Goal: Answer question/provide support: Share knowledge or assist other users

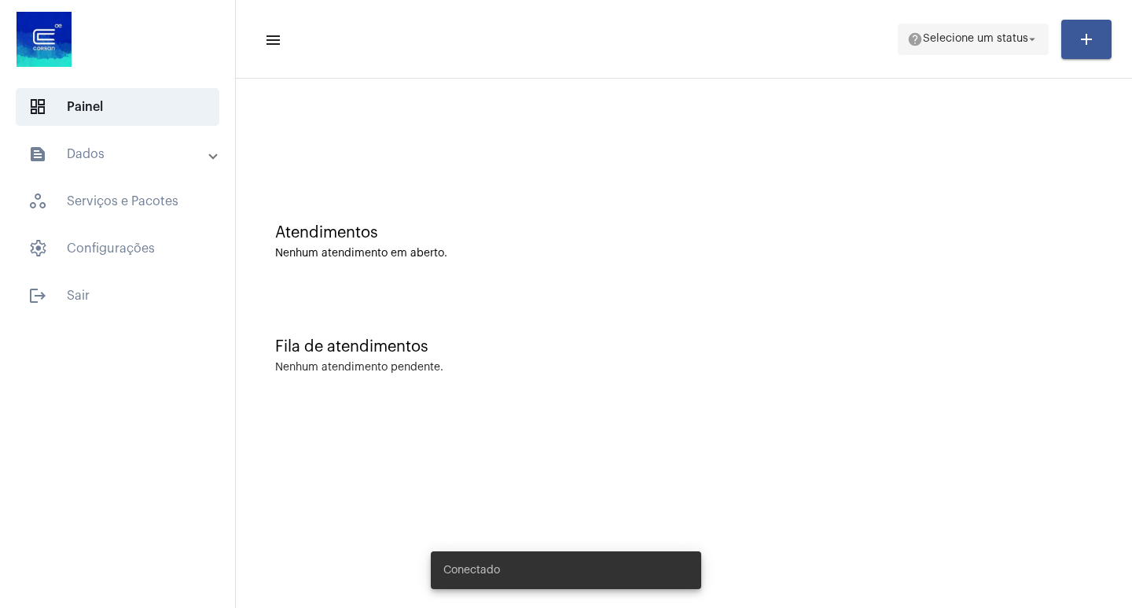
click at [956, 47] on span "help Selecione um status arrow_drop_down" at bounding box center [973, 38] width 132 height 28
click at [948, 43] on span "Selecione um status" at bounding box center [975, 39] width 105 height 11
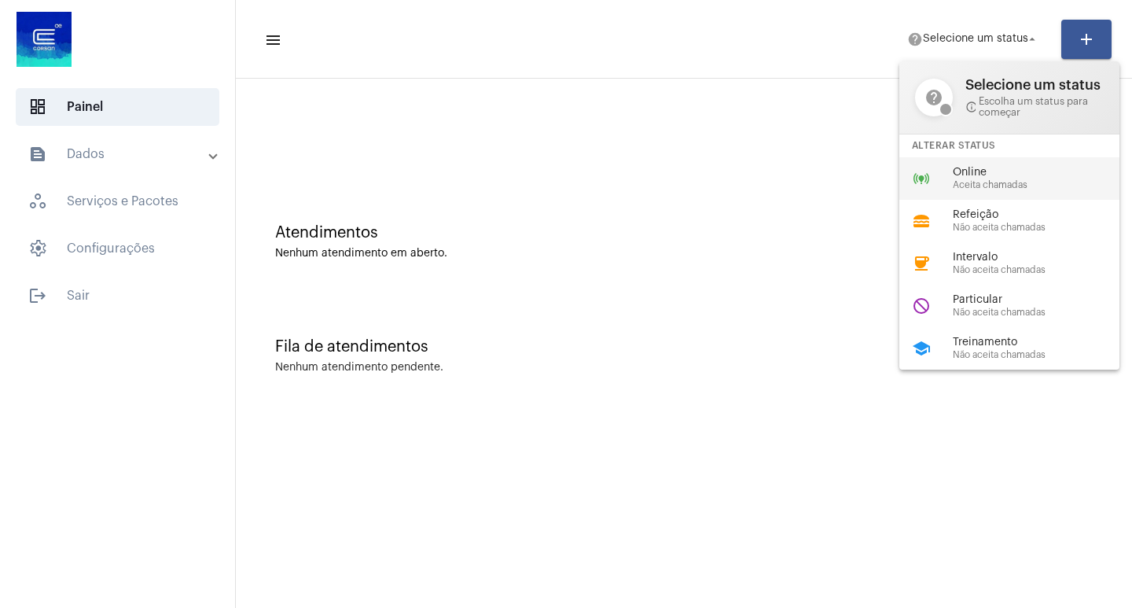
click at [1034, 190] on div "online_prediction Online Aceita chamadas" at bounding box center [1021, 178] width 245 height 42
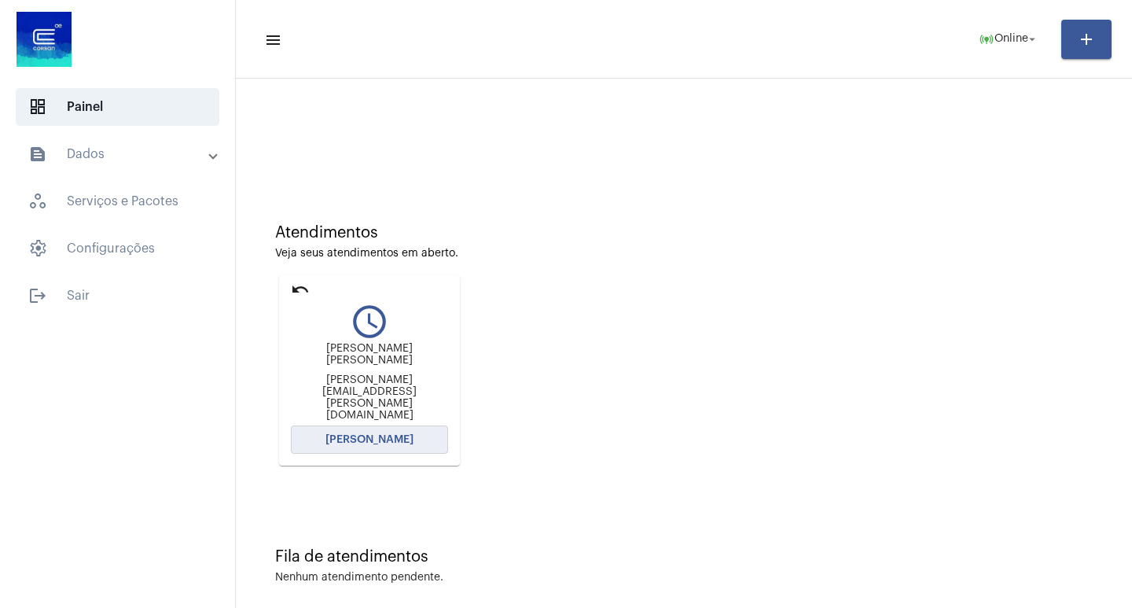
click at [311, 430] on button "[PERSON_NAME]" at bounding box center [369, 439] width 157 height 28
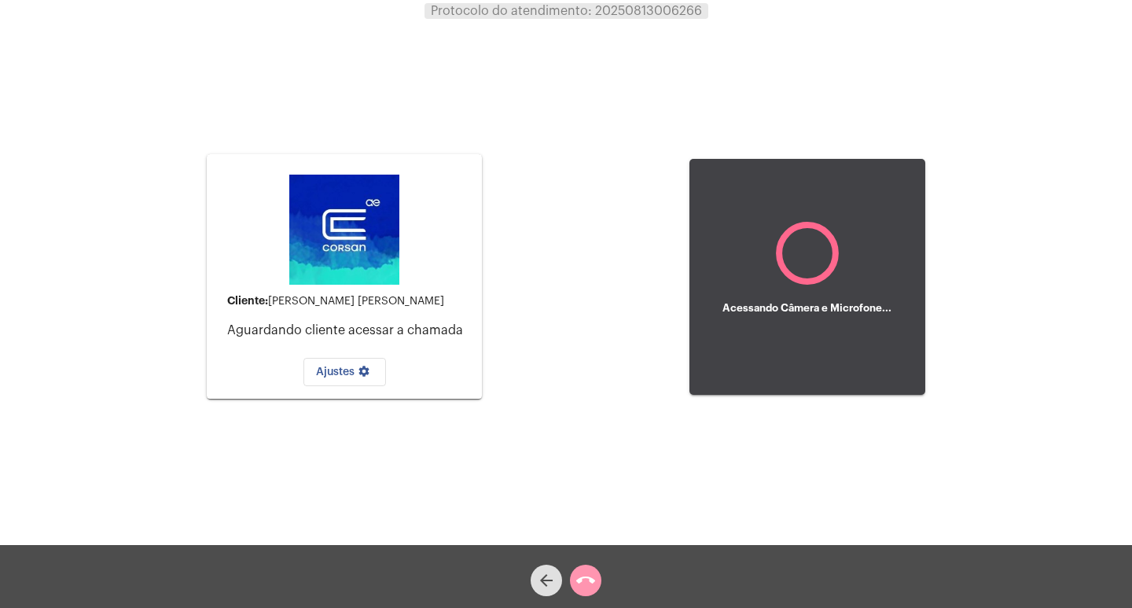
click at [549, 566] on span "arrow_back" at bounding box center [546, 579] width 19 height 31
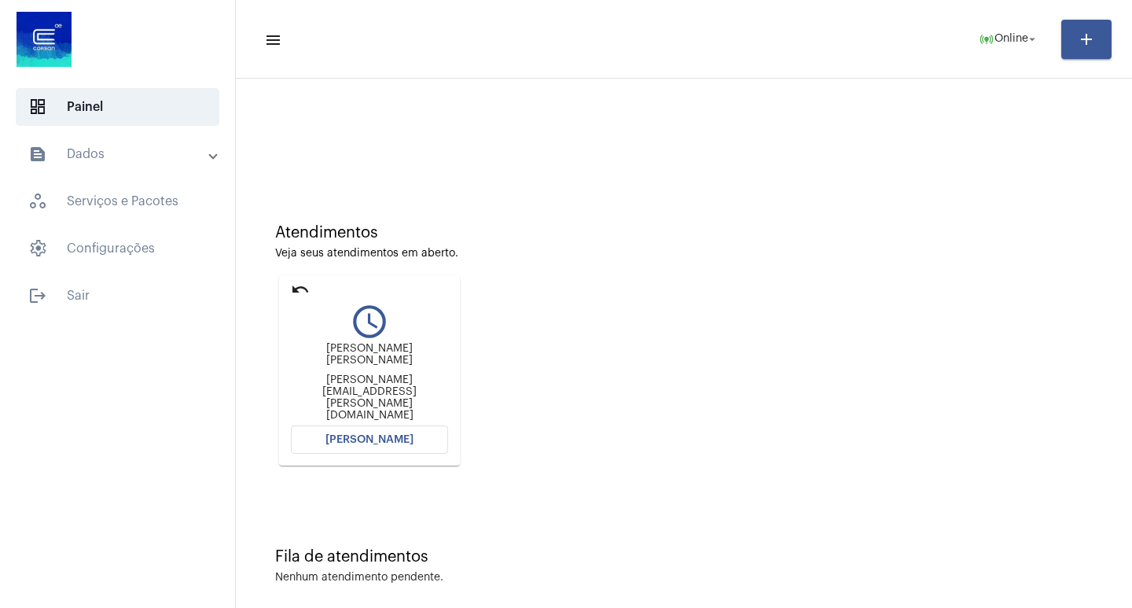
click at [295, 281] on mat-icon "undo" at bounding box center [300, 289] width 19 height 19
click at [303, 283] on mat-icon "undo" at bounding box center [300, 289] width 19 height 19
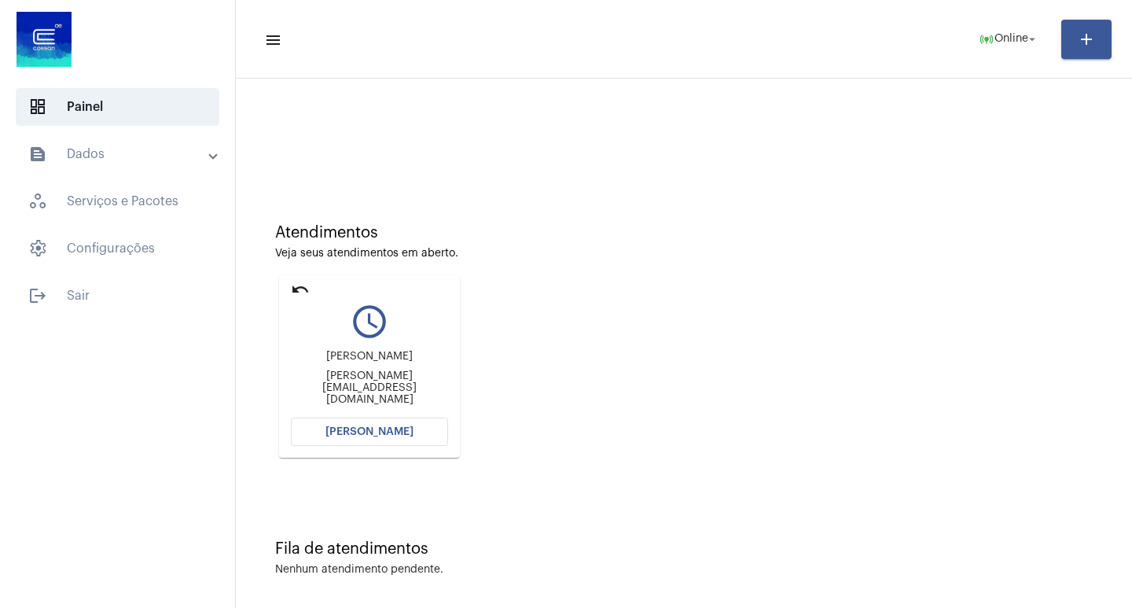
click at [344, 443] on button "[PERSON_NAME]" at bounding box center [369, 431] width 157 height 28
click at [165, 248] on span "settings Configurações" at bounding box center [118, 249] width 204 height 38
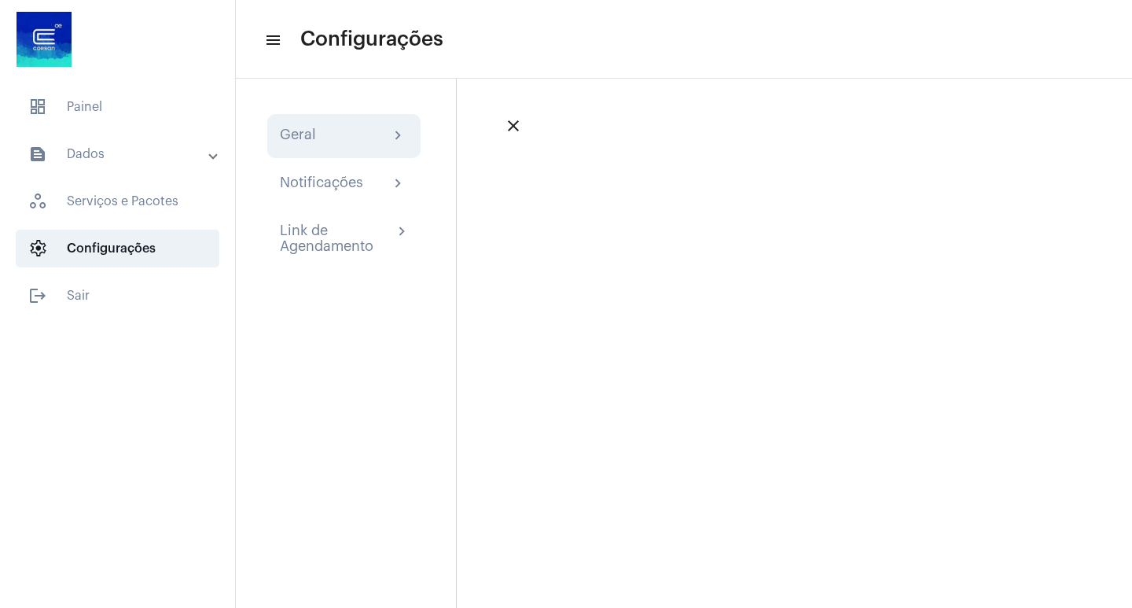
click at [348, 123] on div "Geral chevron_right" at bounding box center [343, 136] width 153 height 44
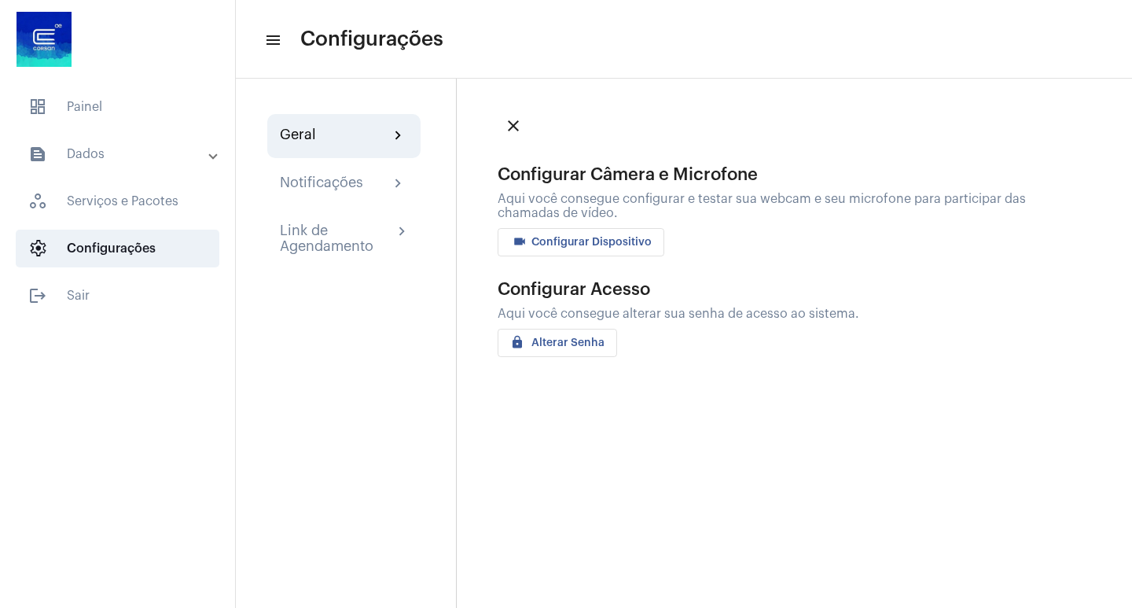
click at [612, 244] on span "videocam Configurar Dispositivo" at bounding box center [580, 242] width 141 height 11
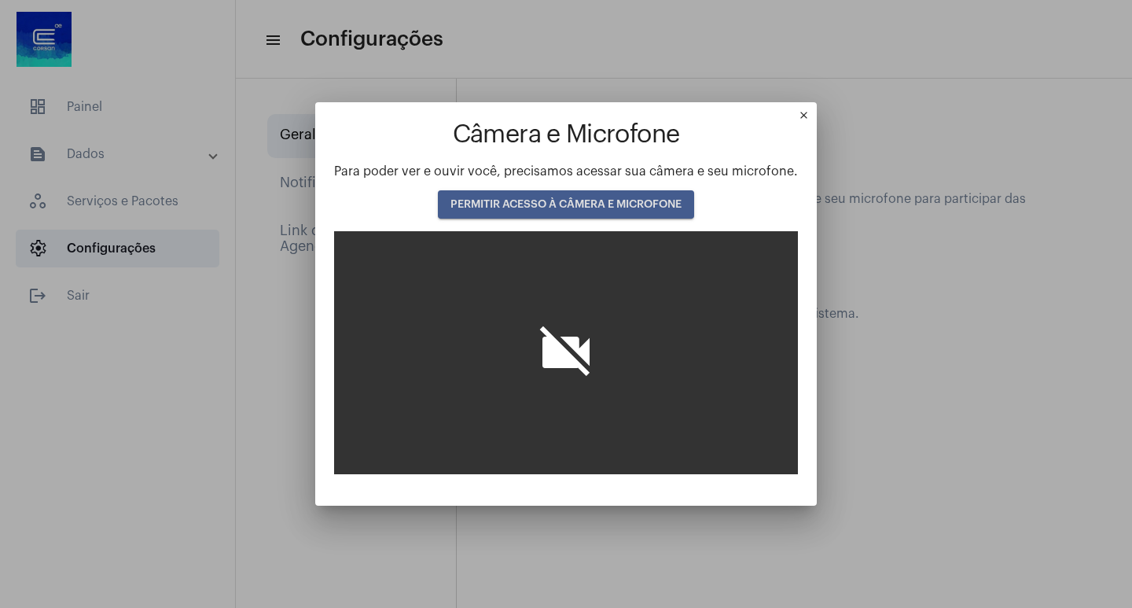
click at [606, 205] on span "PERMITIR ACESSO À CÂMERA E MICROFONE" at bounding box center [565, 204] width 231 height 11
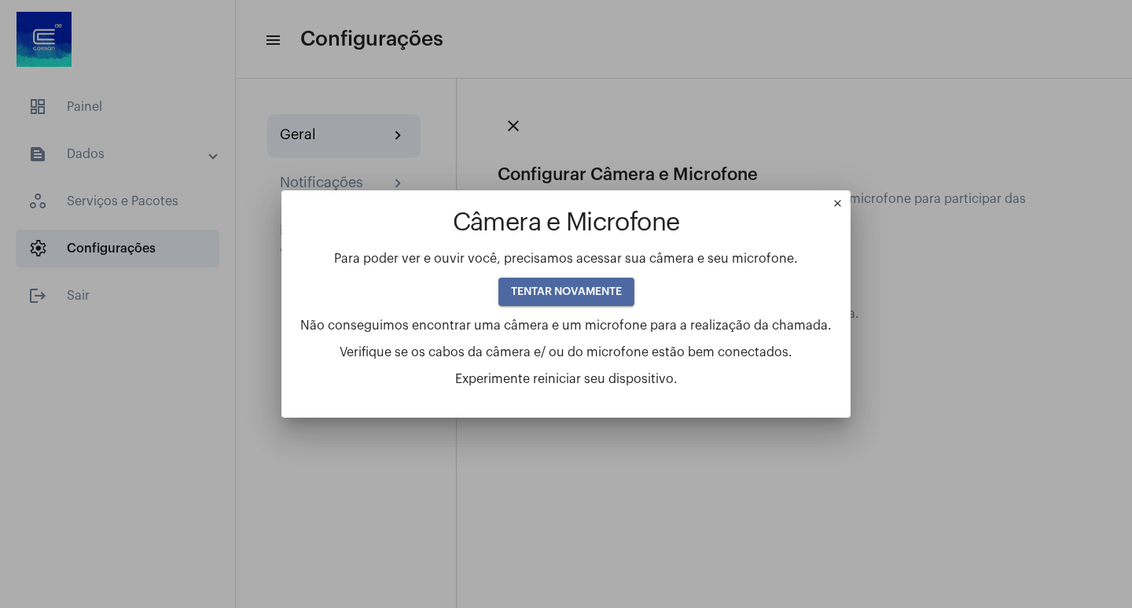
click at [592, 288] on span "TENTAR NOVAMENTE" at bounding box center [566, 291] width 111 height 11
click at [832, 205] on mat-icon "close" at bounding box center [841, 206] width 19 height 19
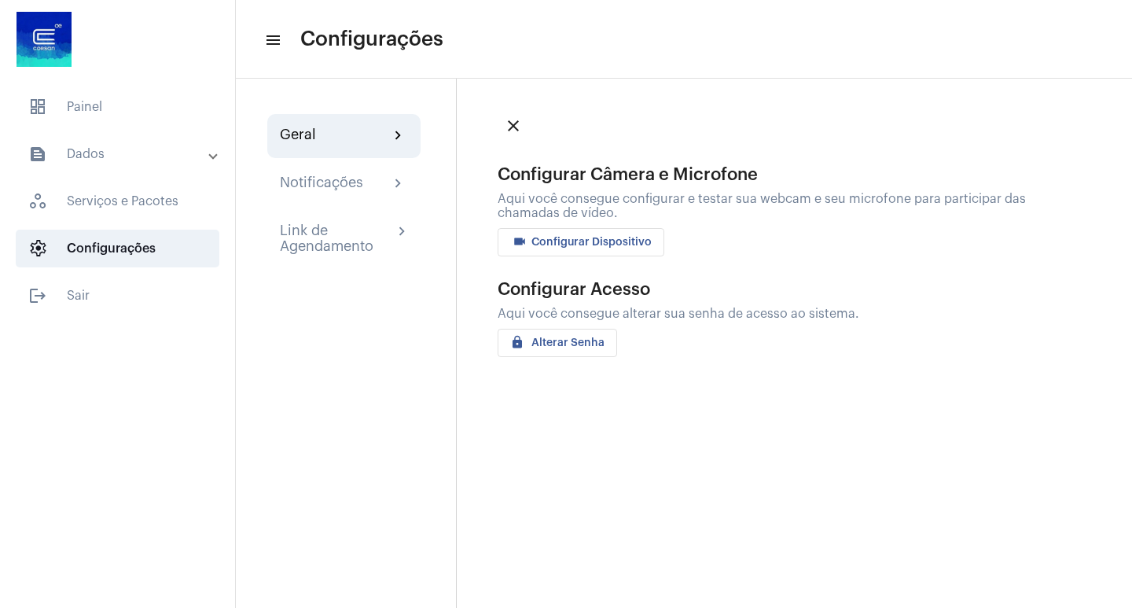
click at [607, 233] on button "videocam Configurar Dispositivo" at bounding box center [581, 242] width 167 height 28
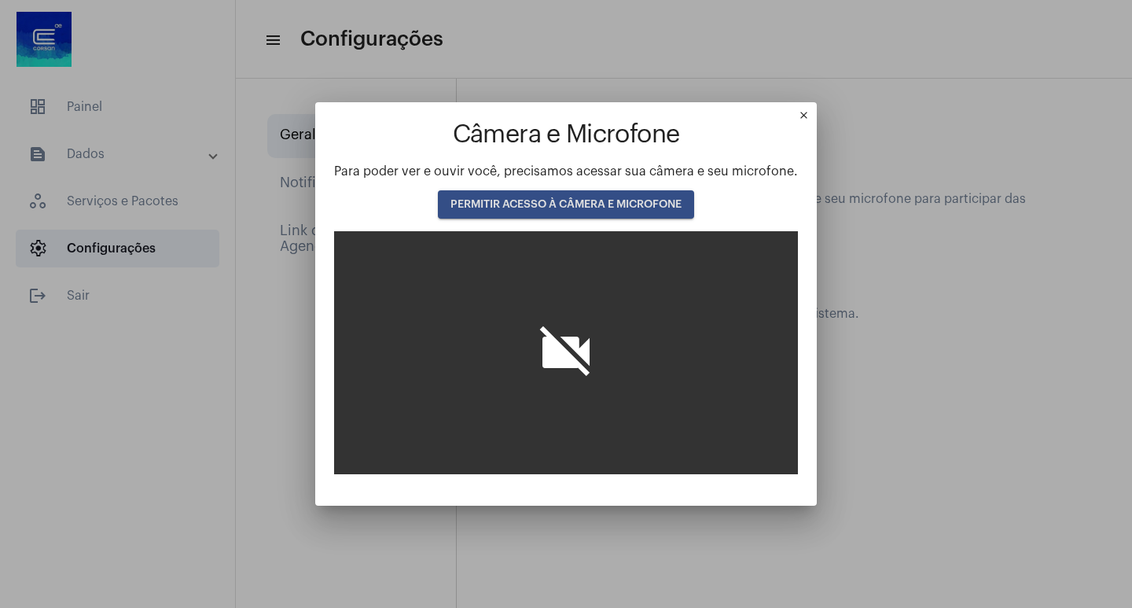
click at [611, 201] on span "PERMITIR ACESSO À CÂMERA E MICROFONE" at bounding box center [565, 204] width 231 height 11
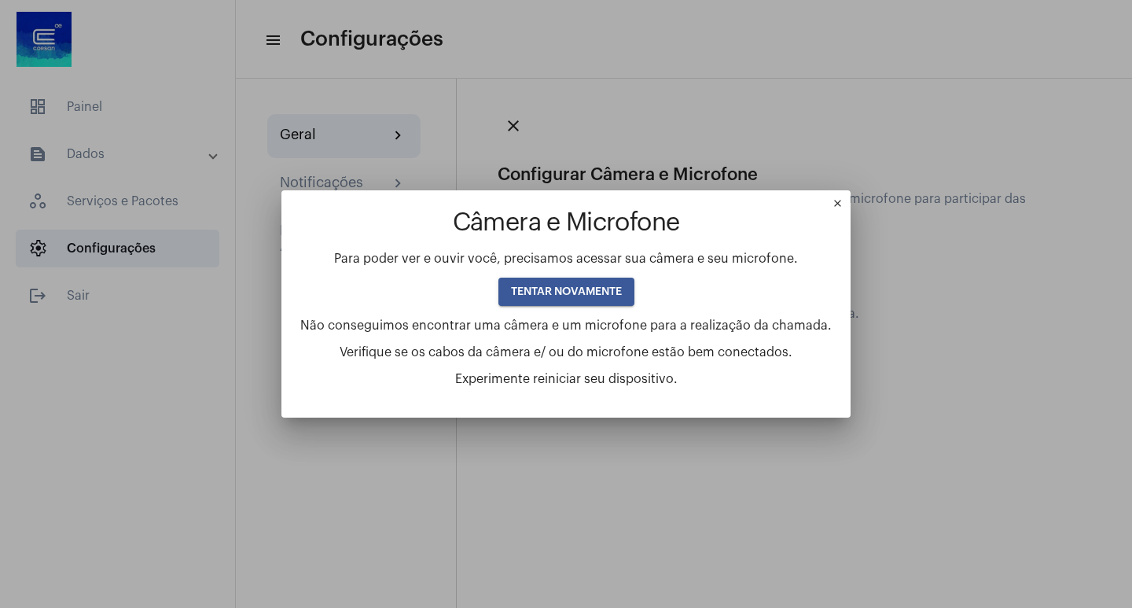
click at [836, 204] on mat-icon "close" at bounding box center [841, 206] width 19 height 19
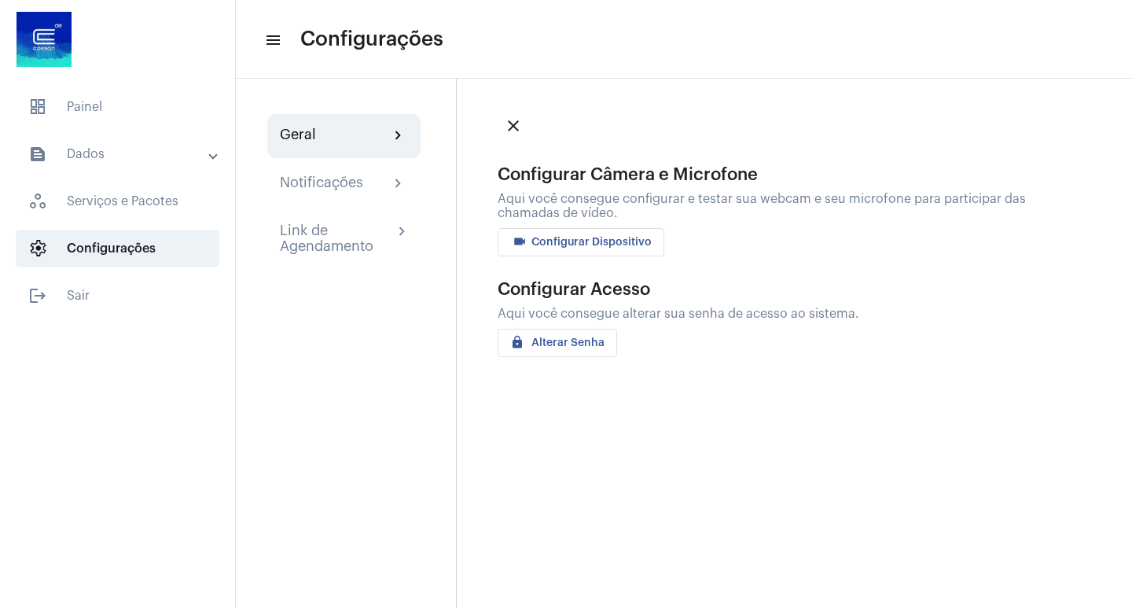
click at [610, 229] on button "videocam Configurar Dispositivo" at bounding box center [581, 242] width 167 height 28
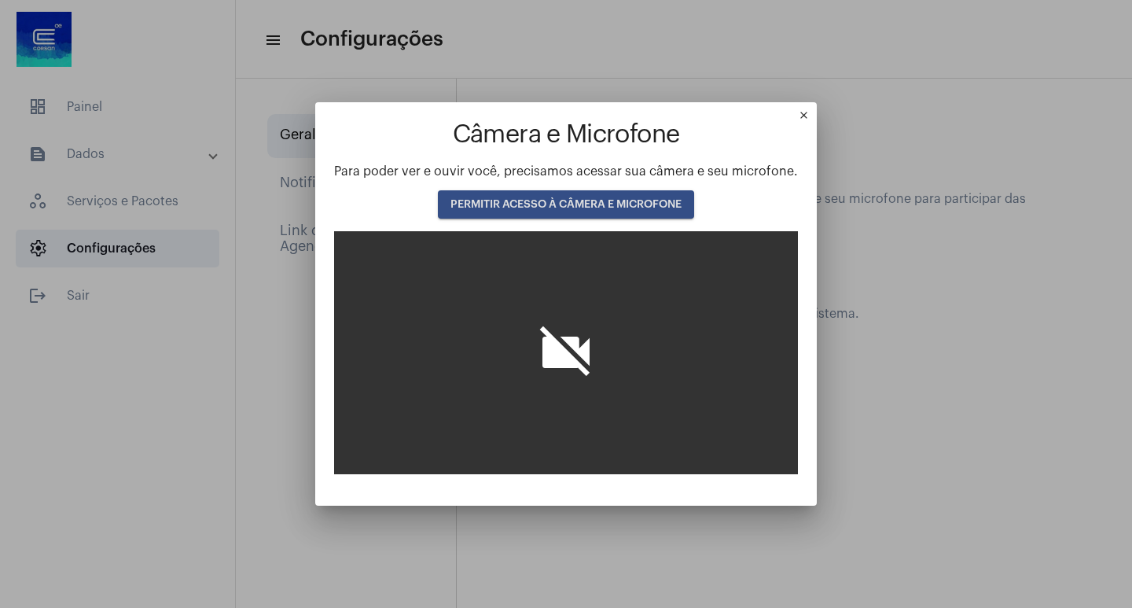
click at [667, 213] on button "PERMITIR ACESSO À CÂMERA E MICROFONE" at bounding box center [566, 204] width 256 height 28
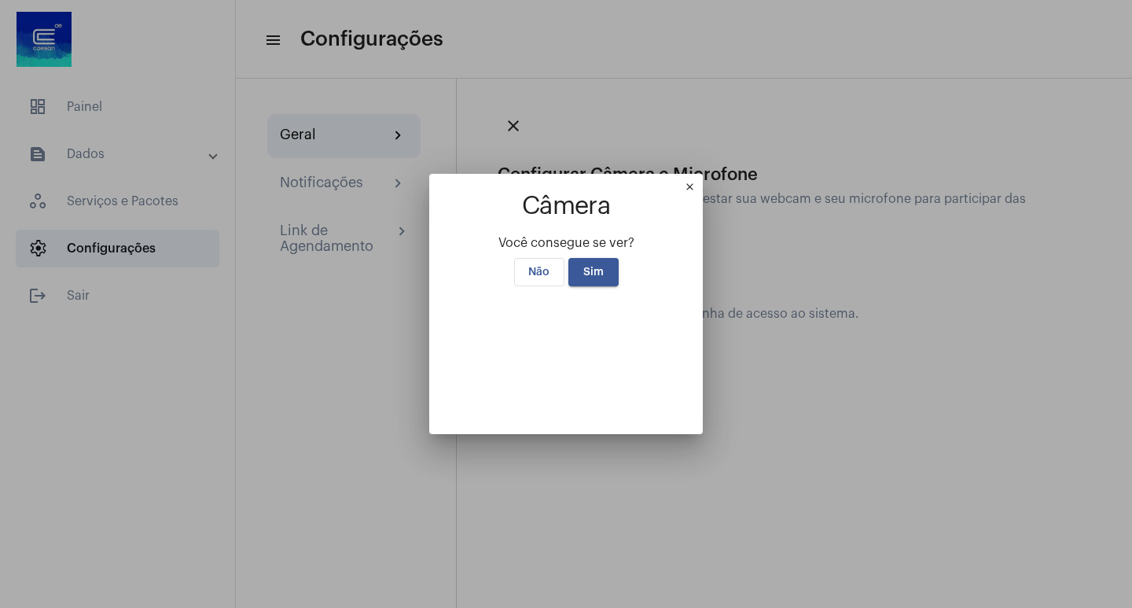
click at [603, 266] on span "Sim" at bounding box center [593, 271] width 20 height 11
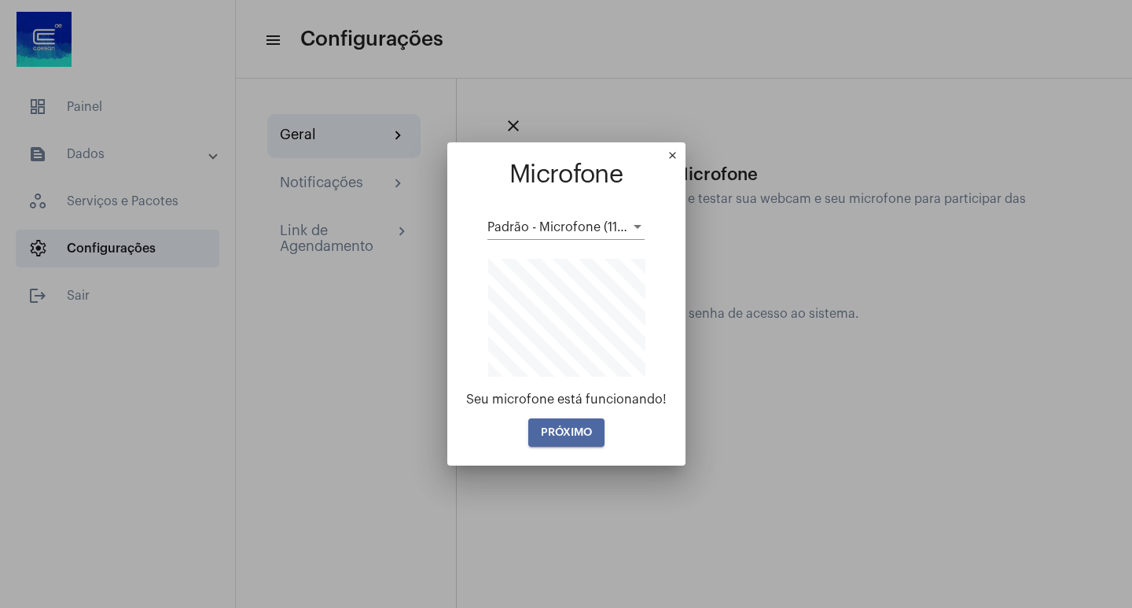
click at [593, 443] on button "PRÓXIMO" at bounding box center [566, 432] width 76 height 28
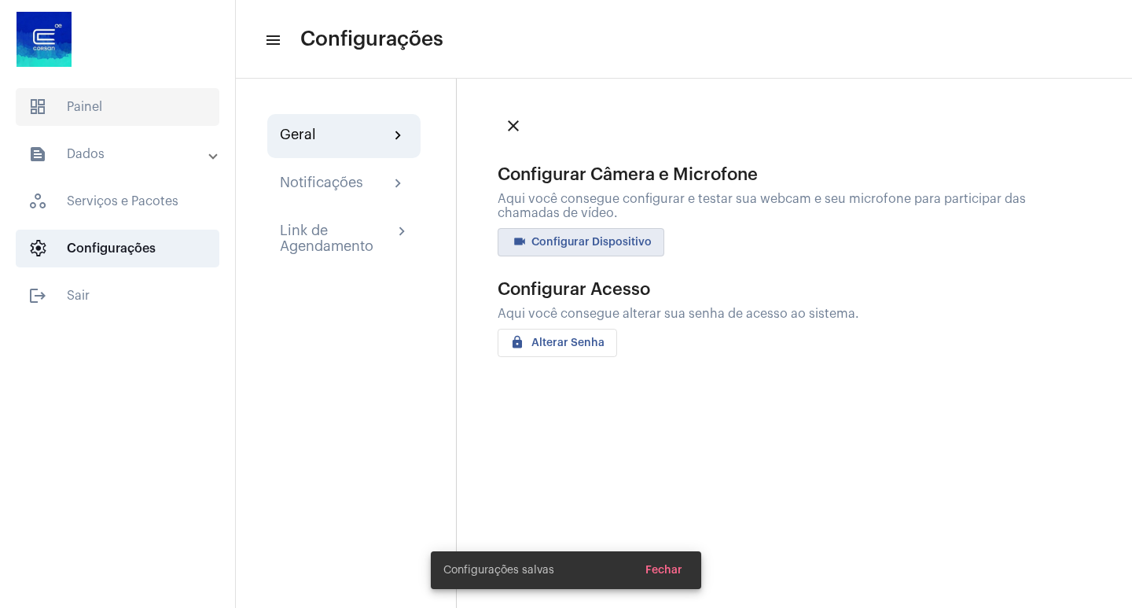
click at [124, 119] on span "dashboard Painel" at bounding box center [118, 107] width 204 height 38
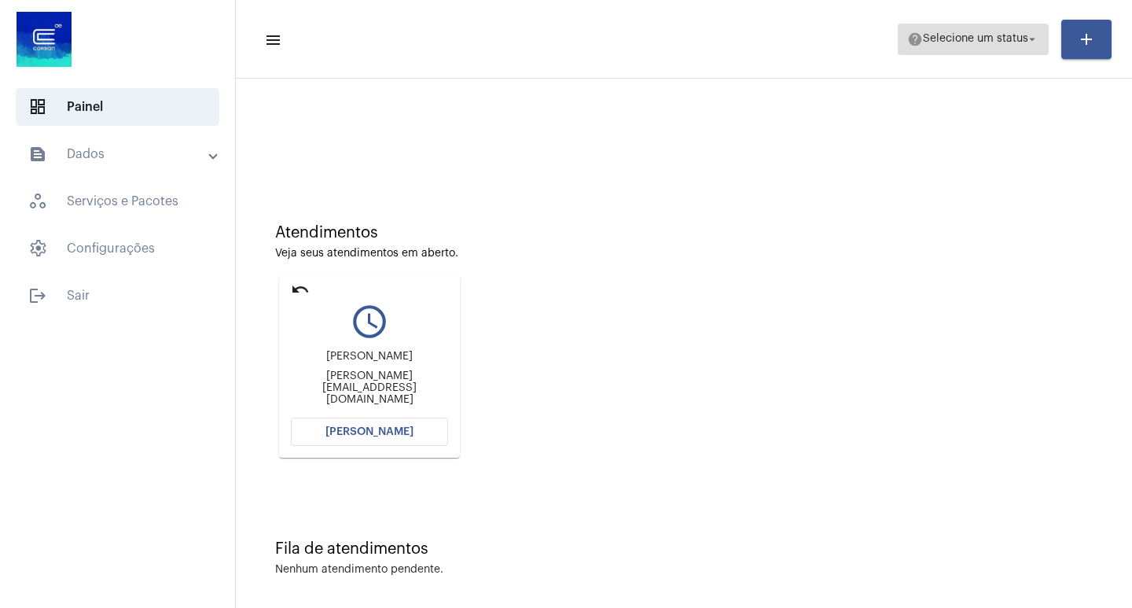
click at [986, 51] on span "help Selecione um status arrow_drop_down" at bounding box center [973, 38] width 132 height 28
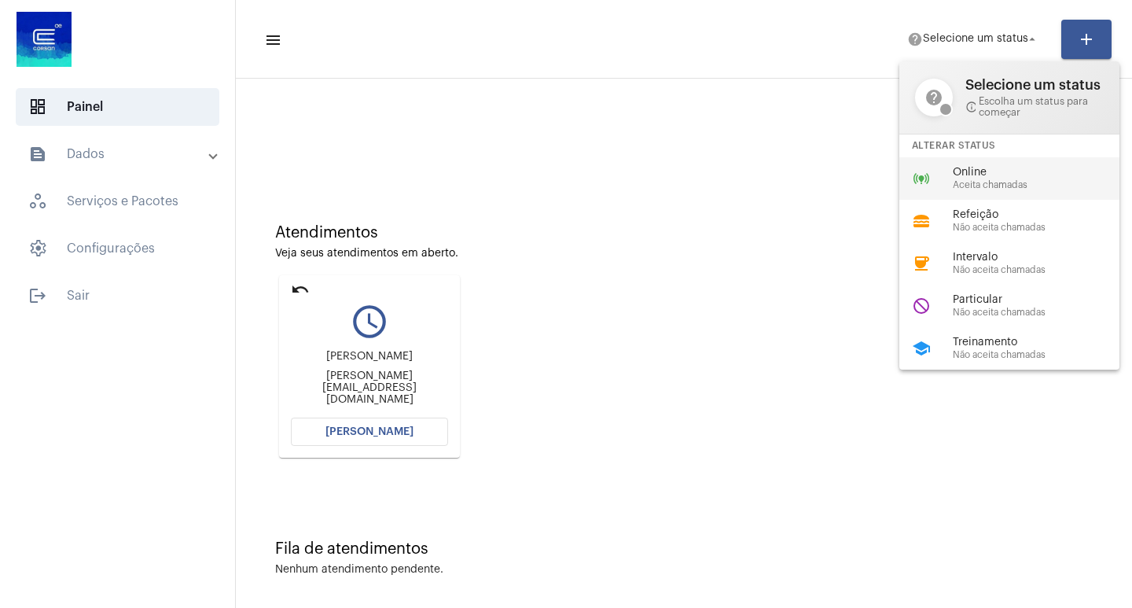
click at [991, 185] on span "Aceita chamadas" at bounding box center [1042, 185] width 179 height 10
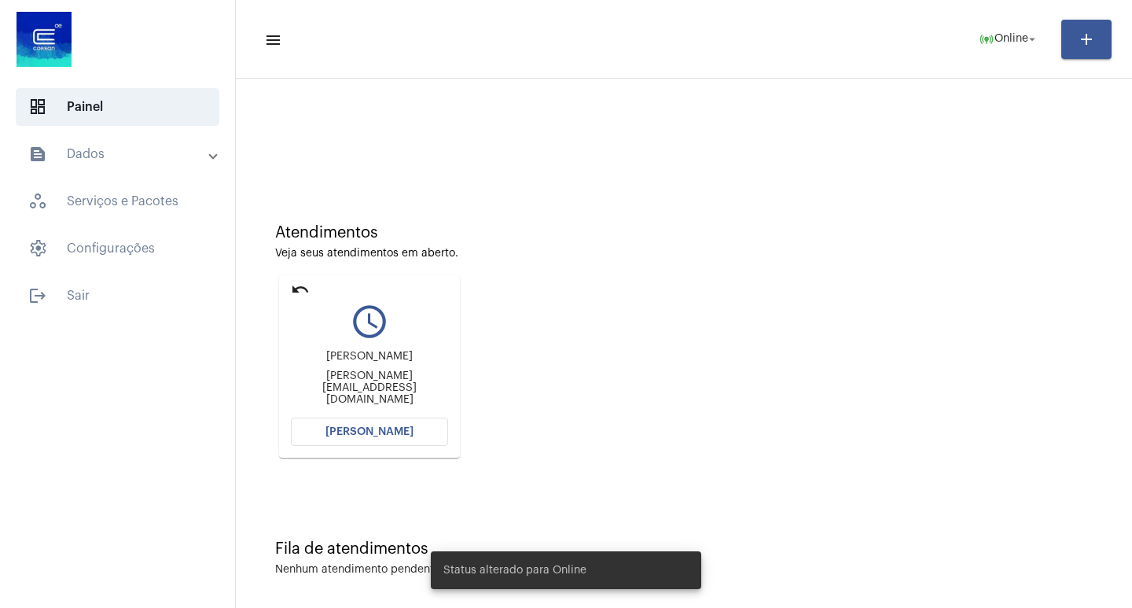
click at [416, 452] on mat-card "undo query_builder Ana Carolina ana.apostolocunha@gmail.com Abrir Chamada" at bounding box center [369, 366] width 181 height 182
click at [421, 432] on button "[PERSON_NAME]" at bounding box center [369, 431] width 157 height 28
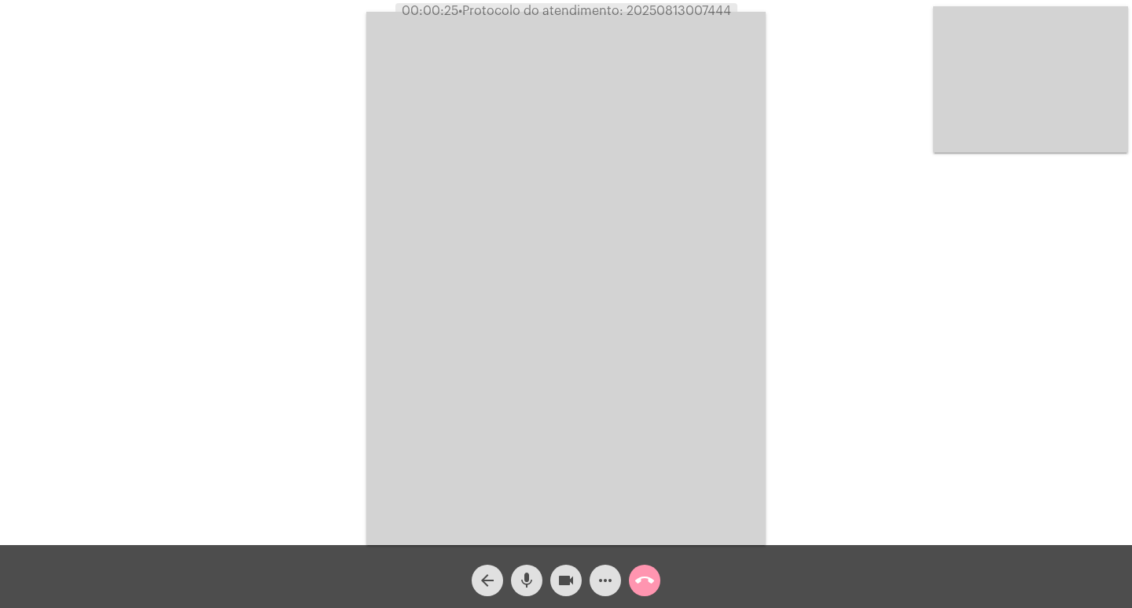
click at [296, 149] on div "Acessando Câmera e Microfone..." at bounding box center [566, 276] width 1129 height 545
click at [669, 9] on span "• Protocolo do atendimento: 20250813007444" at bounding box center [594, 11] width 273 height 13
click at [669, 9] on span "• Protocolo do atendimento: 20250813007444" at bounding box center [593, 11] width 273 height 13
copy span "20250813007444"
click at [343, 237] on div "Acessando Câmera e Microfone..." at bounding box center [566, 276] width 1129 height 545
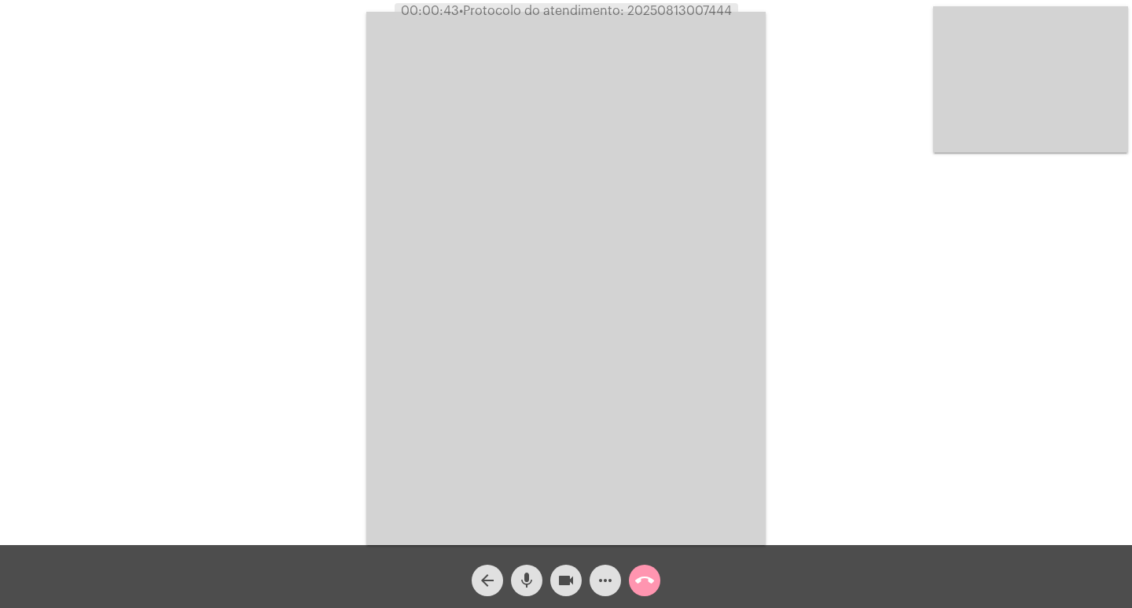
click at [522, 574] on mat-icon "mic" at bounding box center [526, 580] width 19 height 19
click at [564, 574] on mat-icon "videocam" at bounding box center [565, 580] width 19 height 19
click at [564, 574] on mat-icon "videocam_off" at bounding box center [565, 580] width 19 height 19
click at [528, 583] on mat-icon "mic_off" at bounding box center [526, 580] width 19 height 19
click at [291, 135] on div "Acessando Câmera e Microfone..." at bounding box center [566, 276] width 1129 height 545
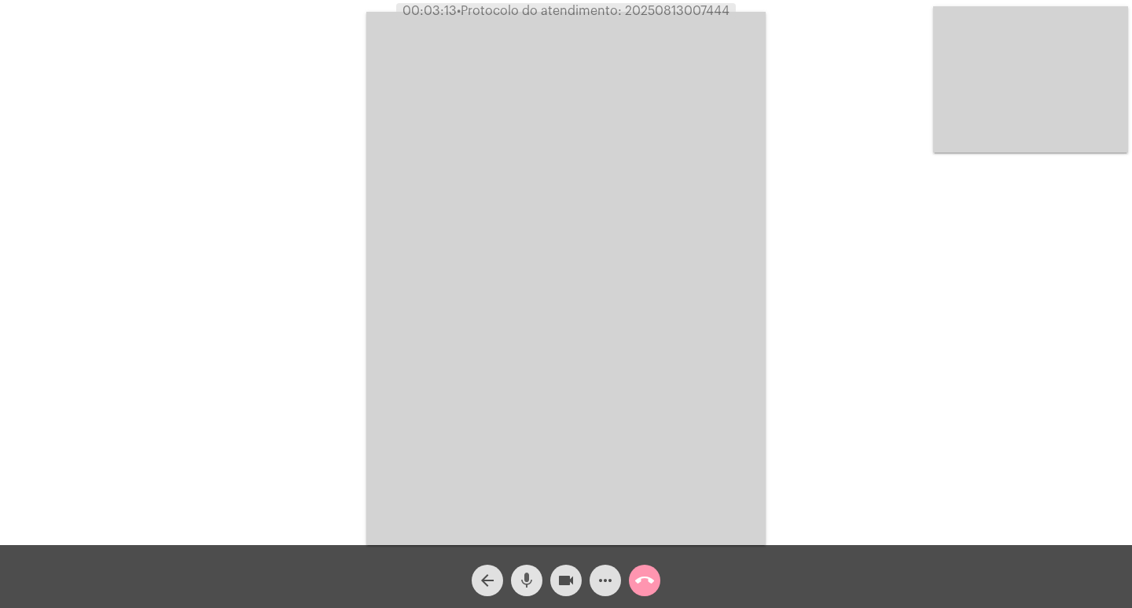
click at [530, 590] on mat-icon "mic" at bounding box center [526, 580] width 19 height 19
click at [561, 585] on mat-icon "videocam" at bounding box center [565, 580] width 19 height 19
click at [531, 584] on mat-icon "mic_off" at bounding box center [526, 580] width 19 height 19
click at [571, 578] on mat-icon "videocam_off" at bounding box center [565, 580] width 19 height 19
click at [640, 576] on mat-icon "call_end" at bounding box center [644, 580] width 19 height 19
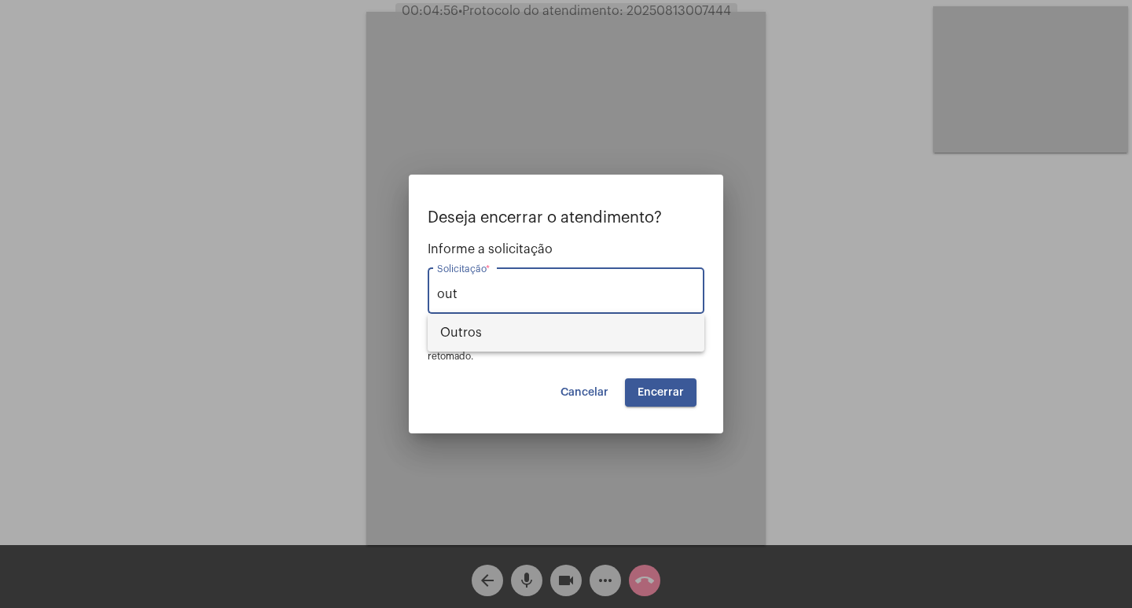
click at [627, 336] on span "Outros" at bounding box center [566, 333] width 252 height 38
type input "Outros"
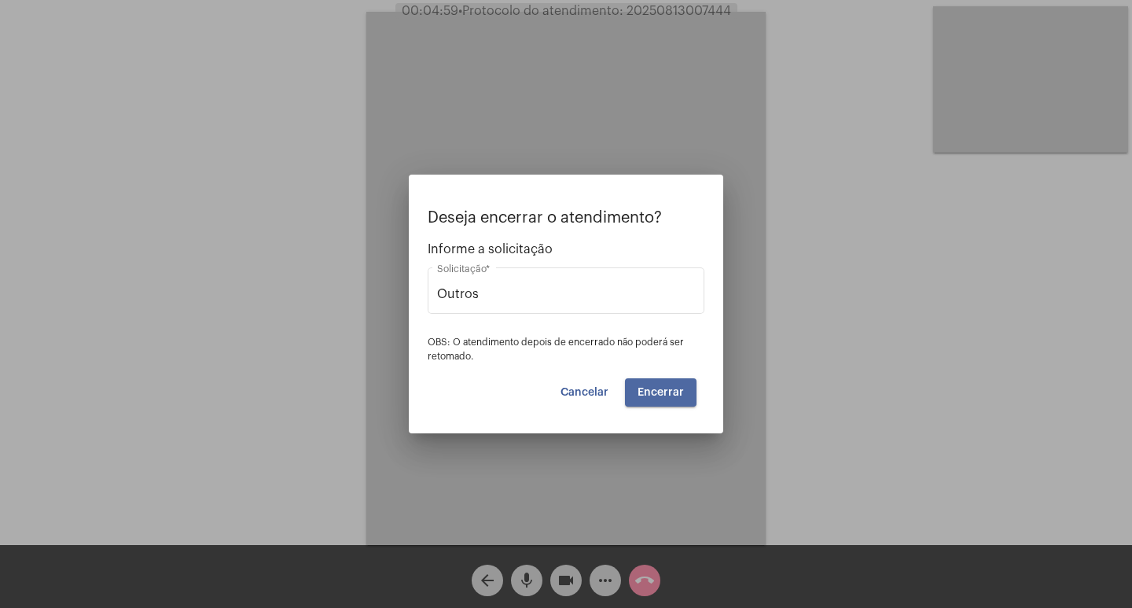
click at [674, 390] on span "Encerrar" at bounding box center [660, 392] width 46 height 11
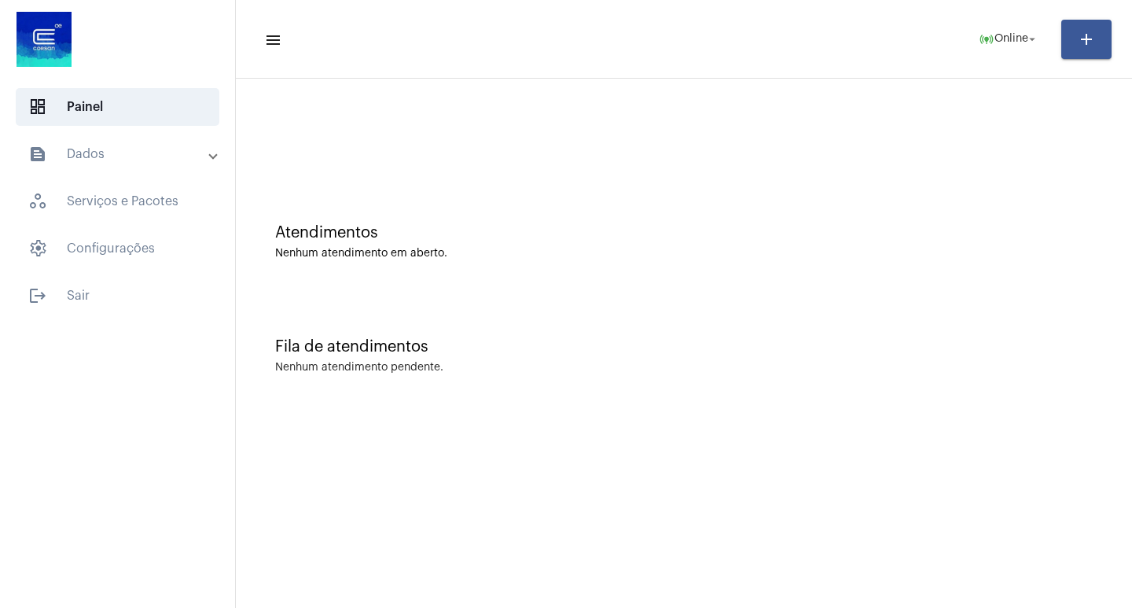
click at [911, 44] on mat-toolbar-row "menu online_prediction Online arrow_drop_down add" at bounding box center [684, 39] width 896 height 50
click at [769, 354] on div "Fila de atendimentos" at bounding box center [683, 346] width 817 height 17
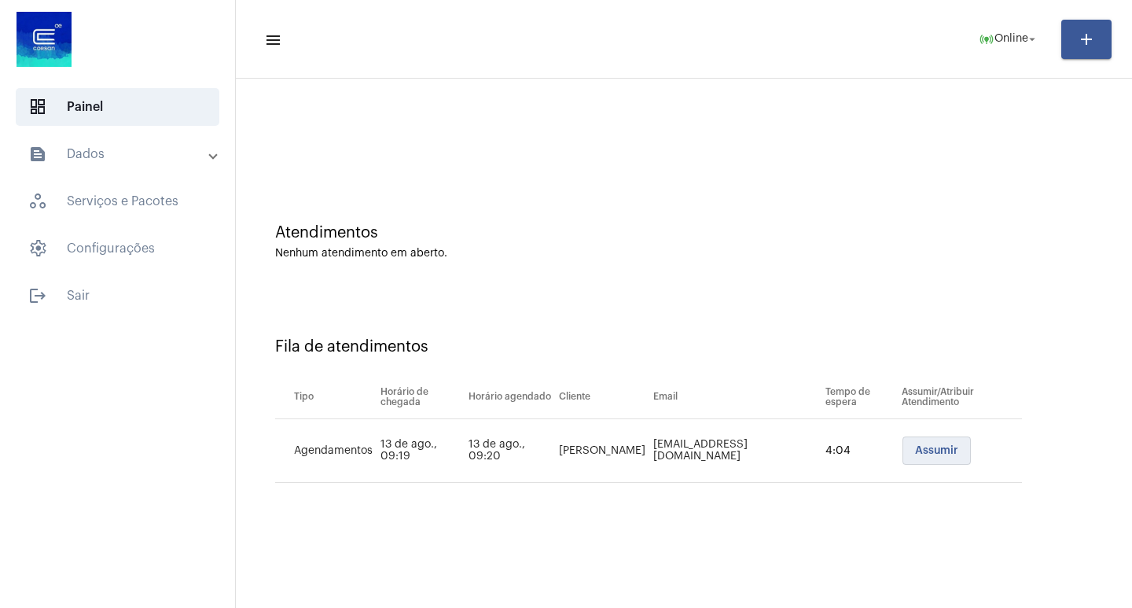
click at [903, 442] on button "Assumir" at bounding box center [936, 450] width 68 height 28
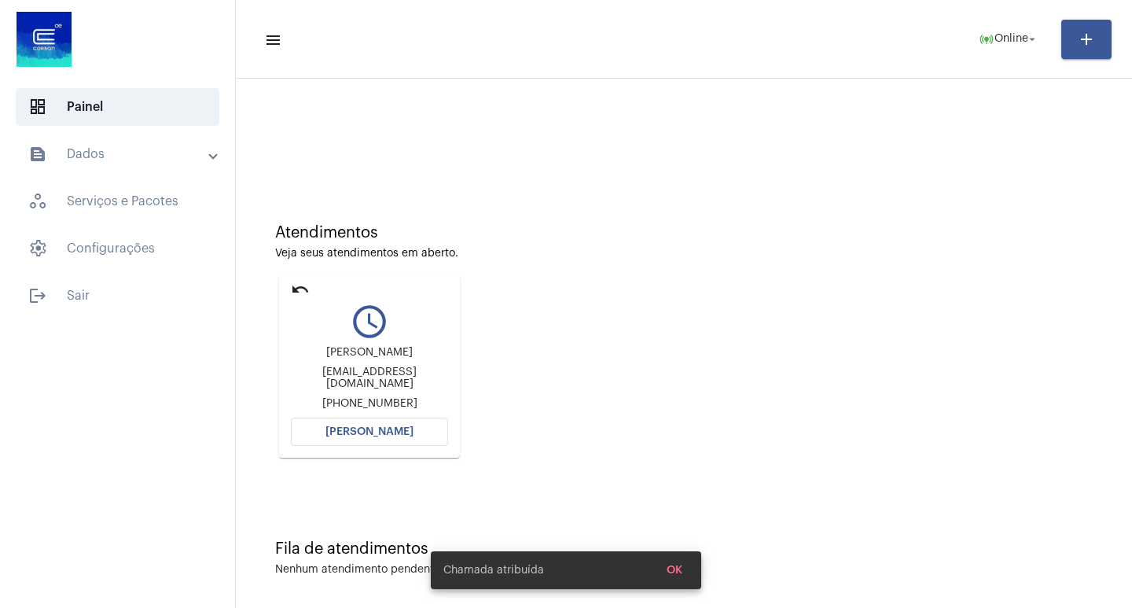
click at [392, 441] on button "[PERSON_NAME]" at bounding box center [369, 431] width 157 height 28
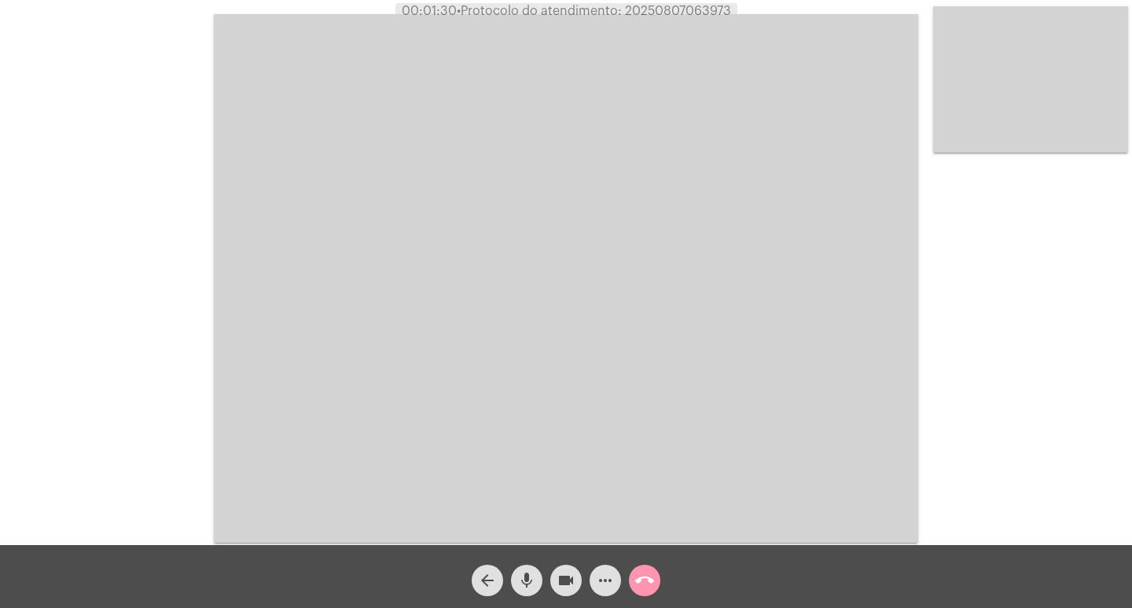
click at [648, 18] on span "00:01:30 • Protocolo do atendimento: 20250807063973" at bounding box center [566, 11] width 342 height 16
copy span "20250807063973"
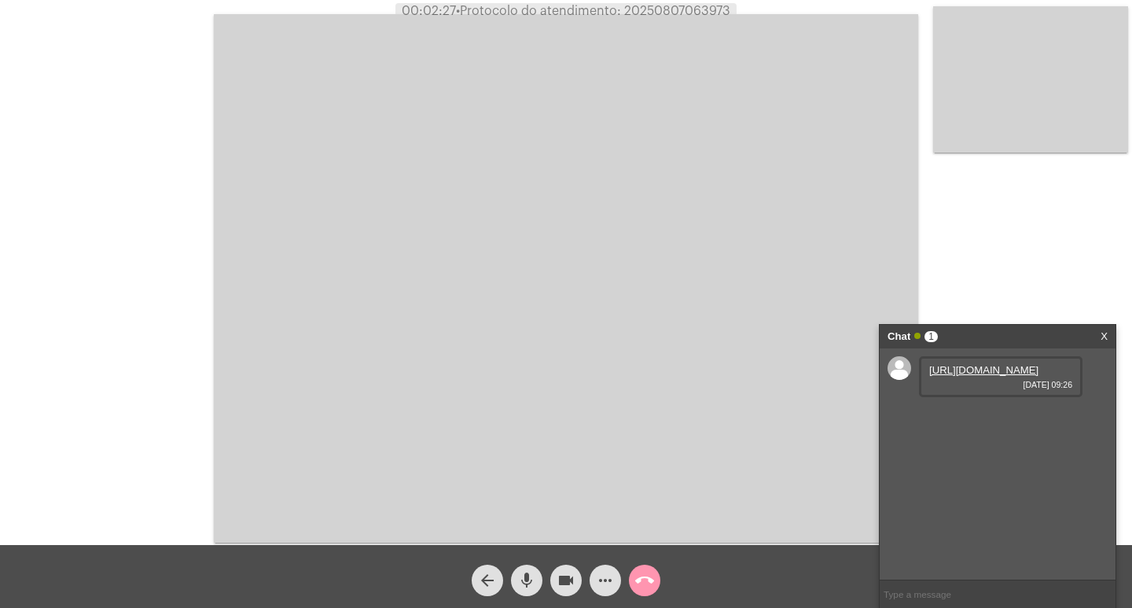
click at [965, 376] on link "https://neft-transfer-bucket.s3.amazonaws.com/temp-6a28160c-30fd-27a3-721a-f599…" at bounding box center [983, 370] width 109 height 12
click at [652, 580] on mat-icon "call_end" at bounding box center [644, 580] width 19 height 19
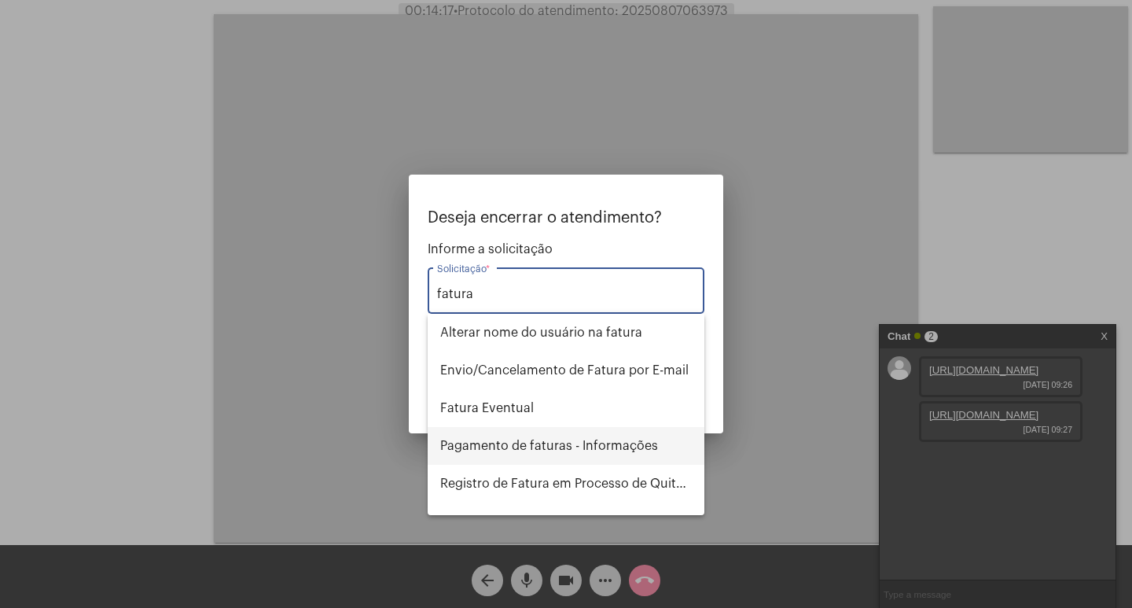
click at [641, 436] on span "Pagamento de faturas - Informações" at bounding box center [566, 446] width 252 height 38
type input "Pagamento de faturas - Informações"
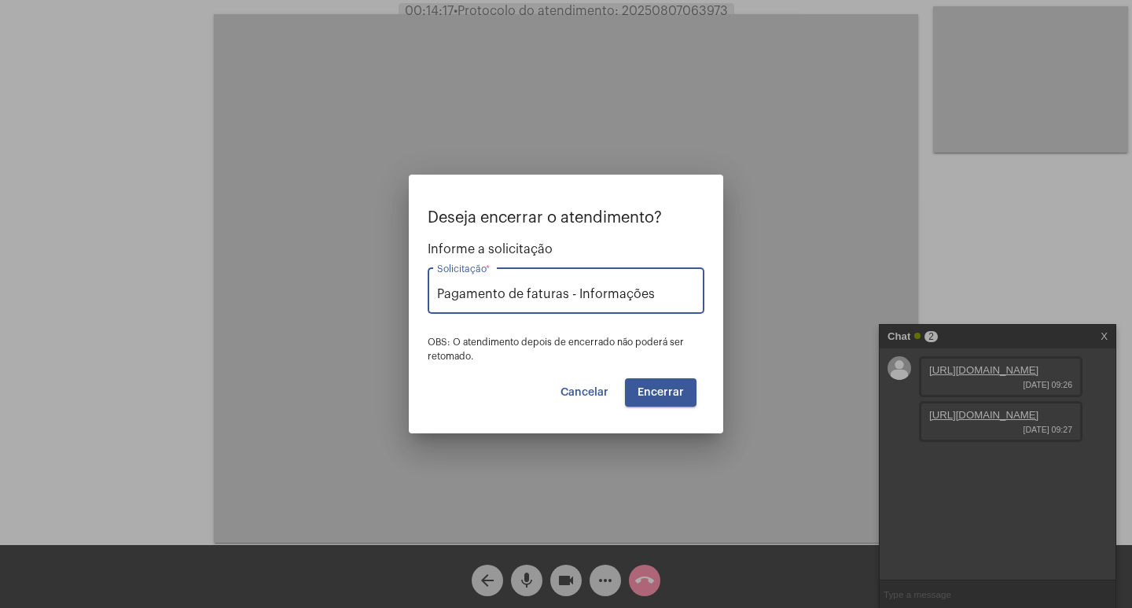
click at [661, 370] on div "Deseja encerrar o atendimento? Informe a solicitação Pagamento de faturas - Inf…" at bounding box center [566, 307] width 277 height 197
click at [661, 387] on span "Encerrar" at bounding box center [660, 392] width 46 height 11
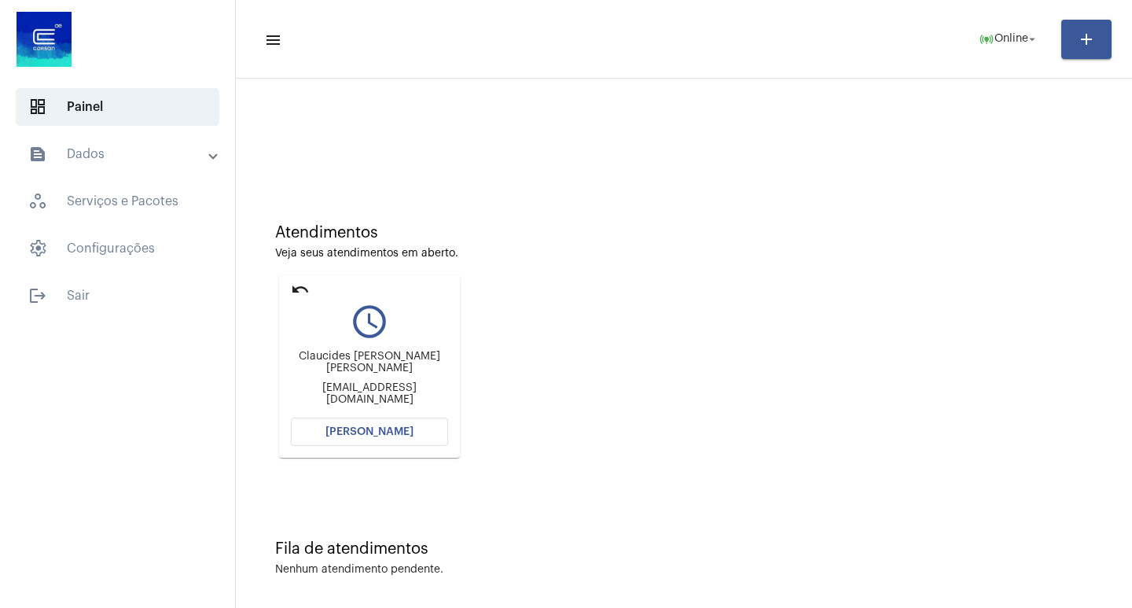
click at [299, 289] on mat-icon "undo" at bounding box center [300, 289] width 19 height 19
click at [303, 285] on mat-icon "undo" at bounding box center [300, 289] width 19 height 19
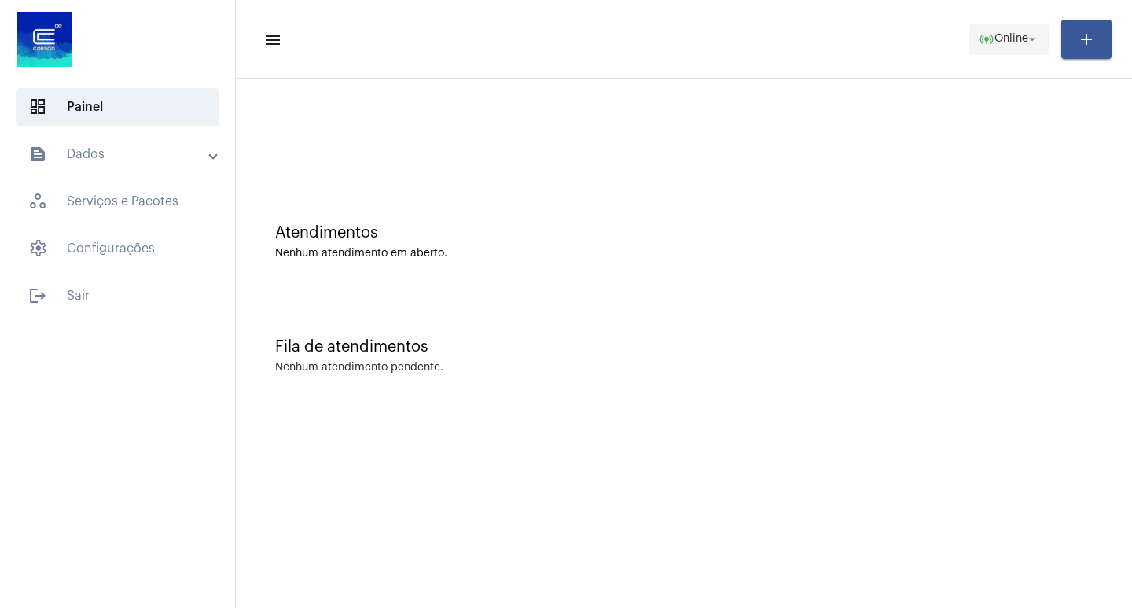
click at [1038, 48] on span "online_prediction Online arrow_drop_down" at bounding box center [1009, 38] width 61 height 28
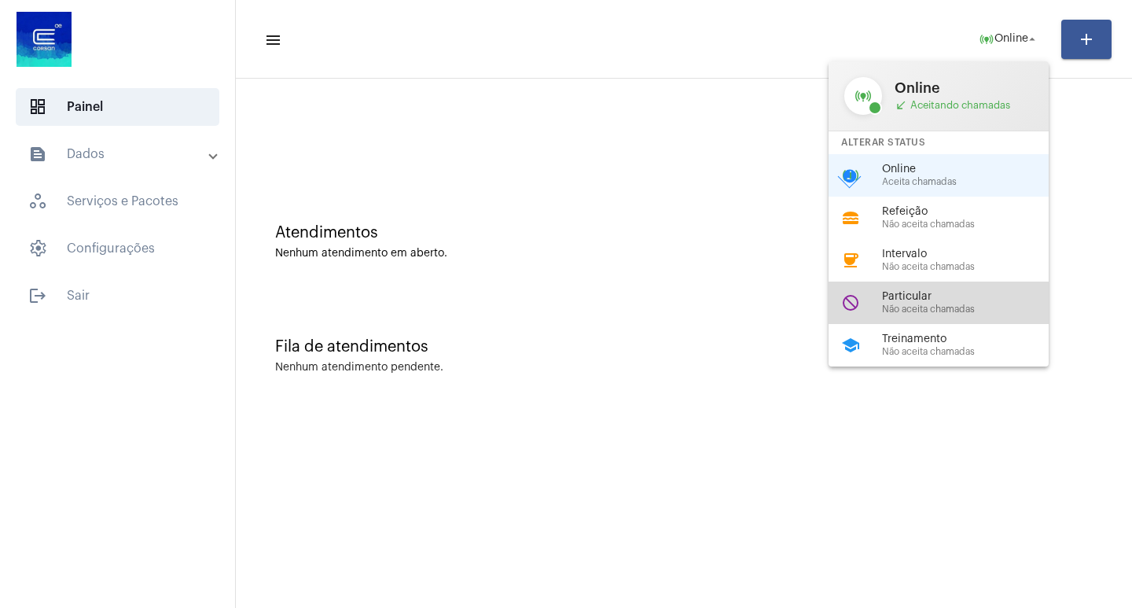
click at [888, 302] on span "Particular" at bounding box center [971, 297] width 179 height 12
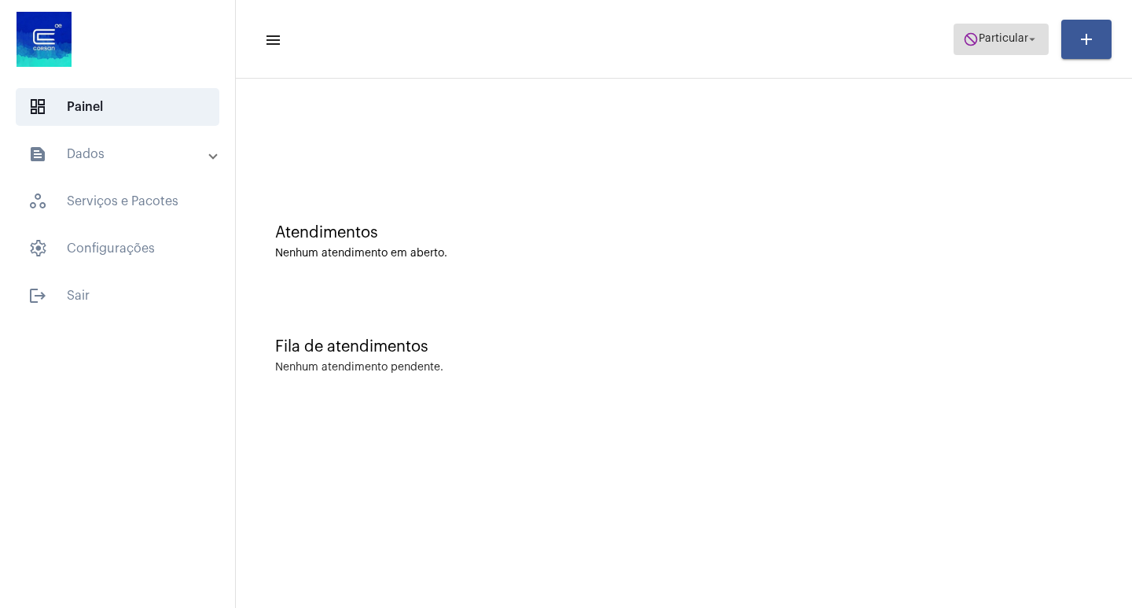
click at [1004, 35] on span "Particular" at bounding box center [1004, 39] width 50 height 11
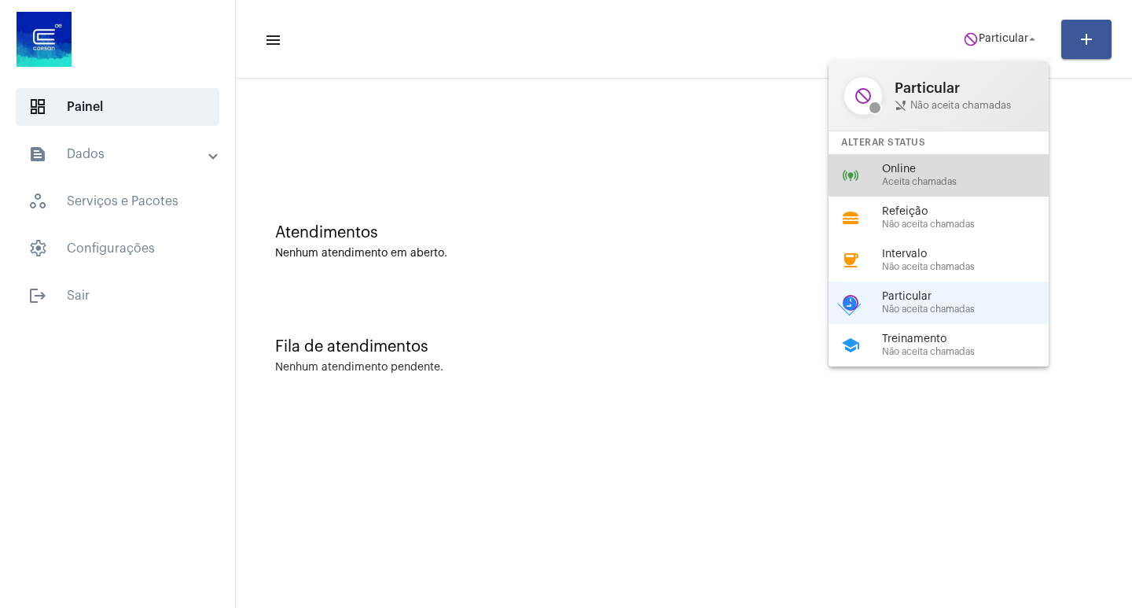
click at [964, 173] on span "Online" at bounding box center [971, 169] width 179 height 12
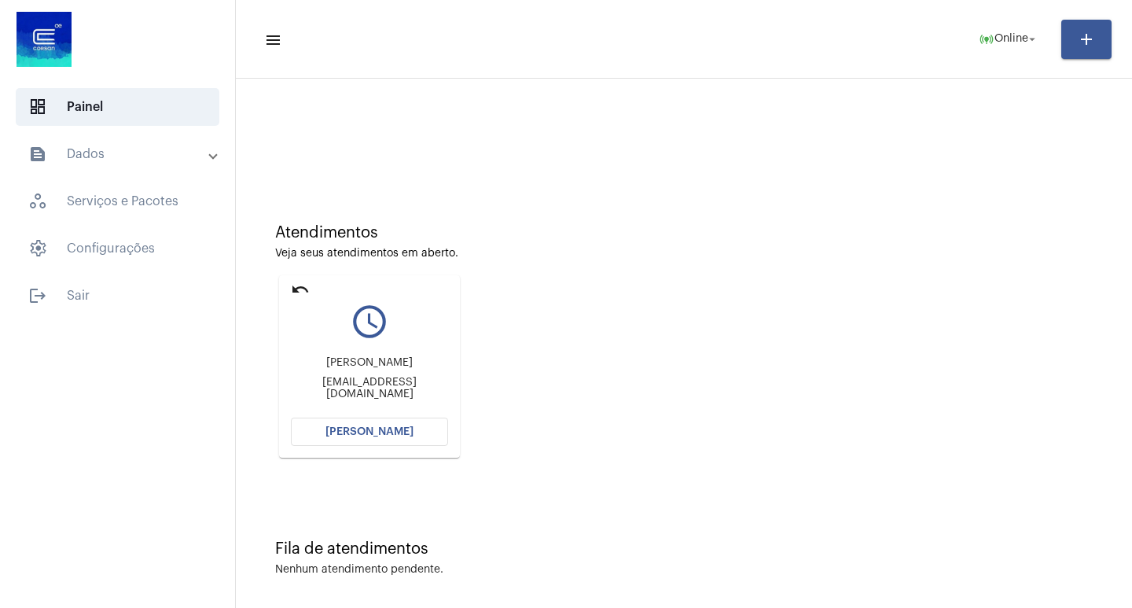
click at [422, 438] on button "[PERSON_NAME]" at bounding box center [369, 431] width 157 height 28
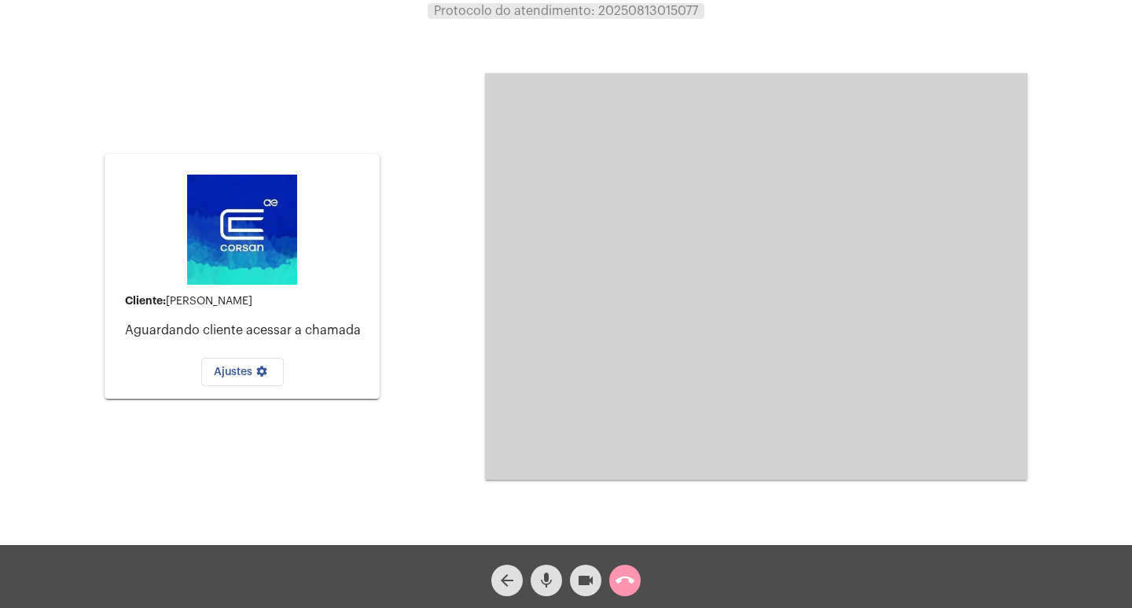
click at [609, 589] on div "call_end" at bounding box center [624, 575] width 39 height 39
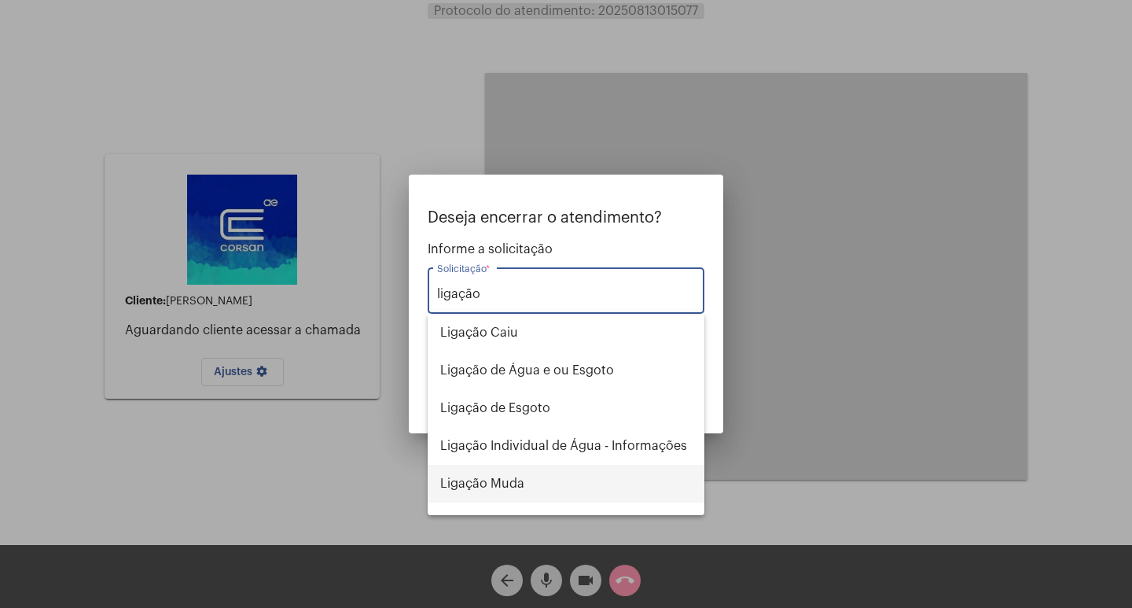
click at [473, 482] on span "Ligação Muda" at bounding box center [566, 484] width 252 height 38
type input "Ligação Muda"
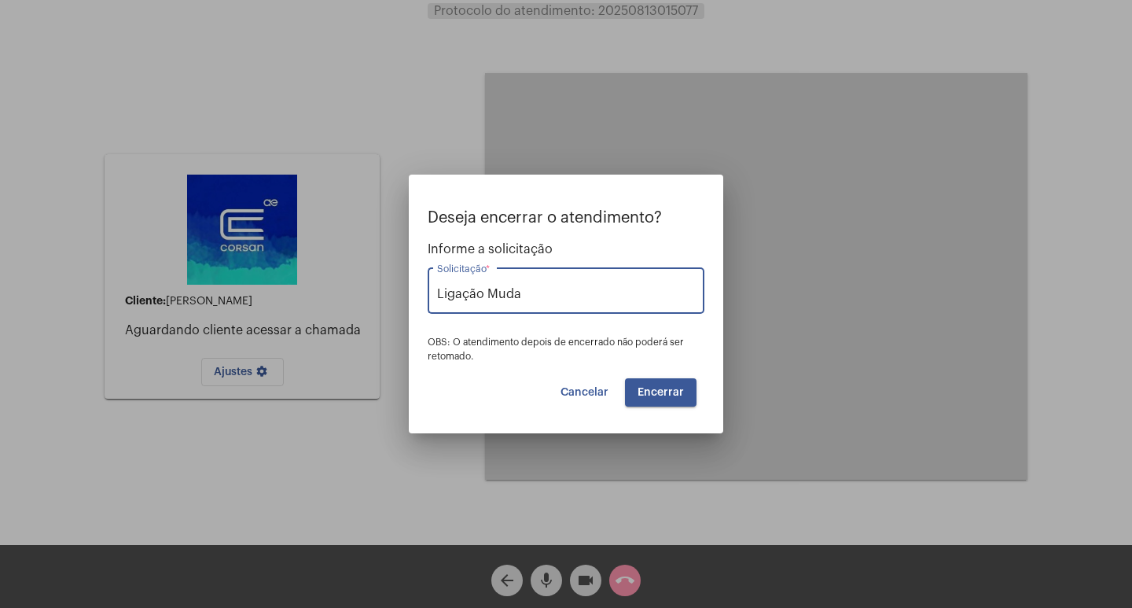
click at [674, 381] on button "Encerrar" at bounding box center [661, 392] width 72 height 28
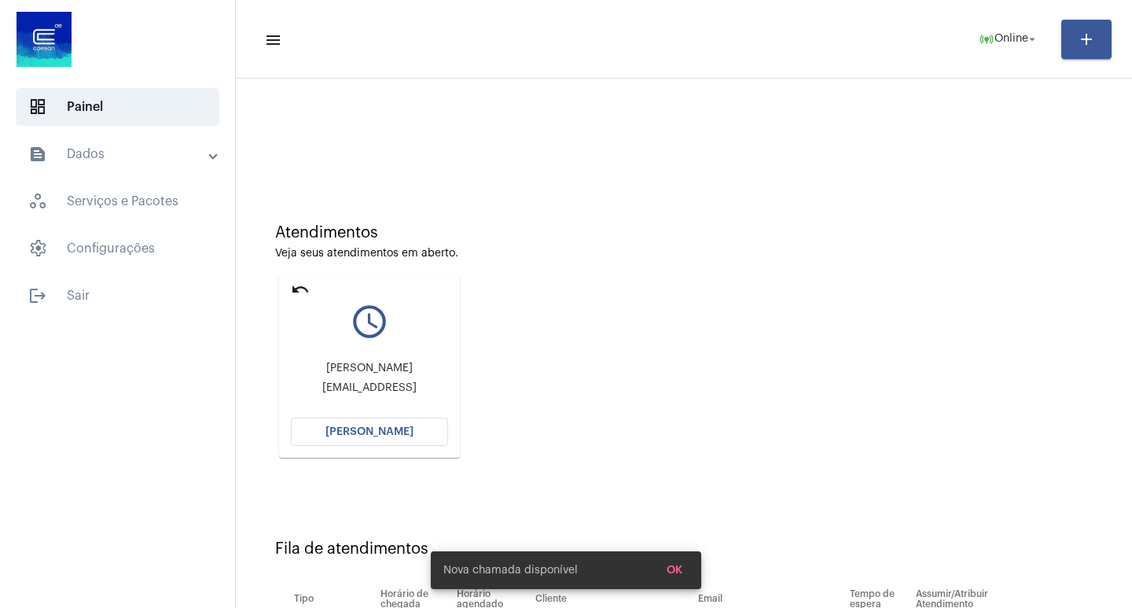
scroll to position [119, 0]
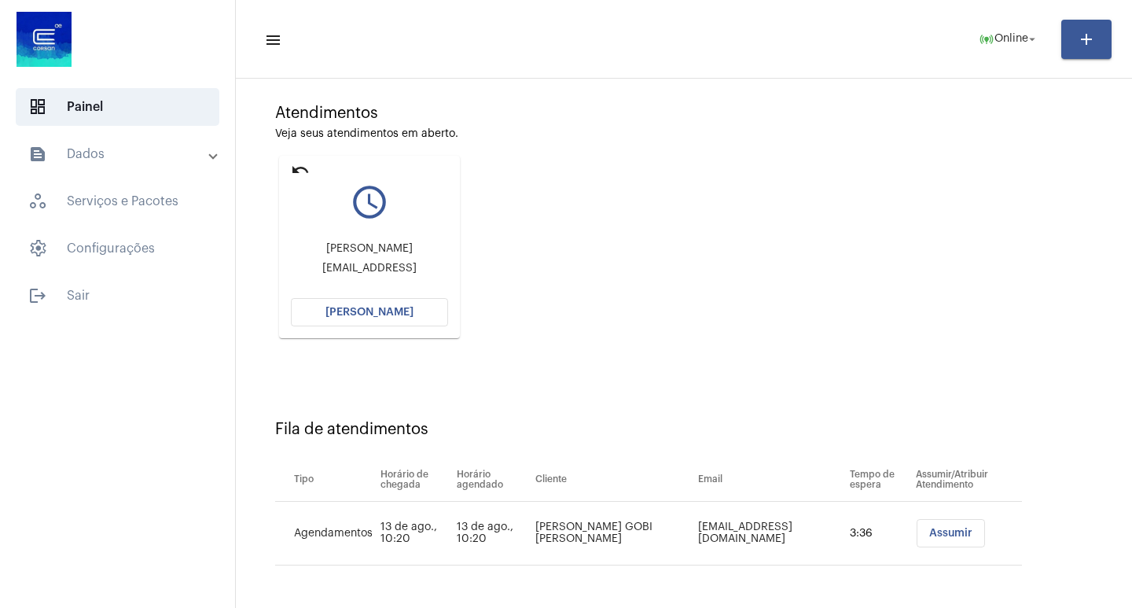
click at [485, 277] on div "Atendimentos Veja seus atendimentos em aberto. undo query_builder Aline Leote a…" at bounding box center [684, 215] width 880 height 316
click at [384, 322] on button "[PERSON_NAME]" at bounding box center [369, 312] width 157 height 28
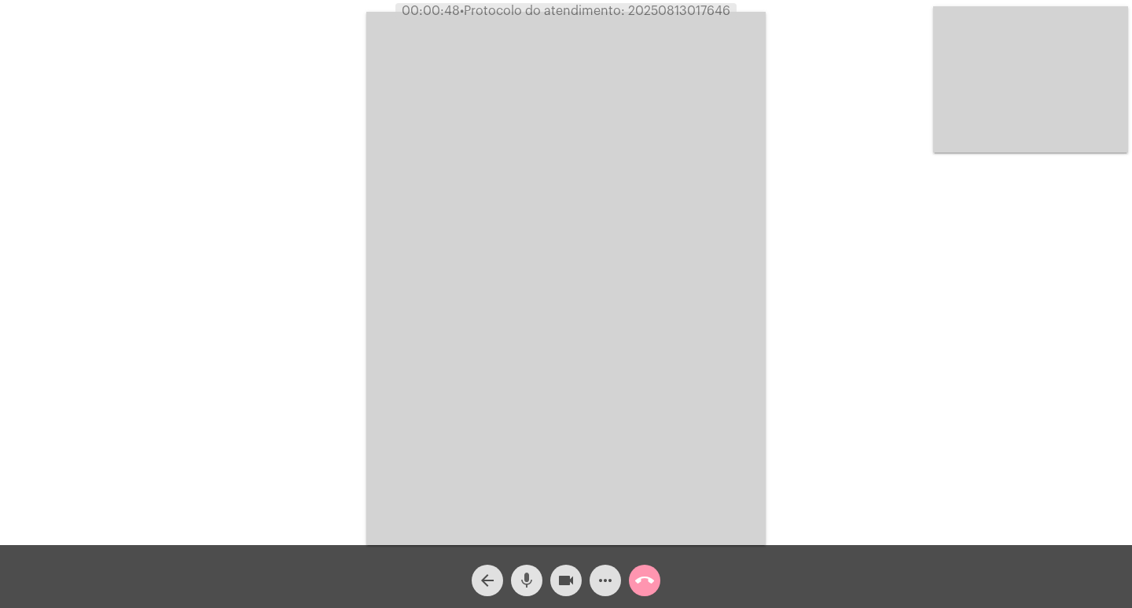
click at [534, 564] on span "mic" at bounding box center [526, 579] width 19 height 31
click at [534, 564] on span "mic_off" at bounding box center [526, 579] width 19 height 31
click at [571, 575] on mat-icon "videocam" at bounding box center [565, 580] width 19 height 19
click at [531, 572] on mat-icon "mic" at bounding box center [526, 580] width 19 height 19
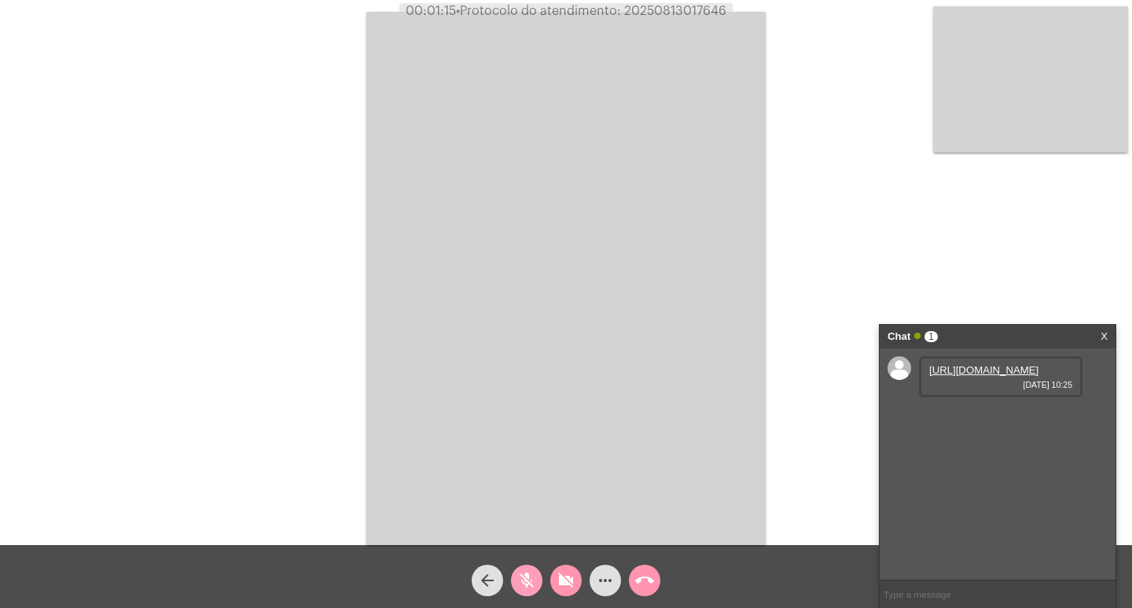
click at [531, 567] on span "mic_off" at bounding box center [526, 579] width 19 height 31
click at [565, 576] on mat-icon "videocam_off" at bounding box center [565, 580] width 19 height 19
click at [971, 376] on link "https://neft-transfer-bucket.s3.amazonaws.com/temp-c6c529e6-2a76-50b6-4d77-86a0…" at bounding box center [983, 370] width 109 height 12
click at [957, 421] on link "https://neft-transfer-bucket.s3.amazonaws.com/temp-a316f801-6aef-88fe-b0d8-c9dd…" at bounding box center [983, 415] width 109 height 12
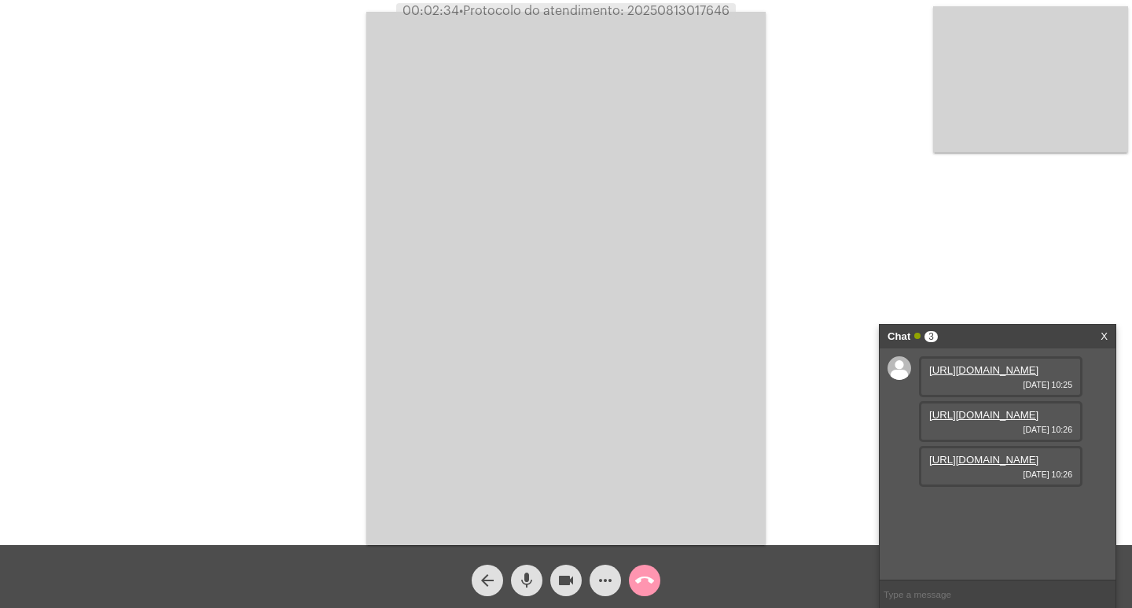
click at [997, 465] on link "https://neft-transfer-bucket.s3.amazonaws.com/temp-607242dd-4c37-6063-b629-9dff…" at bounding box center [983, 460] width 109 height 12
click at [979, 510] on link "https://neft-transfer-bucket.s3.amazonaws.com/temp-db9c5f16-1314-1759-e41f-f469…" at bounding box center [983, 504] width 109 height 12
click at [555, 583] on button "videocam" at bounding box center [565, 579] width 31 height 31
click at [555, 583] on button "videocam_off" at bounding box center [565, 579] width 31 height 31
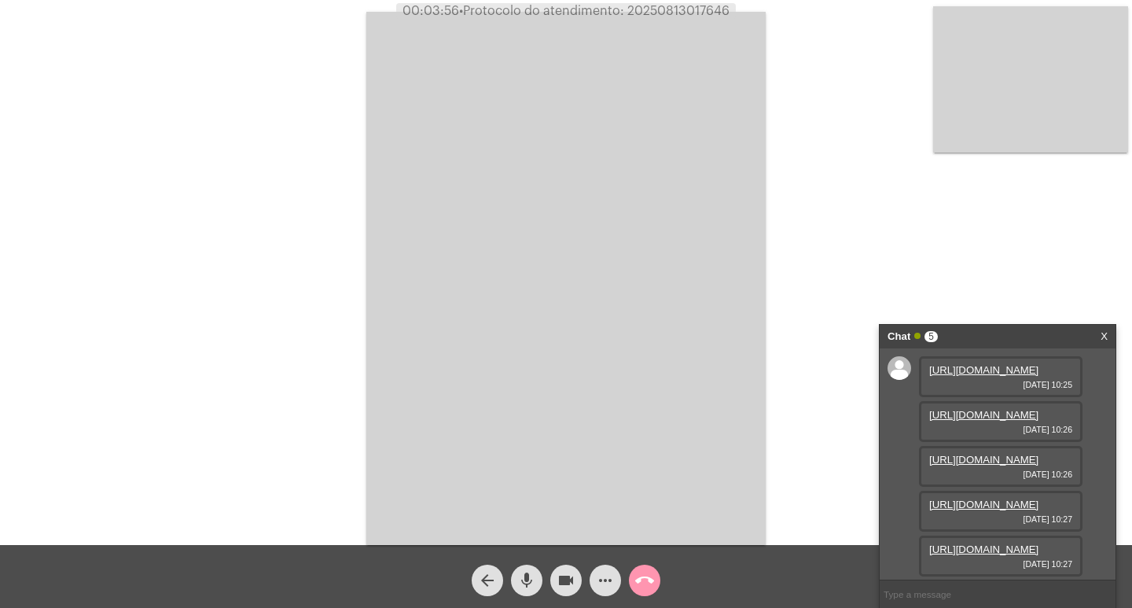
scroll to position [174, 0]
click at [1009, 543] on link "https://neft-transfer-bucket.s3.amazonaws.com/temp-4e03c14c-0118-6e25-61d3-9f57…" at bounding box center [983, 549] width 109 height 12
click at [871, 255] on div "Acessando Câmera e Microfone..." at bounding box center [566, 276] width 1129 height 545
click at [1105, 338] on link "X" at bounding box center [1103, 337] width 7 height 24
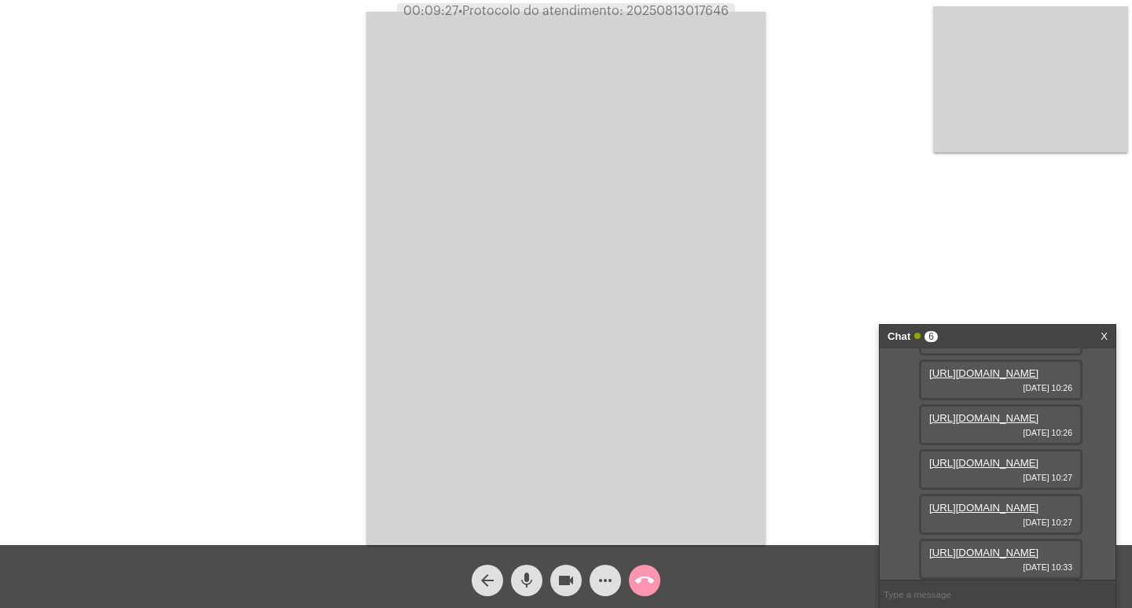
click at [972, 546] on link "https://neft-transfer-bucket.s3.amazonaws.com/temp-72cd0f4f-e027-33e0-5ca6-9d48…" at bounding box center [983, 552] width 109 height 12
click at [533, 582] on mat-icon "mic" at bounding box center [526, 580] width 19 height 19
click at [564, 578] on mat-icon "videocam" at bounding box center [565, 580] width 19 height 19
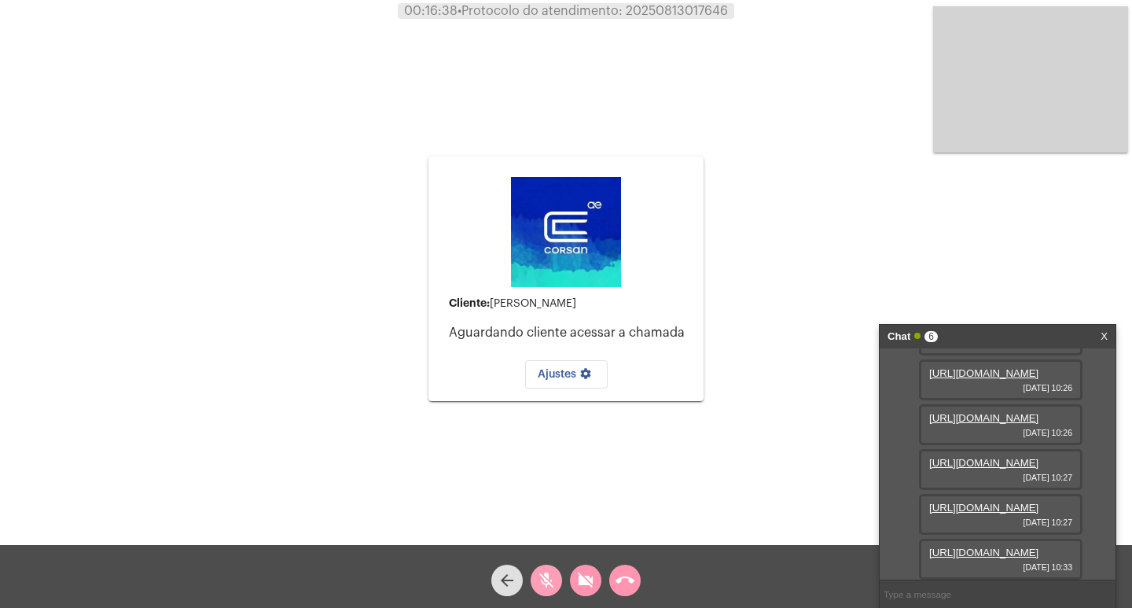
click at [553, 582] on mat-icon "mic_off" at bounding box center [546, 580] width 19 height 19
click at [573, 587] on button "videocam_off" at bounding box center [585, 579] width 31 height 31
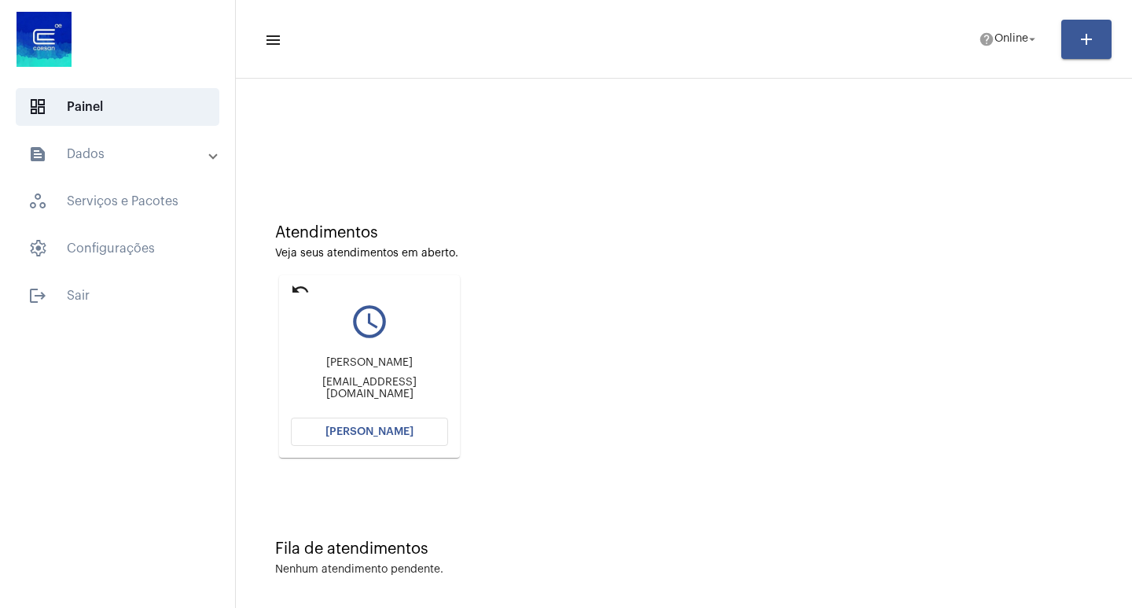
click at [292, 288] on mat-icon "undo" at bounding box center [300, 289] width 19 height 19
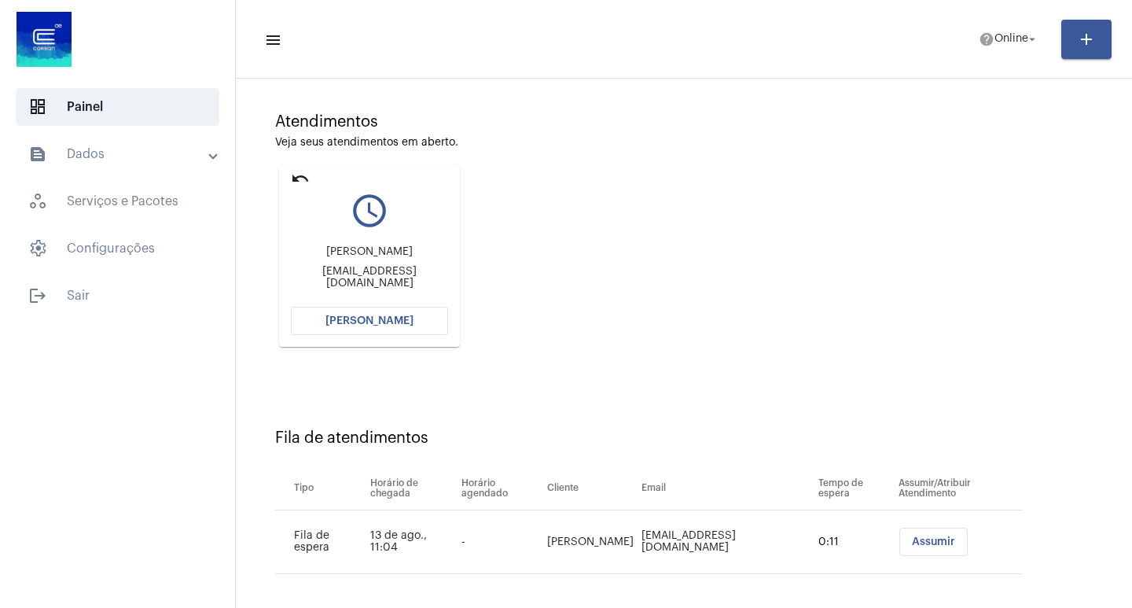
scroll to position [119, 0]
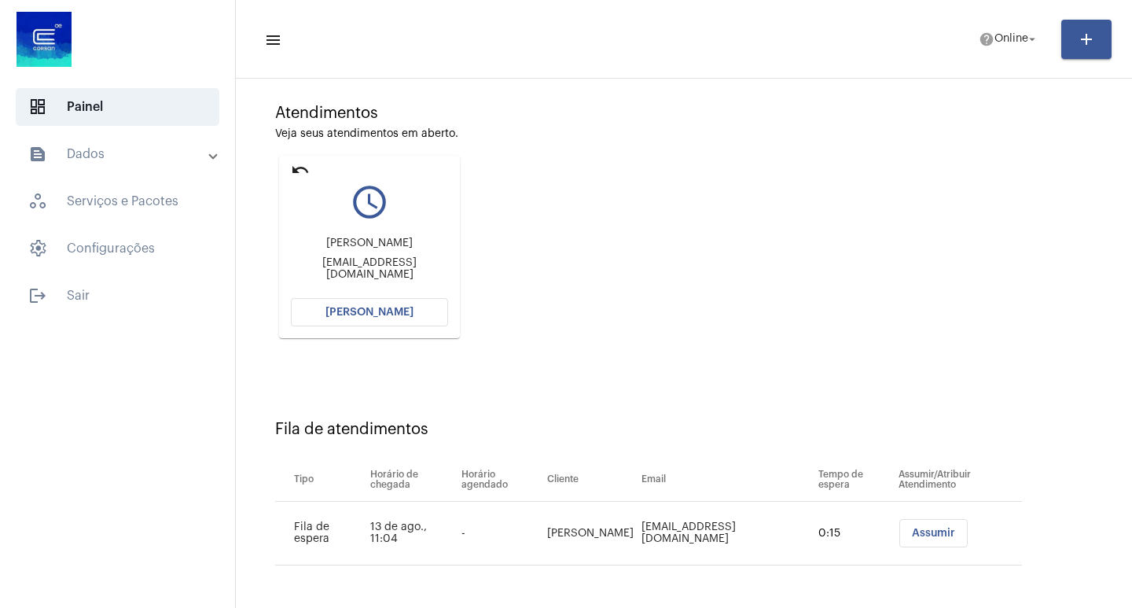
click at [431, 328] on mat-card "undo query_builder [PERSON_NAME] [EMAIL_ADDRESS][DOMAIN_NAME] [PERSON_NAME]" at bounding box center [369, 247] width 181 height 182
click at [434, 310] on button "[PERSON_NAME]" at bounding box center [369, 312] width 157 height 28
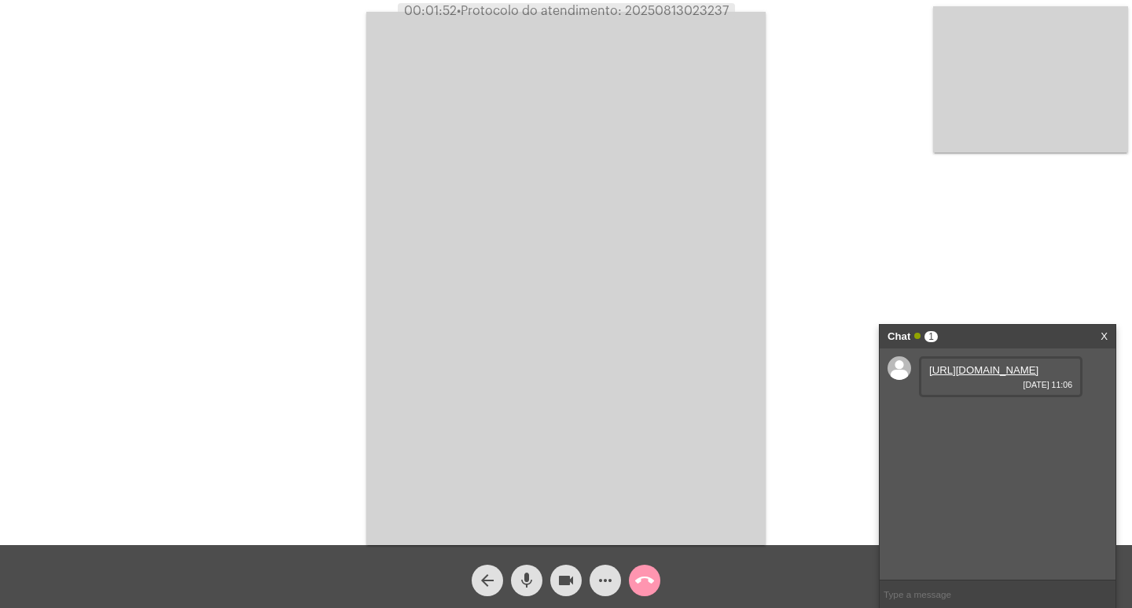
click at [1001, 376] on link "[URL][DOMAIN_NAME]" at bounding box center [983, 370] width 109 height 12
click at [529, 571] on mat-icon "mic" at bounding box center [526, 580] width 19 height 19
click at [560, 574] on mat-icon "videocam" at bounding box center [565, 580] width 19 height 19
click at [534, 581] on mat-icon "mic_off" at bounding box center [526, 580] width 19 height 19
click at [559, 581] on mat-icon "videocam_off" at bounding box center [565, 580] width 19 height 19
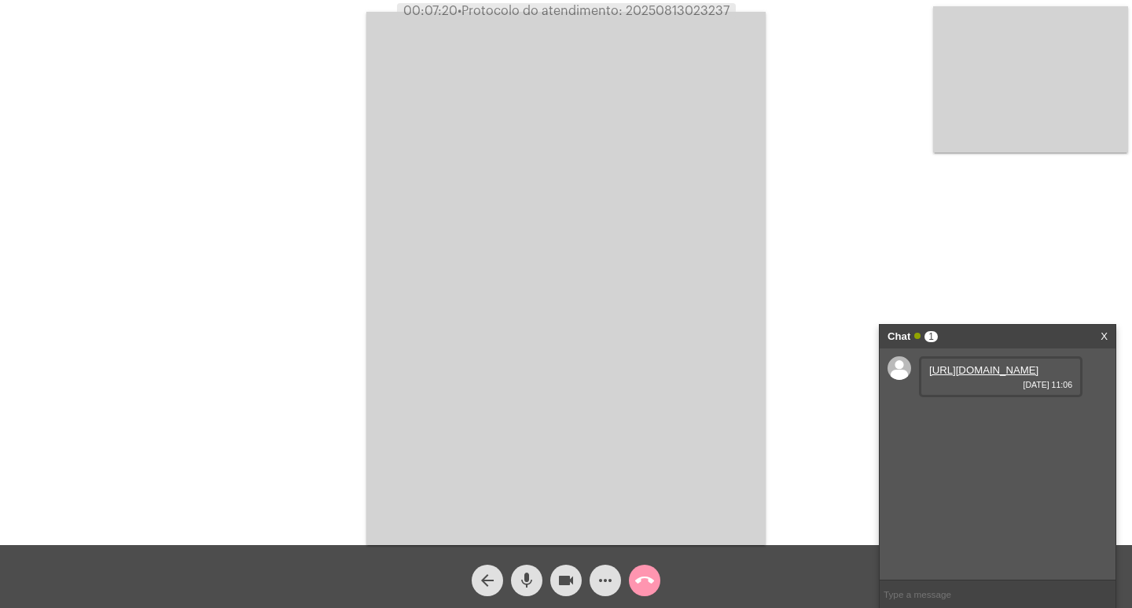
click at [689, 13] on span "• Protocolo do atendimento: 20250813023237" at bounding box center [593, 11] width 272 height 13
copy span "20250813023237"
click at [303, 224] on div "Acessando Câmera e Microfone..." at bounding box center [566, 276] width 1129 height 545
click at [645, 589] on mat-icon "call_end" at bounding box center [644, 580] width 19 height 19
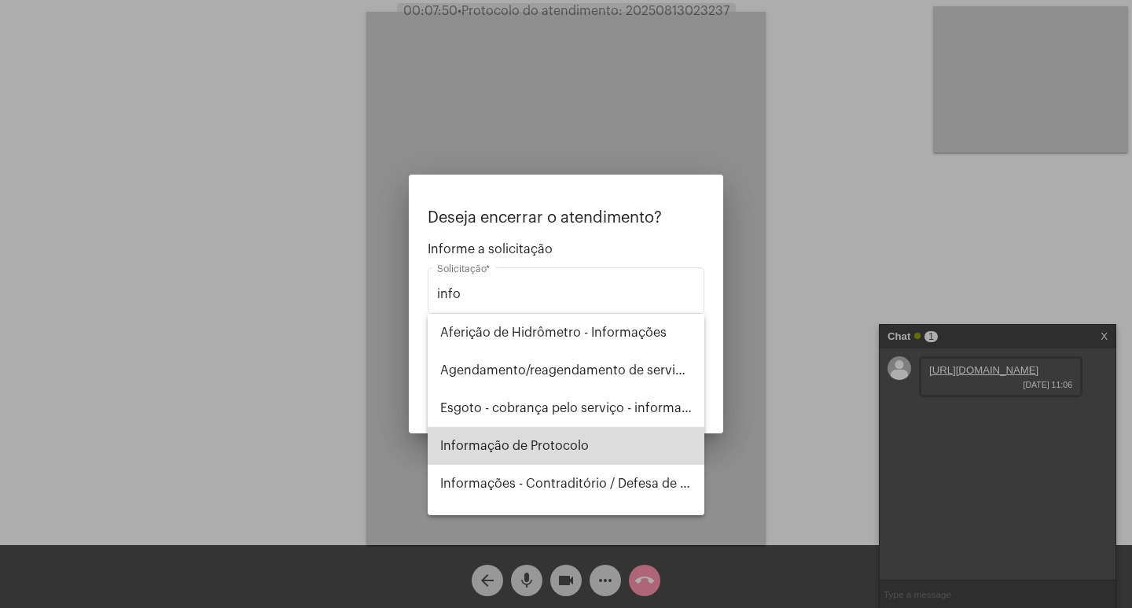
click at [590, 446] on span "Informação de Protocolo" at bounding box center [566, 446] width 252 height 38
type input "Informação de Protocolo"
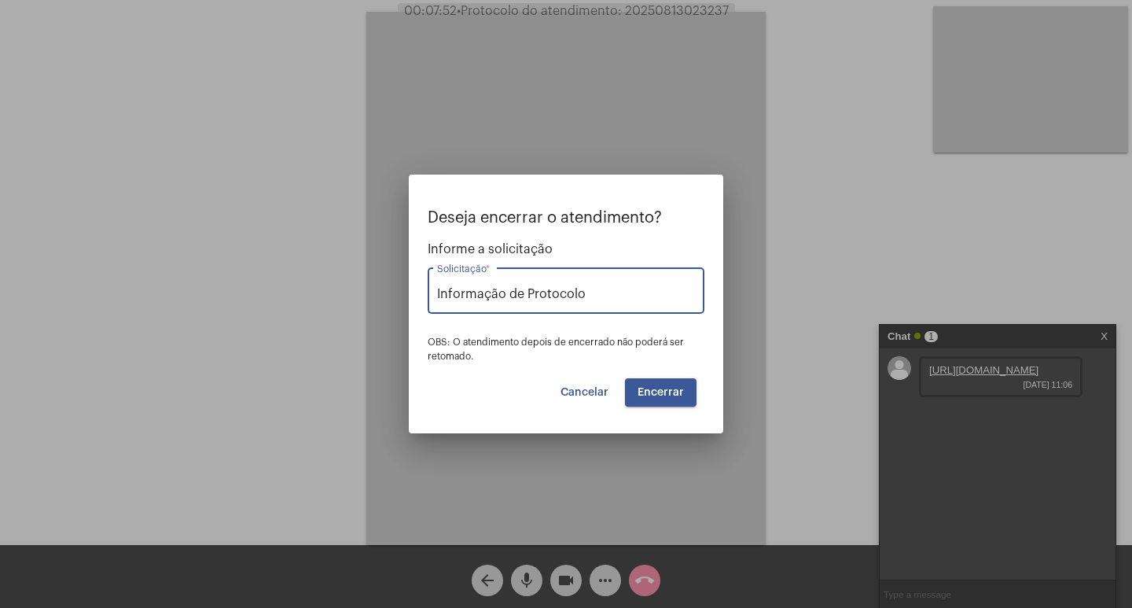
click at [666, 388] on span "Encerrar" at bounding box center [660, 392] width 46 height 11
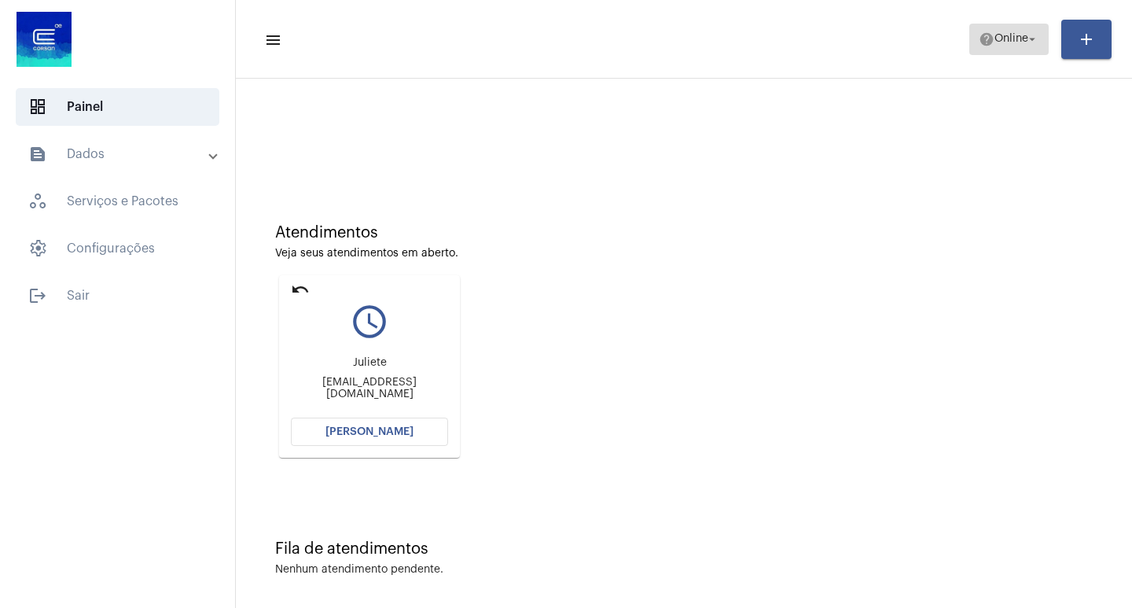
click at [1004, 39] on span "Online" at bounding box center [1011, 39] width 34 height 11
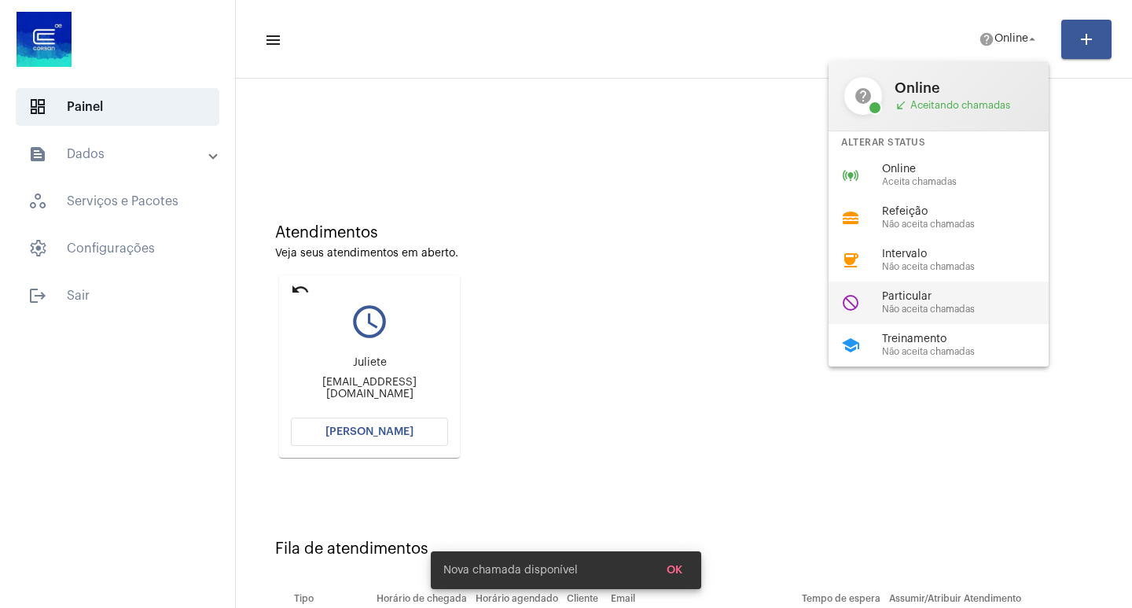
click at [991, 292] on span "Particular" at bounding box center [971, 297] width 179 height 12
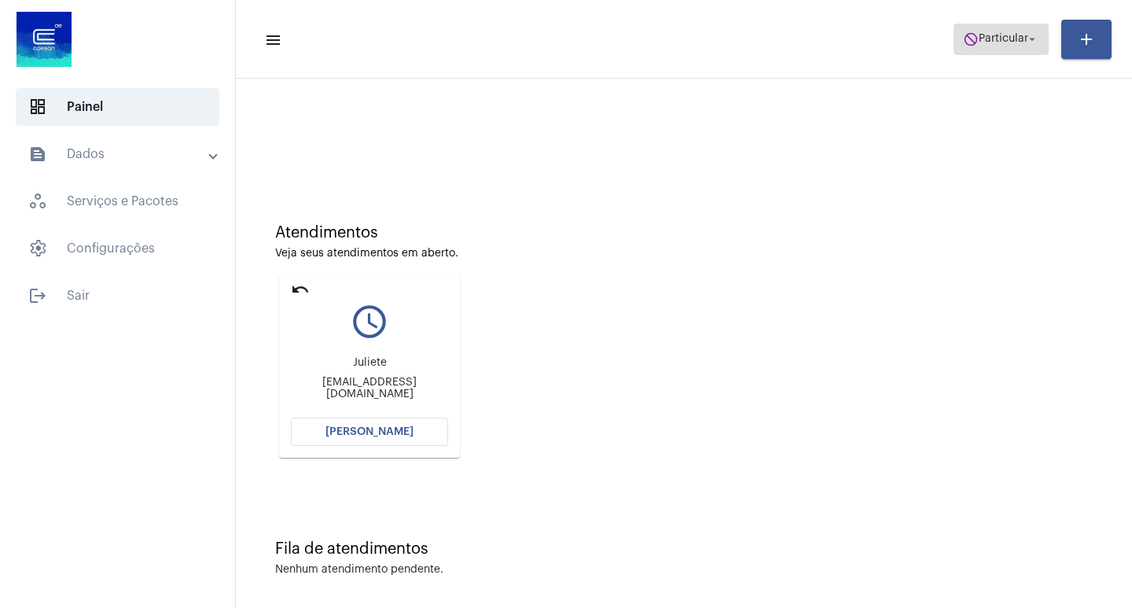
click at [1026, 37] on mat-icon "arrow_drop_down" at bounding box center [1032, 39] width 14 height 14
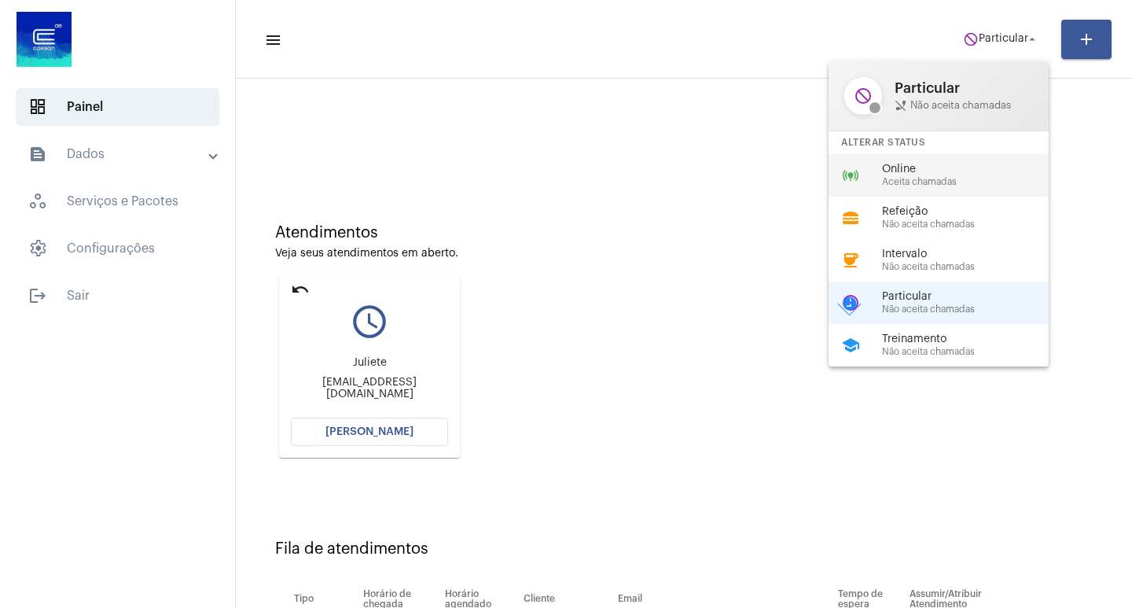
click at [970, 171] on span "Online" at bounding box center [971, 169] width 179 height 12
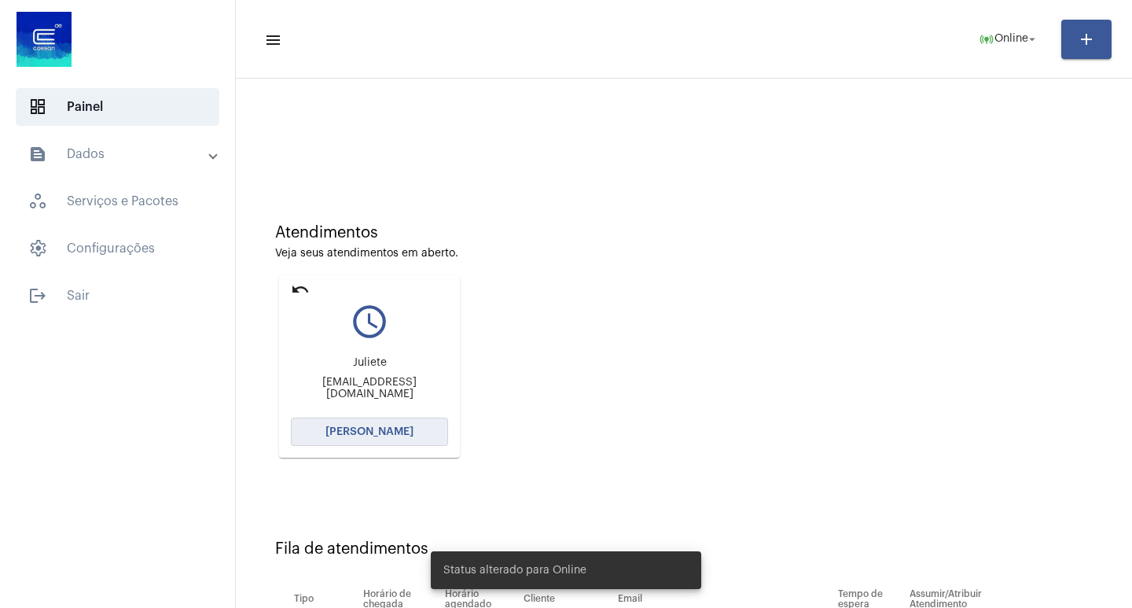
click at [401, 425] on button "[PERSON_NAME]" at bounding box center [369, 431] width 157 height 28
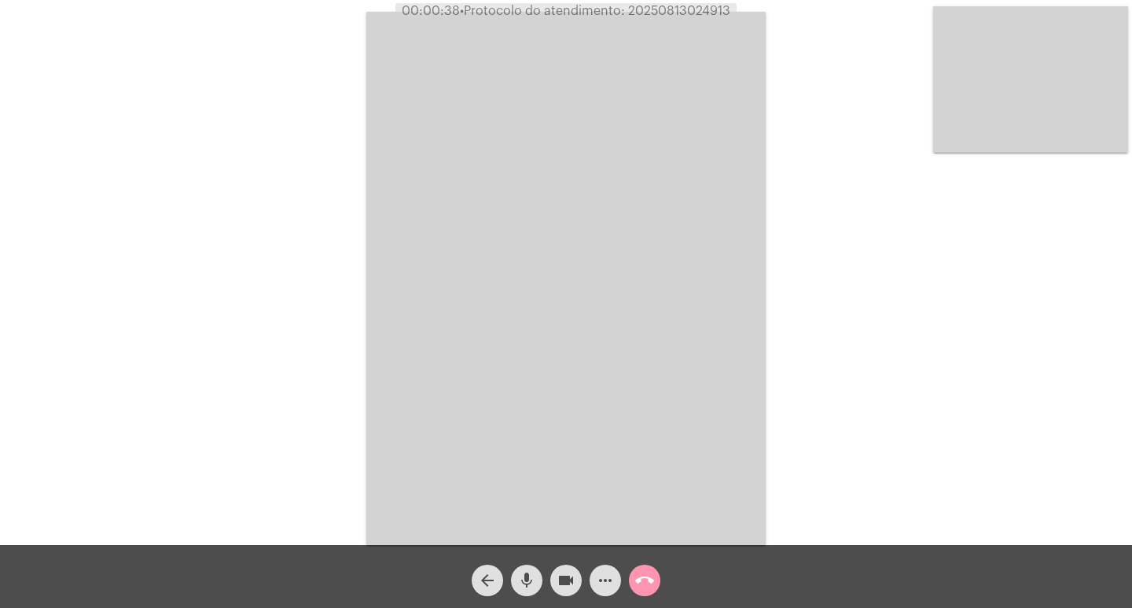
click at [568, 575] on mat-icon "videocam" at bounding box center [565, 580] width 19 height 19
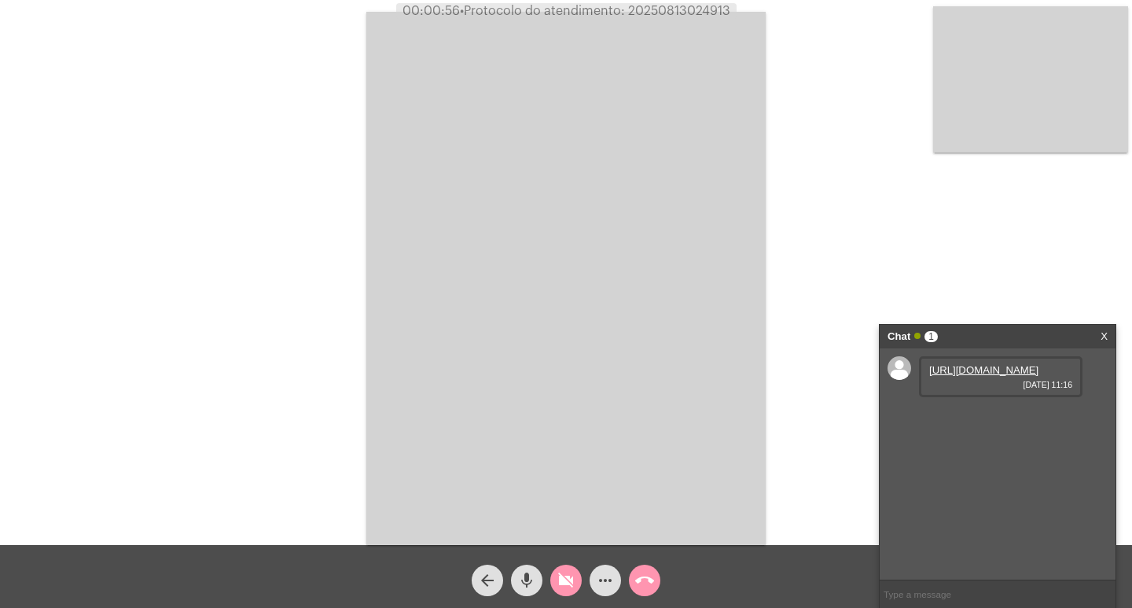
click at [555, 583] on button "videocam_off" at bounding box center [565, 579] width 31 height 31
click at [1010, 373] on link "https://neft-transfer-bucket.s3.amazonaws.com/temp-e286c66b-45c9-0d3d-9afc-b57c…" at bounding box center [983, 370] width 109 height 12
click at [994, 421] on link "https://neft-transfer-bucket.s3.amazonaws.com/temp-0d5a1090-0a7b-ce81-767f-dd56…" at bounding box center [983, 415] width 109 height 12
click at [1007, 465] on link "https://neft-transfer-bucket.s3.amazonaws.com/temp-ba2ef005-4ae5-46dc-d435-686d…" at bounding box center [983, 460] width 109 height 12
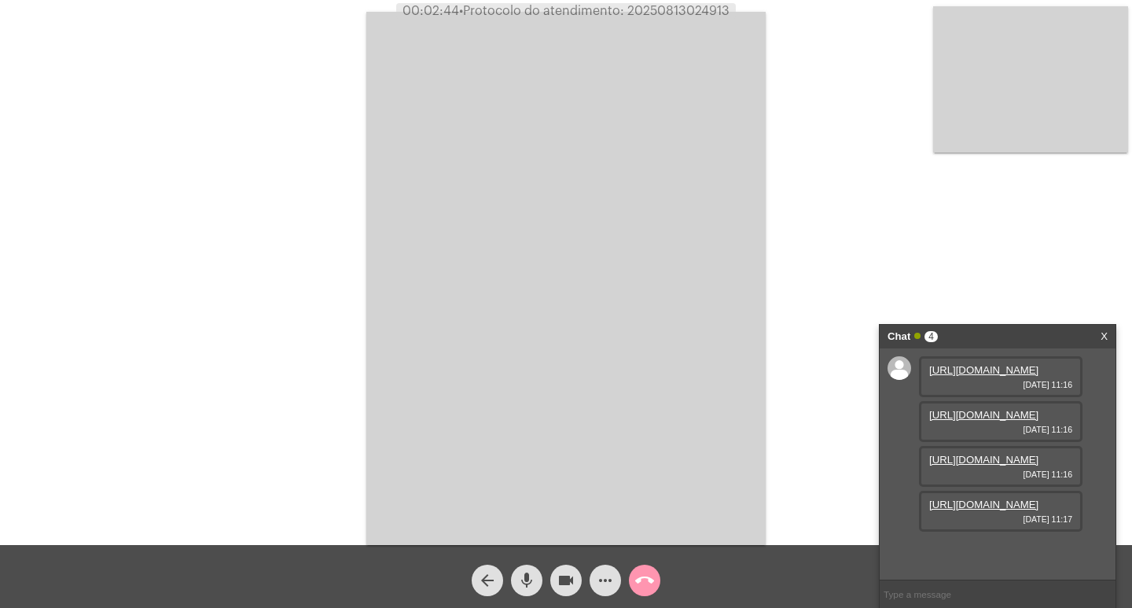
scroll to position [94, 0]
click at [981, 510] on link "https://neft-transfer-bucket.s3.amazonaws.com/temp-e2683767-87a2-79f8-b337-9a2f…" at bounding box center [983, 504] width 109 height 12
click at [1104, 336] on link "X" at bounding box center [1103, 337] width 7 height 24
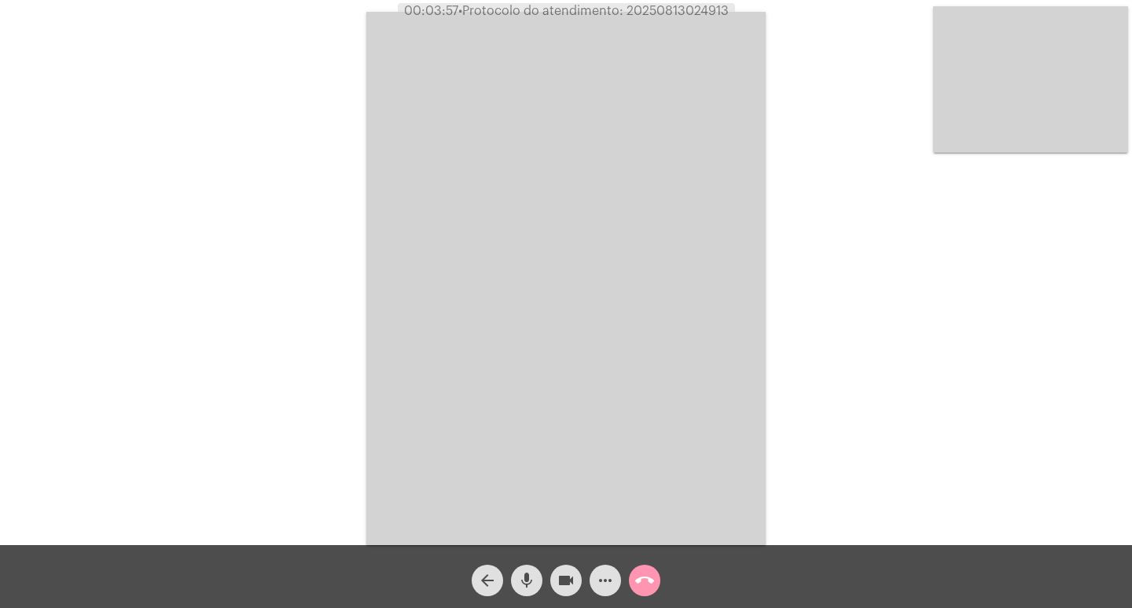
click at [604, 582] on mat-icon "more_horiz" at bounding box center [605, 580] width 19 height 19
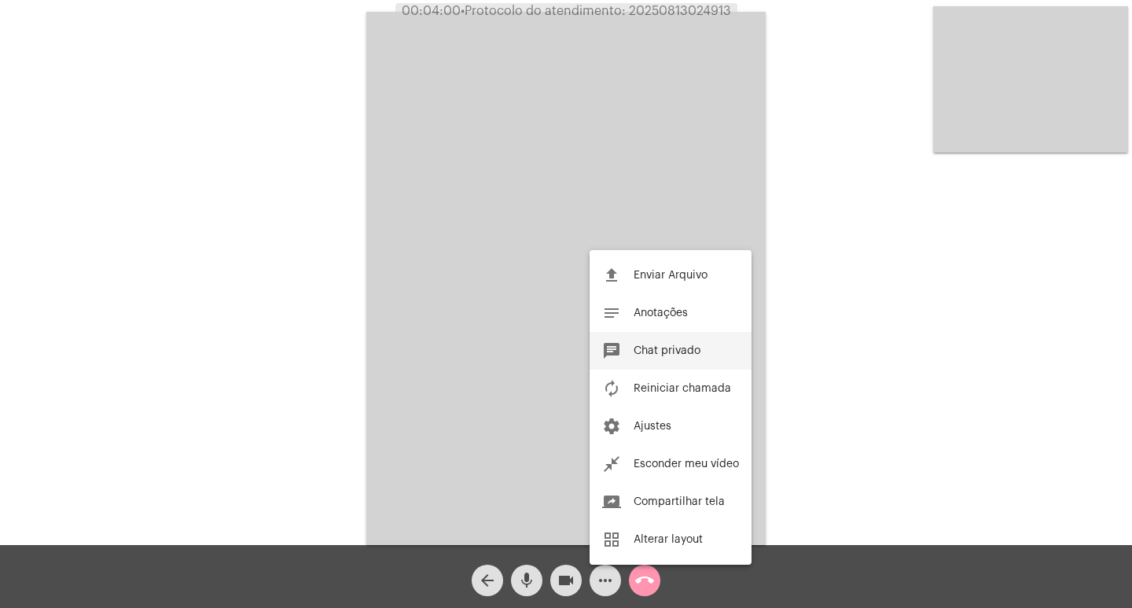
click at [675, 347] on span "Chat privado" at bounding box center [667, 350] width 67 height 11
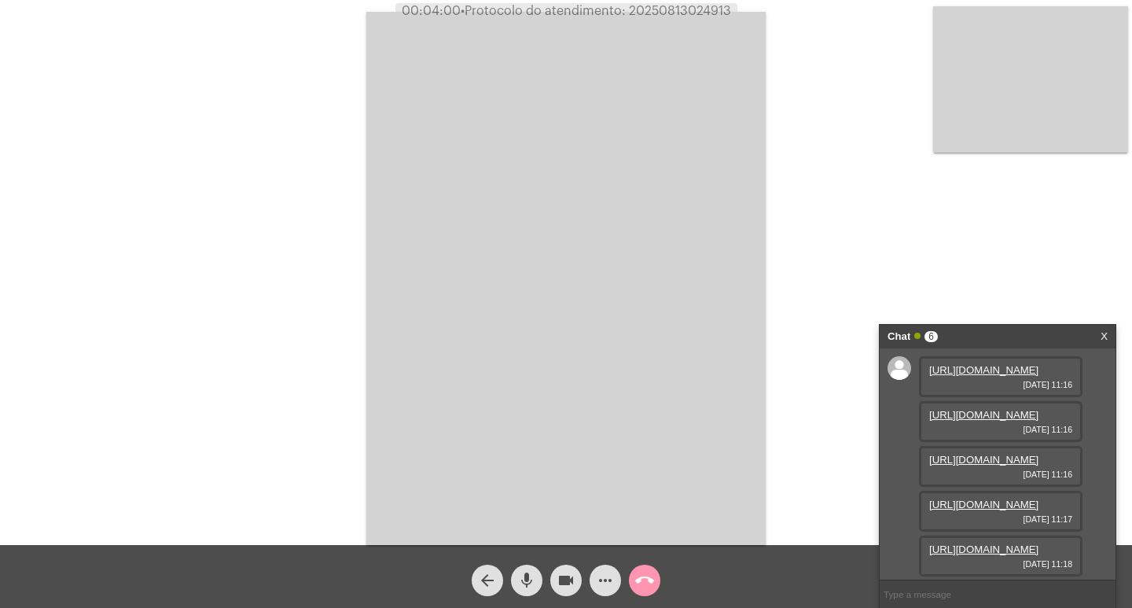
scroll to position [254, 0]
click at [971, 546] on link "https://neft-transfer-bucket.s3.amazonaws.com/temp-6041dee5-e5db-336f-c821-eb80…" at bounding box center [983, 552] width 109 height 12
click at [1011, 501] on link "https://neft-transfer-bucket.s3.amazonaws.com/temp-11e75ee8-0525-7f8b-f8c8-0ffa…" at bounding box center [983, 507] width 109 height 12
click at [1003, 549] on link "https://neft-transfer-bucket.s3.amazonaws.com/temp-b7352dd6-2b2f-ef4a-8e68-9504…" at bounding box center [983, 552] width 109 height 12
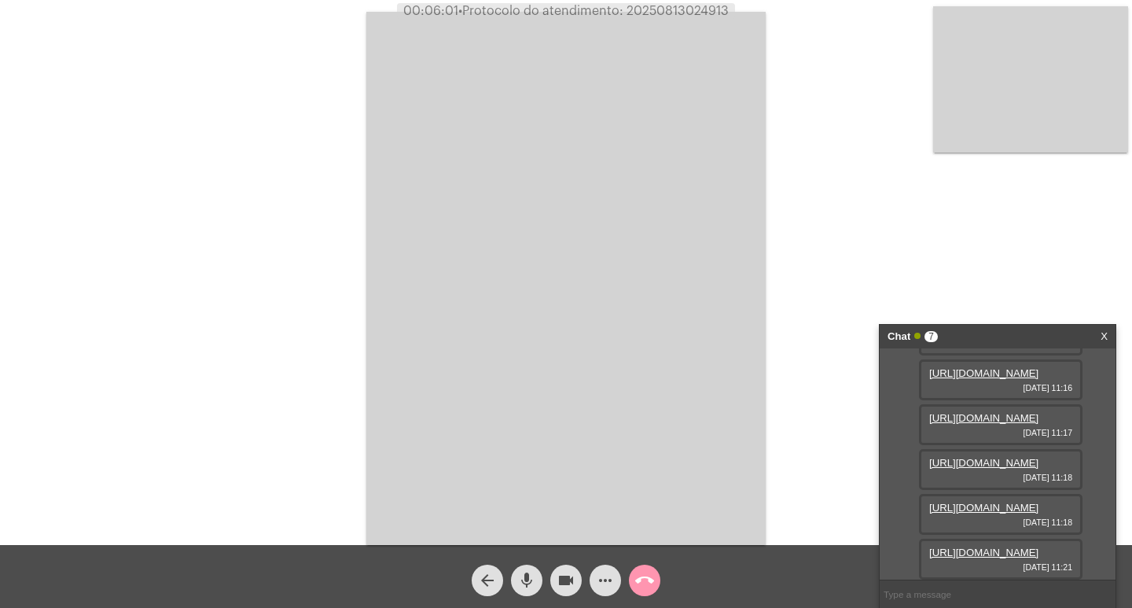
click at [559, 587] on mat-icon "videocam" at bounding box center [565, 580] width 19 height 19
click at [557, 585] on mat-icon "videocam_off" at bounding box center [565, 580] width 19 height 19
click at [657, 576] on button "call_end" at bounding box center [644, 579] width 31 height 31
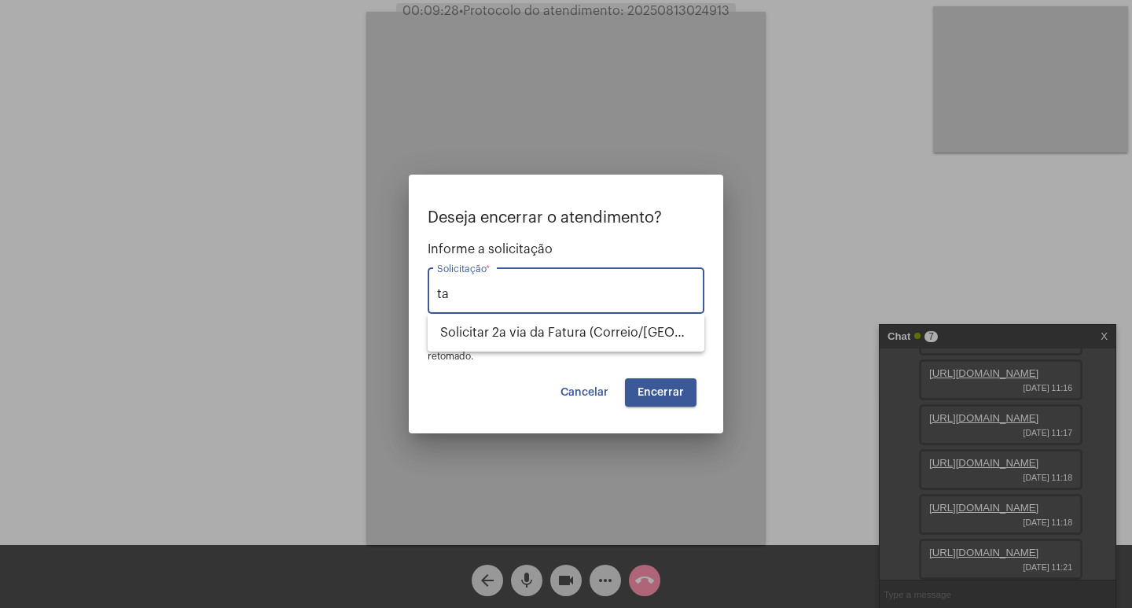
type input "t"
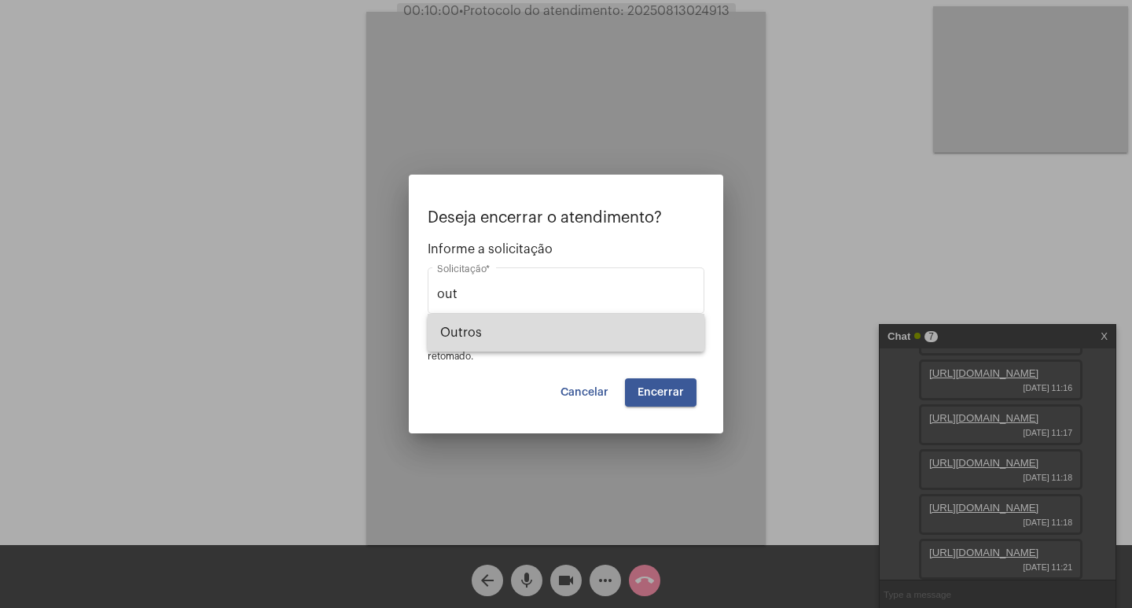
click at [611, 328] on span "Outros" at bounding box center [566, 333] width 252 height 38
type input "Outros"
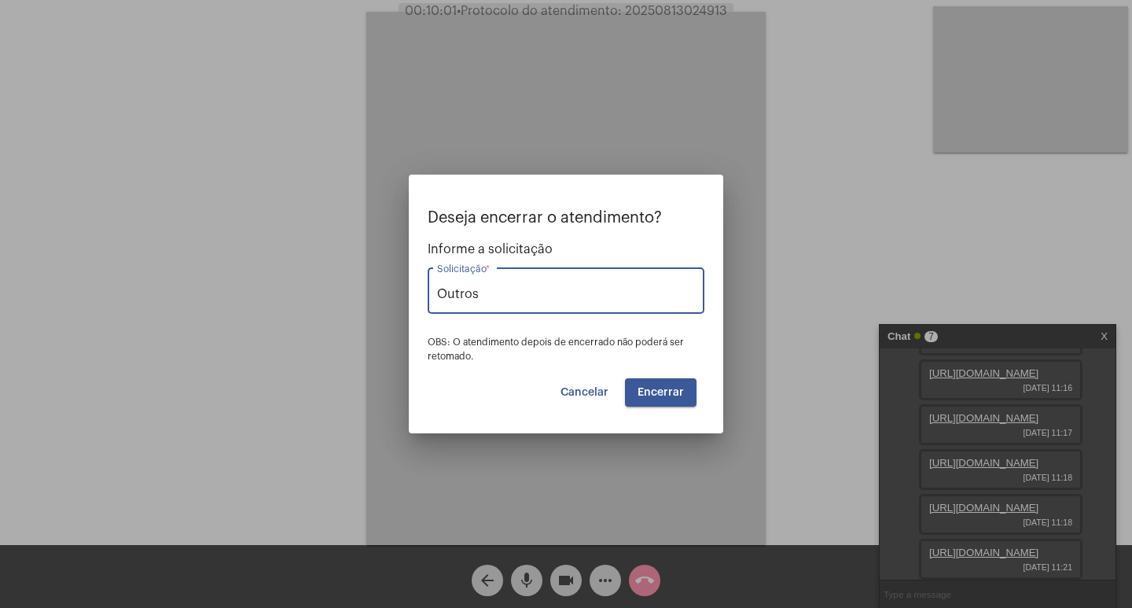
click at [669, 387] on span "Encerrar" at bounding box center [660, 392] width 46 height 11
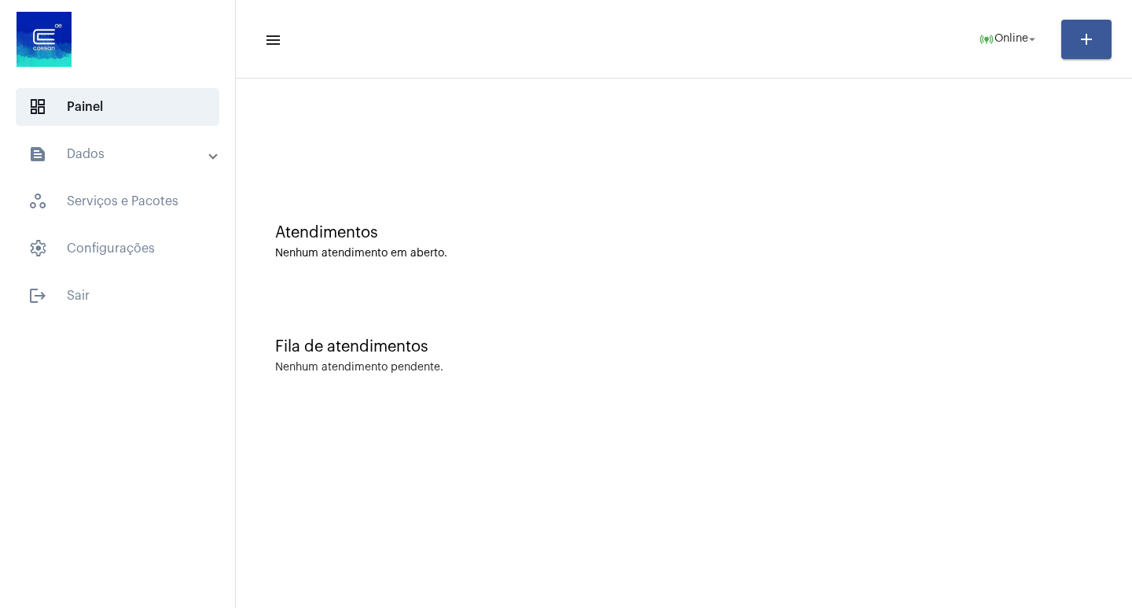
click at [353, 275] on div "Atendimentos Nenhum atendimento em aberto." at bounding box center [684, 234] width 880 height 114
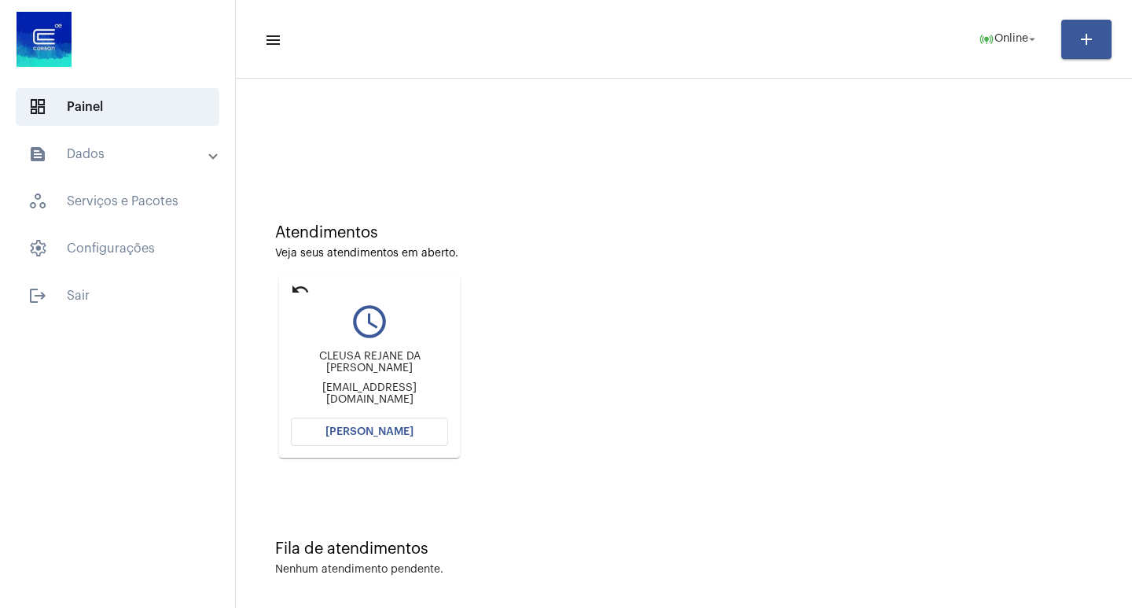
click at [363, 428] on span "[PERSON_NAME]" at bounding box center [369, 431] width 88 height 11
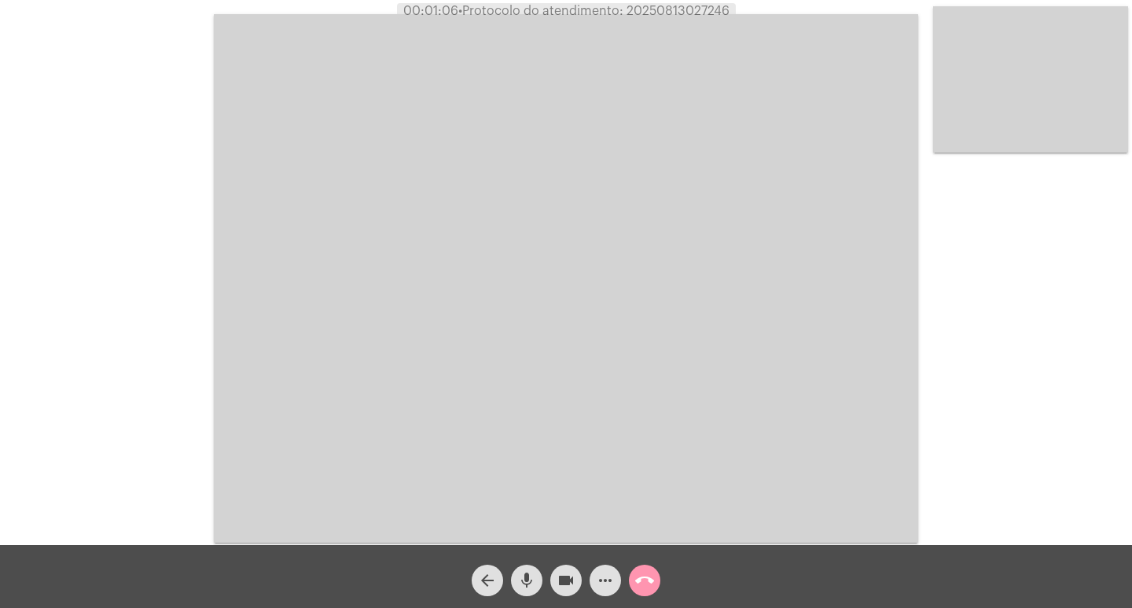
click at [567, 573] on mat-icon "videocam" at bounding box center [565, 580] width 19 height 19
click at [567, 573] on mat-icon "videocam_off" at bounding box center [565, 580] width 19 height 19
click at [532, 572] on mat-icon "mic" at bounding box center [526, 580] width 19 height 19
click at [555, 582] on button "videocam" at bounding box center [565, 579] width 31 height 31
click at [555, 582] on button "videocam_off" at bounding box center [565, 579] width 31 height 31
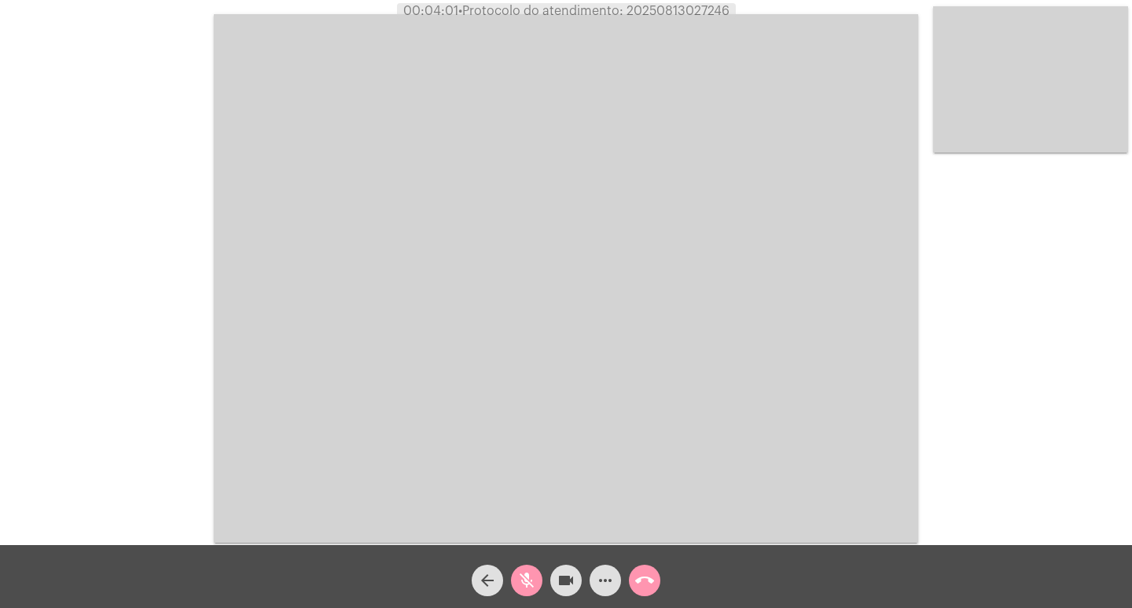
click at [520, 593] on span "mic_off" at bounding box center [526, 579] width 19 height 31
click at [607, 573] on mat-icon "more_horiz" at bounding box center [605, 580] width 19 height 19
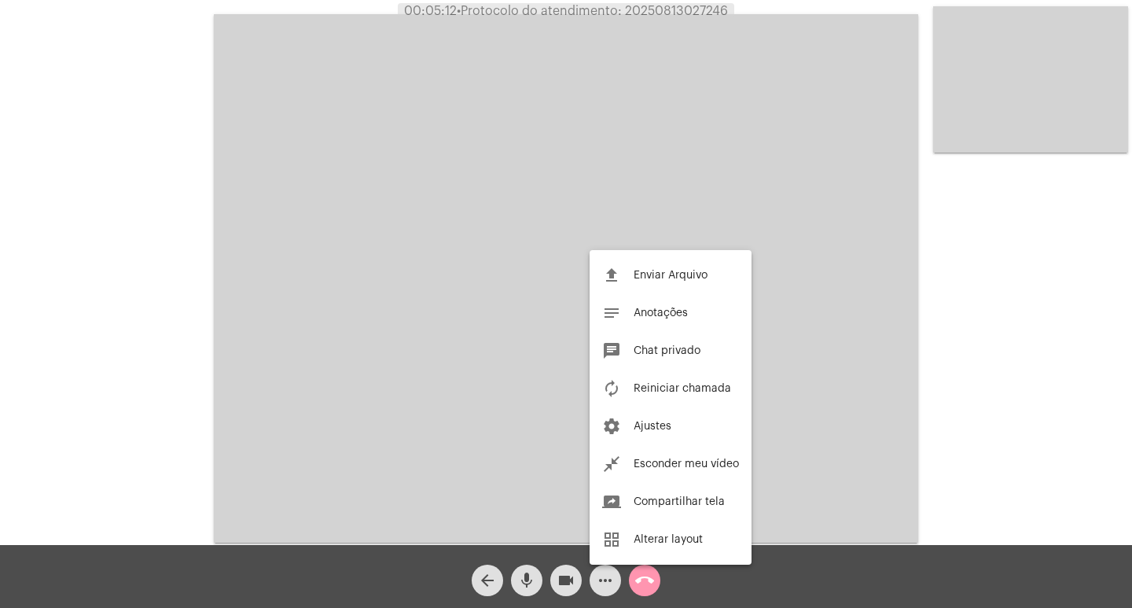
click at [688, 6] on div at bounding box center [566, 304] width 1132 height 608
click at [688, 6] on span "• Protocolo do atendimento: 20250813027246" at bounding box center [592, 11] width 271 height 13
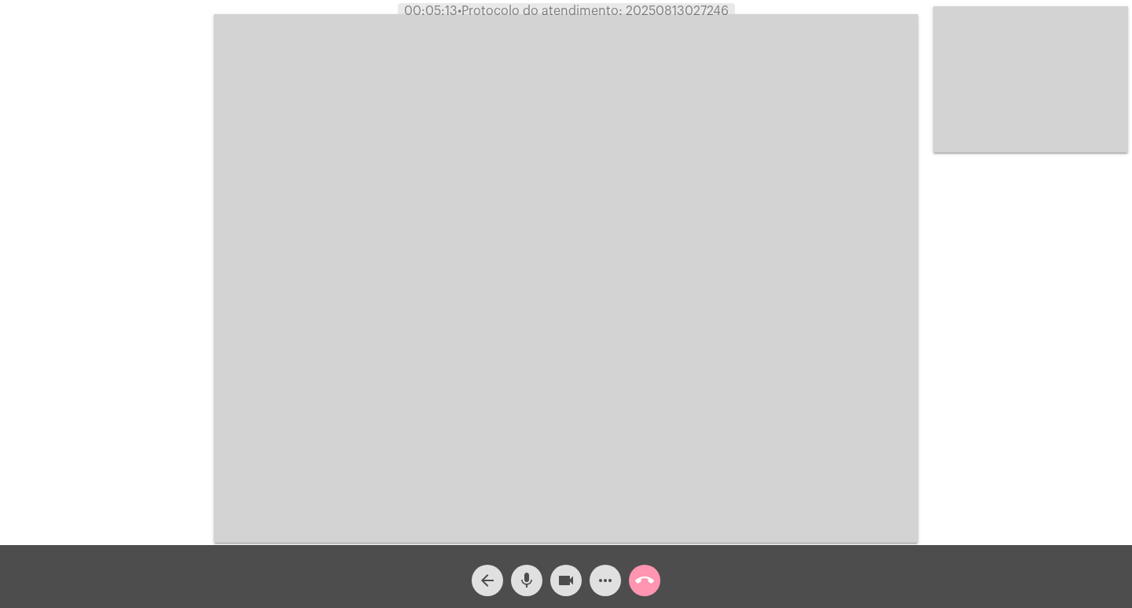
copy span "20250813027246"
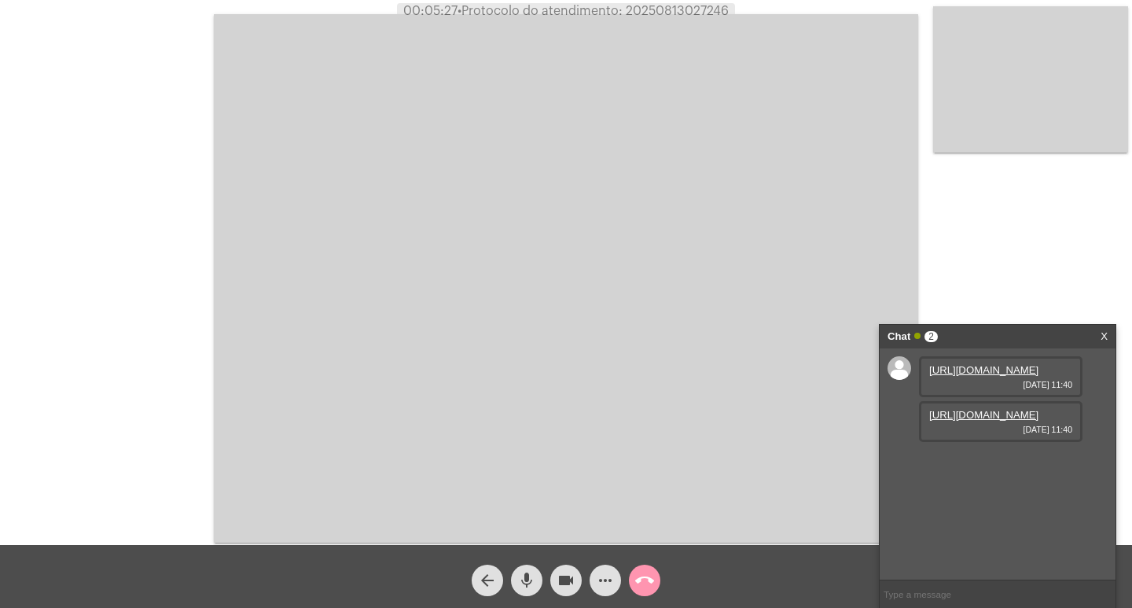
click at [1017, 371] on link "https://neft-transfer-bucket.s3.amazonaws.com/temp-0b090d8c-361f-63cf-0f85-ac04…" at bounding box center [983, 370] width 109 height 12
click at [1027, 421] on link "https://neft-transfer-bucket.s3.amazonaws.com/temp-ed3bcba5-f208-9530-3466-5100…" at bounding box center [983, 415] width 109 height 12
click at [611, 580] on mat-icon "more_horiz" at bounding box center [605, 580] width 19 height 19
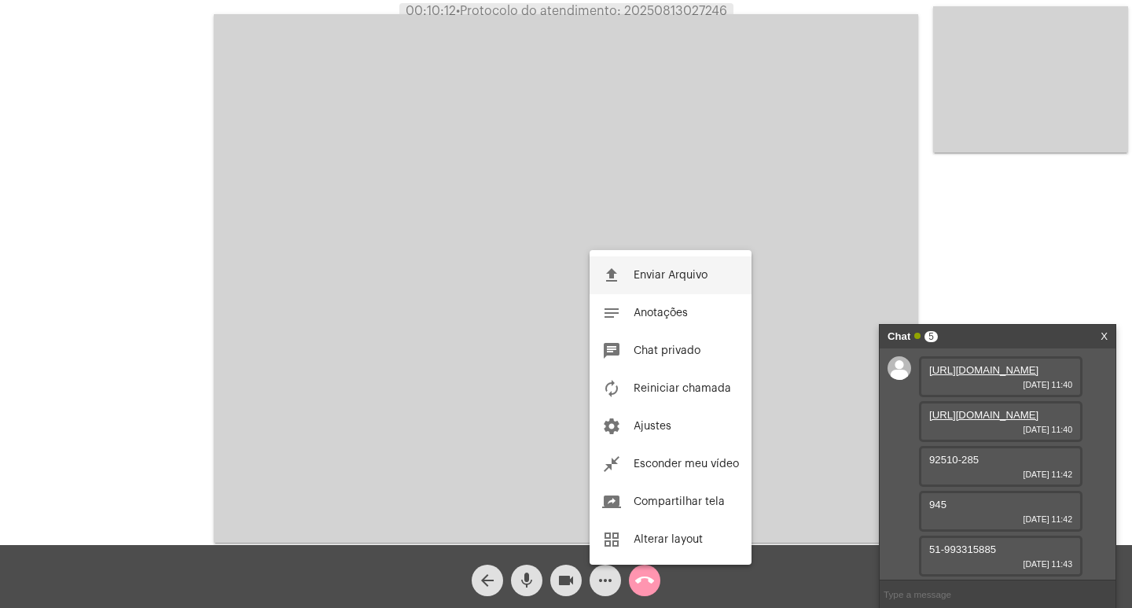
click at [622, 258] on button "file_upload Enviar Arquivo" at bounding box center [671, 275] width 162 height 38
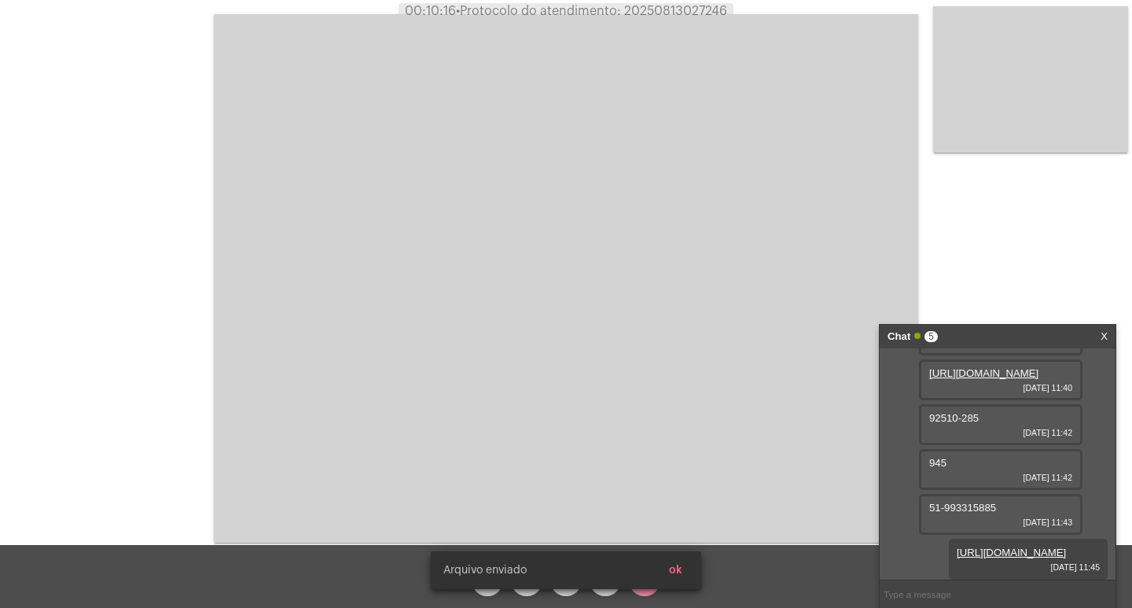
scroll to position [148, 0]
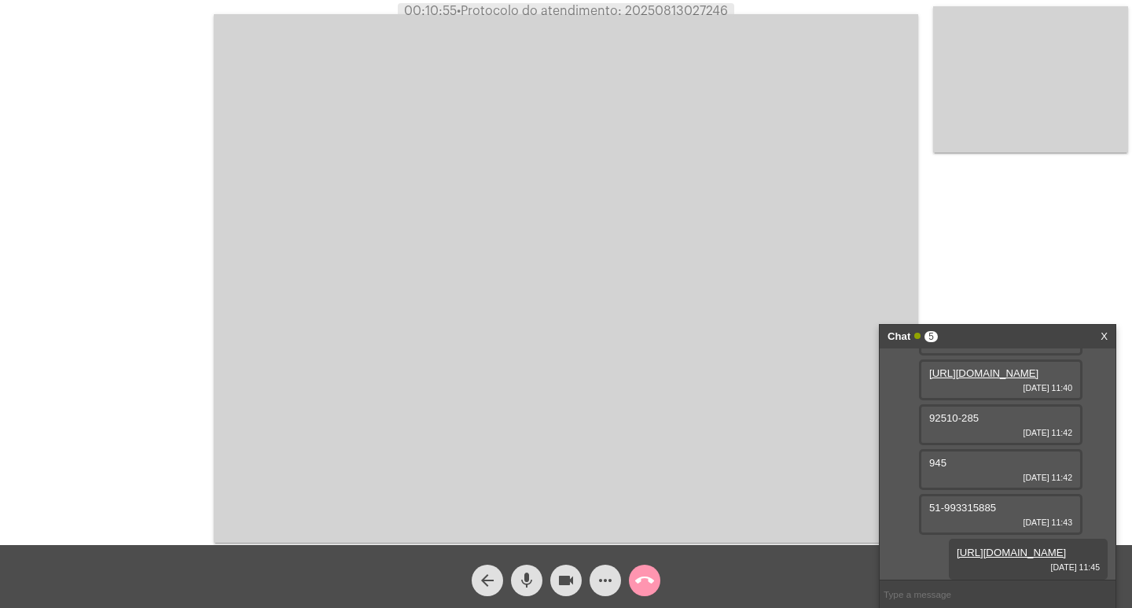
click at [645, 584] on mat-icon "call_end" at bounding box center [644, 580] width 19 height 19
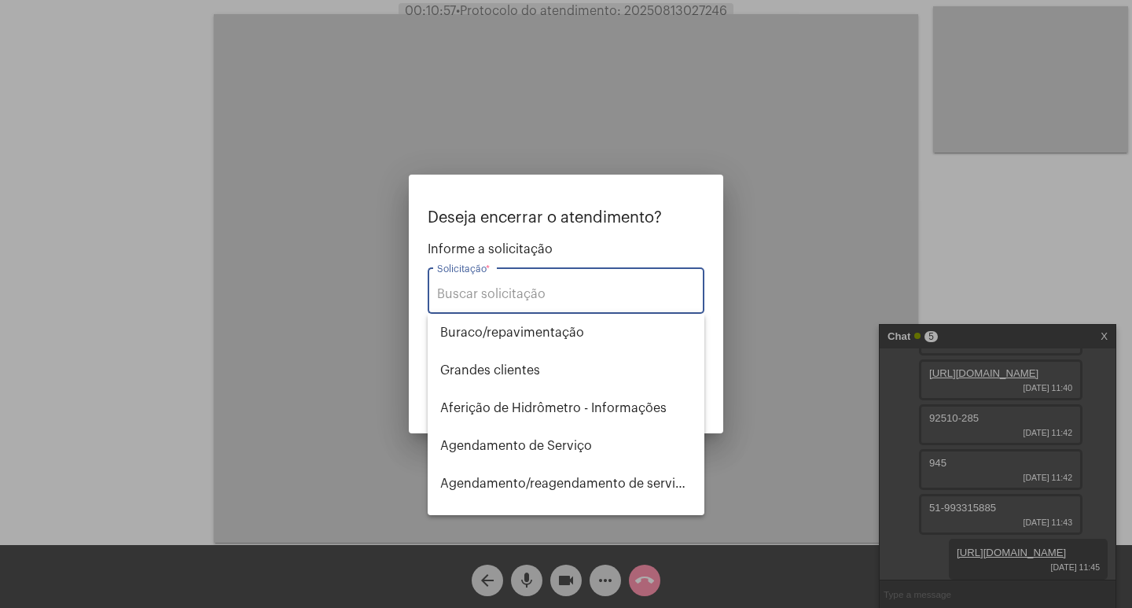
click at [305, 291] on div at bounding box center [566, 304] width 1132 height 608
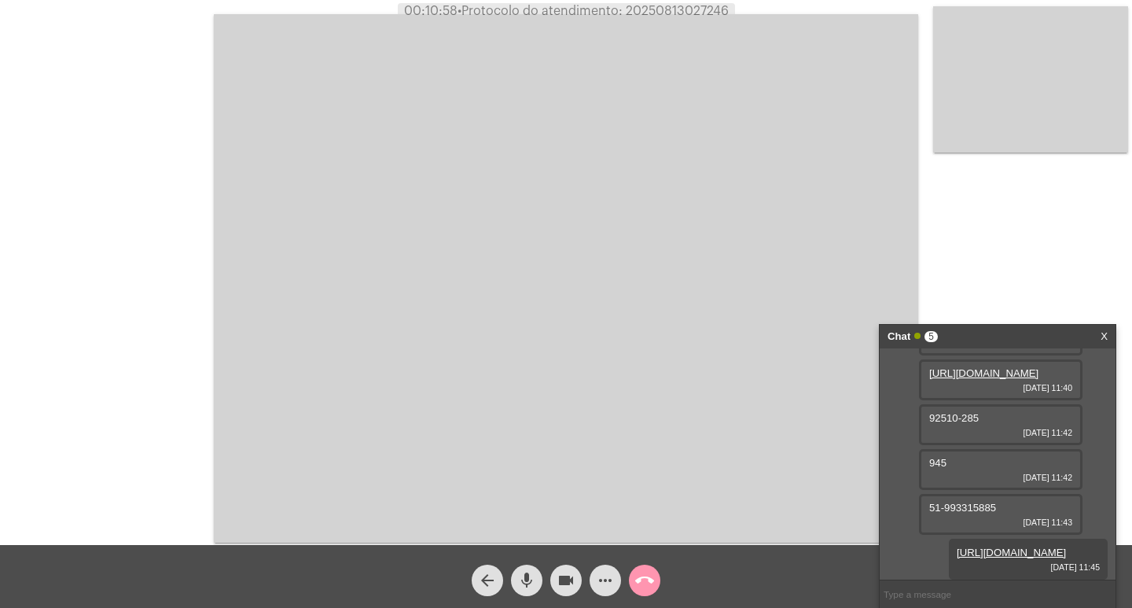
click at [652, 20] on video at bounding box center [566, 278] width 704 height 528
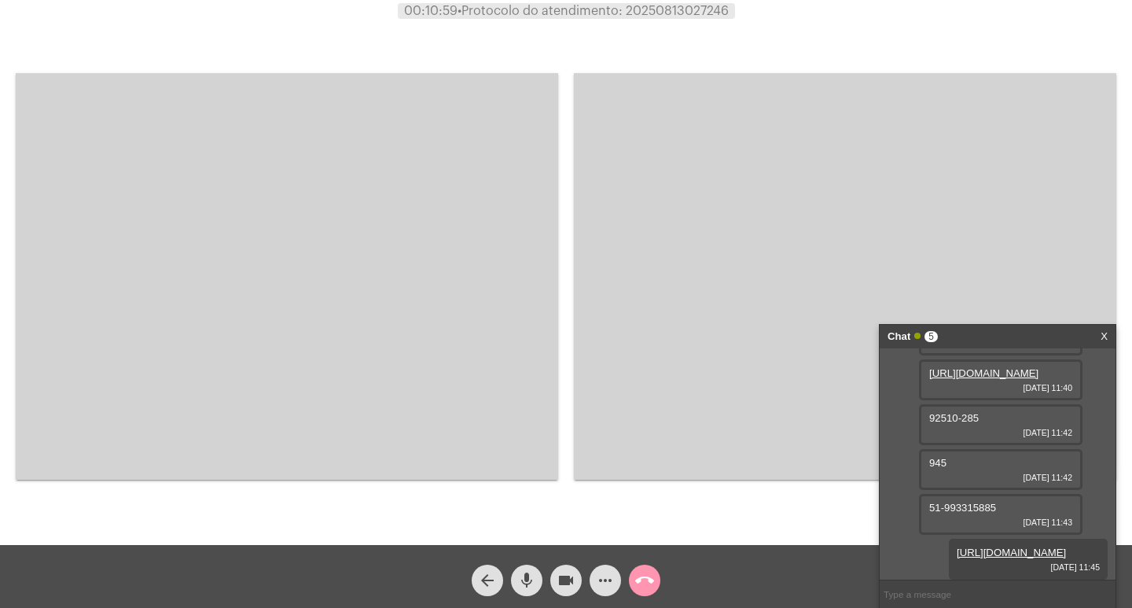
click at [656, 0] on div "Acessando Câmera e Microfone..." at bounding box center [566, 272] width 1132 height 545
click at [659, 13] on span "• Protocolo do atendimento: 20250813027246" at bounding box center [592, 11] width 271 height 13
copy span "20250813027246"
click at [957, 589] on input "text" at bounding box center [998, 594] width 236 height 28
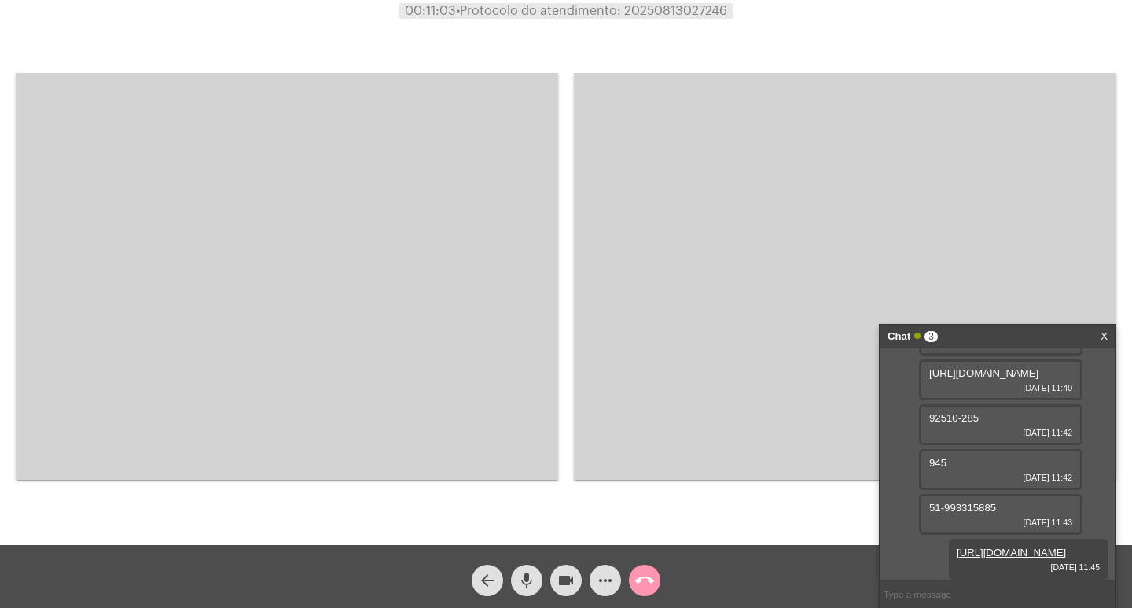
paste input "20250813027246"
type input "20250813027246"
click at [358, 243] on video at bounding box center [287, 276] width 542 height 406
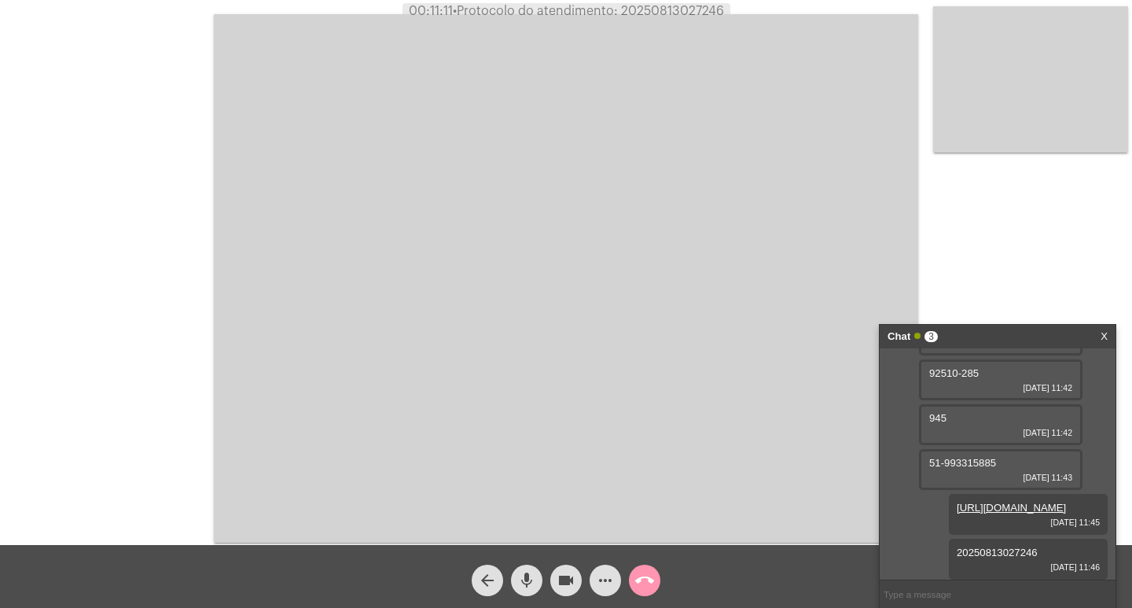
click at [648, 578] on mat-icon "call_end" at bounding box center [644, 580] width 19 height 19
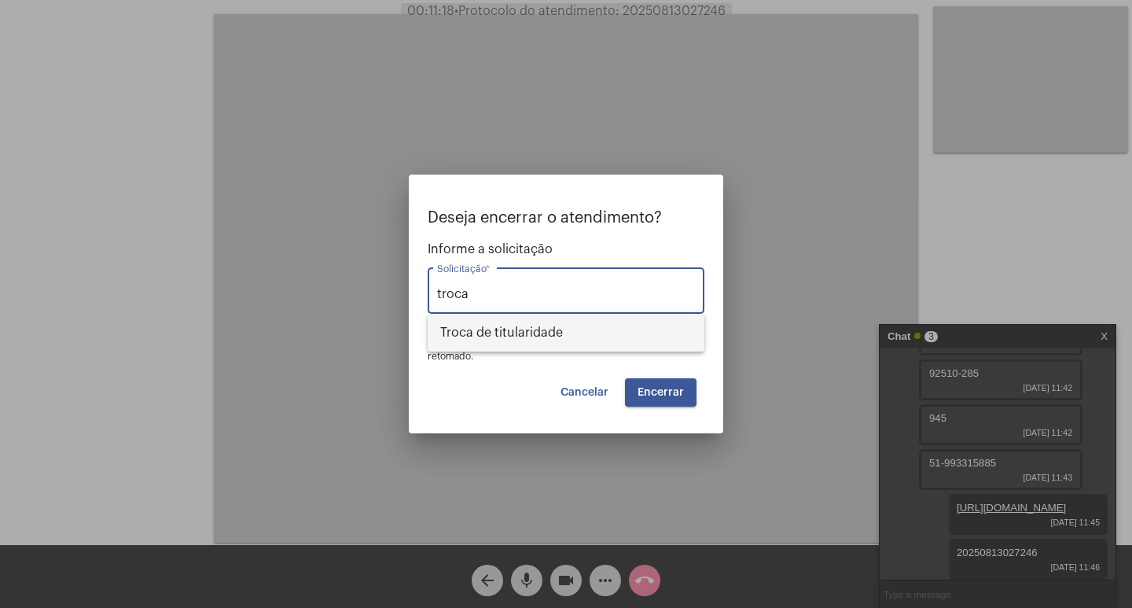
click at [619, 337] on span "Troca de titularidade" at bounding box center [566, 333] width 252 height 38
type input "Troca de titularidade"
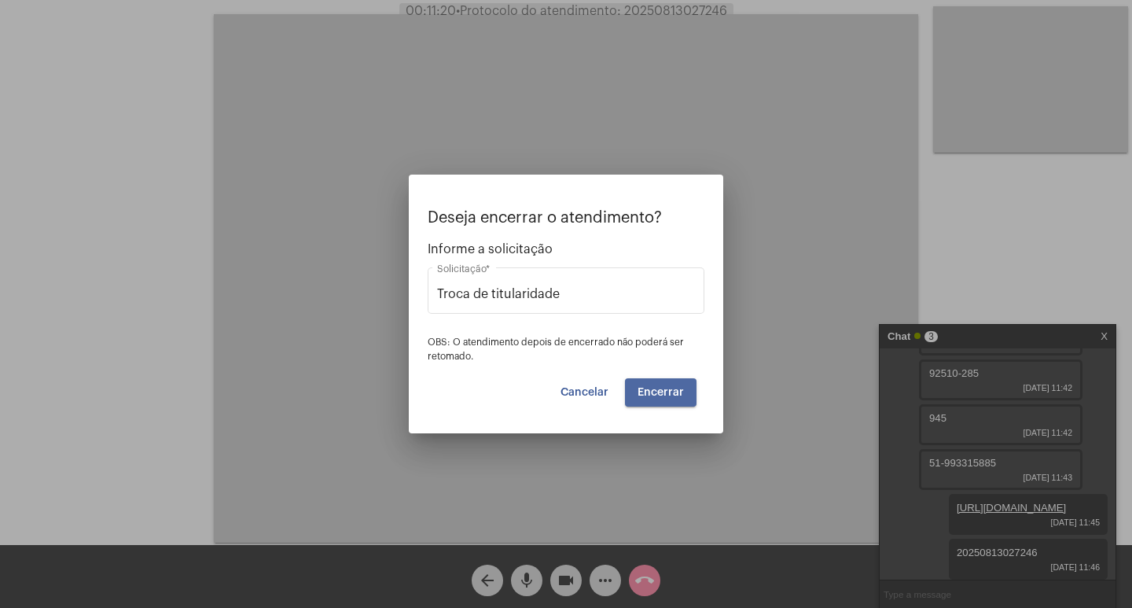
click at [677, 389] on span "Encerrar" at bounding box center [660, 392] width 46 height 11
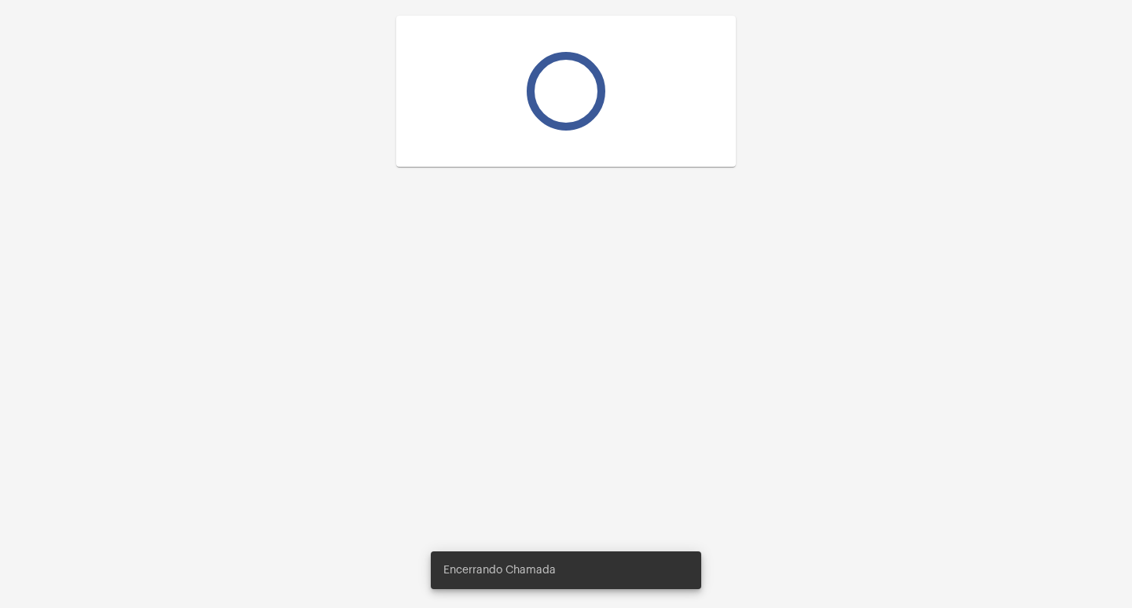
click at [677, 389] on div at bounding box center [566, 304] width 1132 height 608
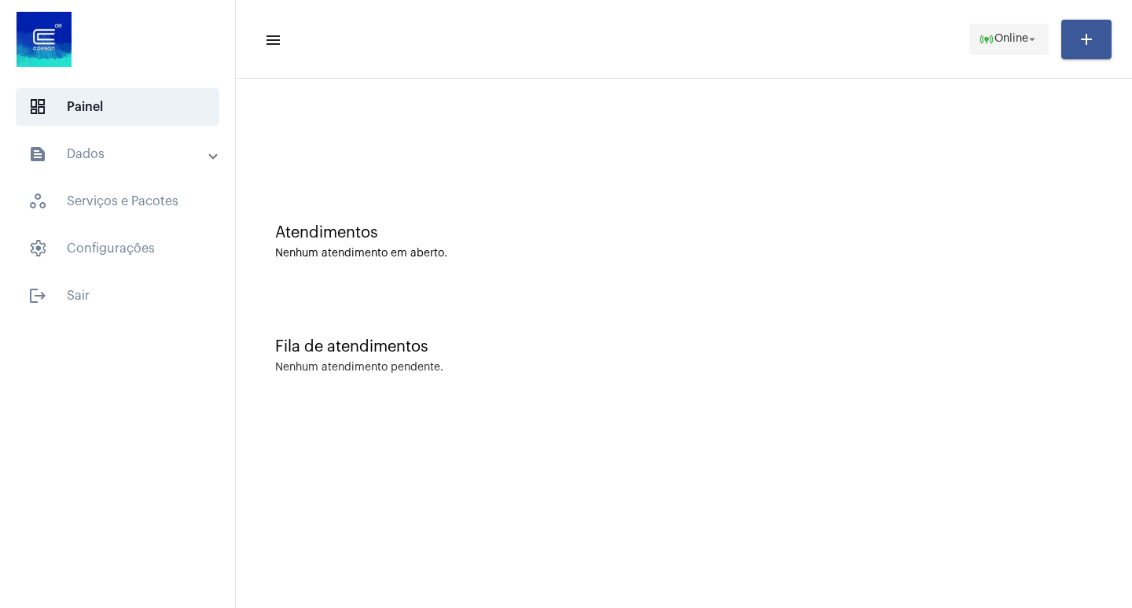
click at [1011, 28] on span "online_prediction Online arrow_drop_down" at bounding box center [1009, 38] width 61 height 28
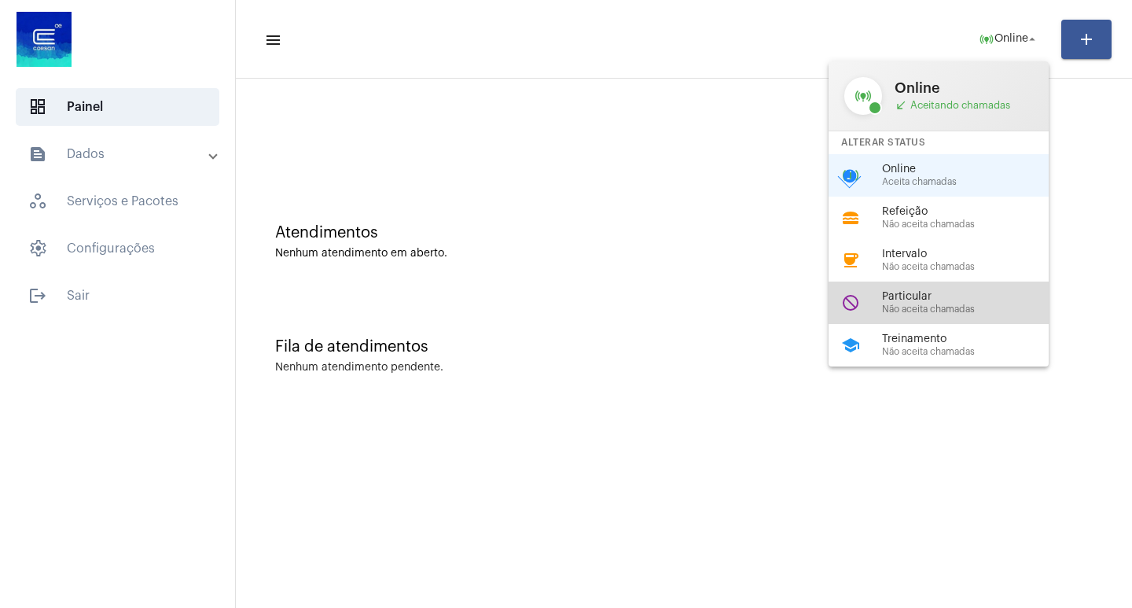
click at [974, 303] on div "Particular Não aceita chamadas" at bounding box center [971, 303] width 179 height 24
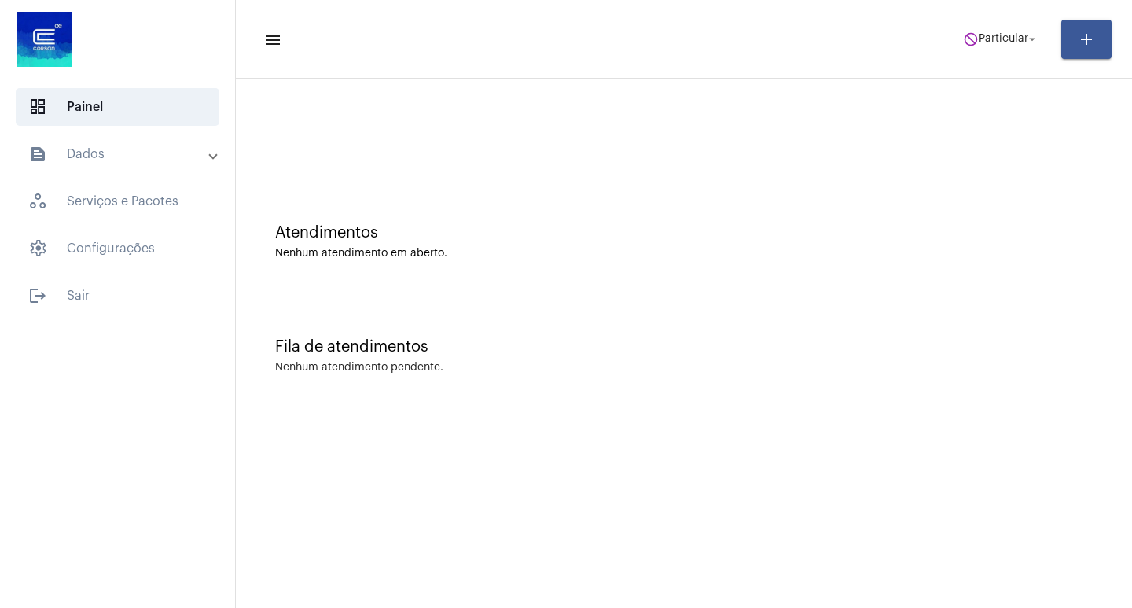
click at [94, 47] on div at bounding box center [117, 41] width 235 height 82
click at [960, 49] on button "do_not_disturb Particular arrow_drop_down" at bounding box center [1000, 39] width 95 height 31
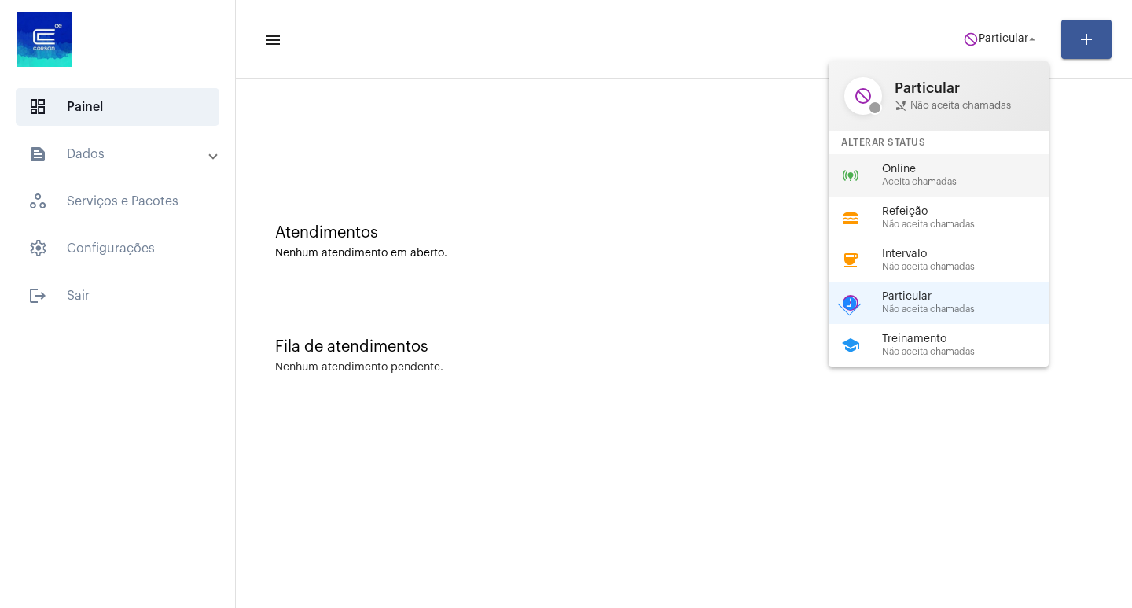
click at [944, 163] on span "Online" at bounding box center [971, 169] width 179 height 12
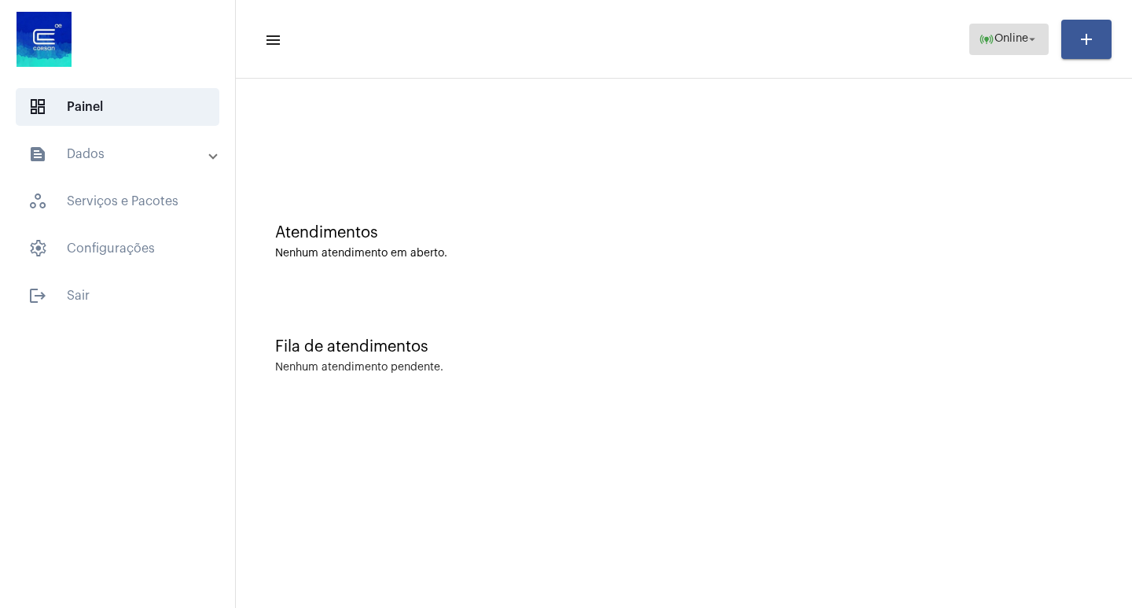
click at [987, 42] on mat-icon "online_prediction" at bounding box center [987, 39] width 16 height 16
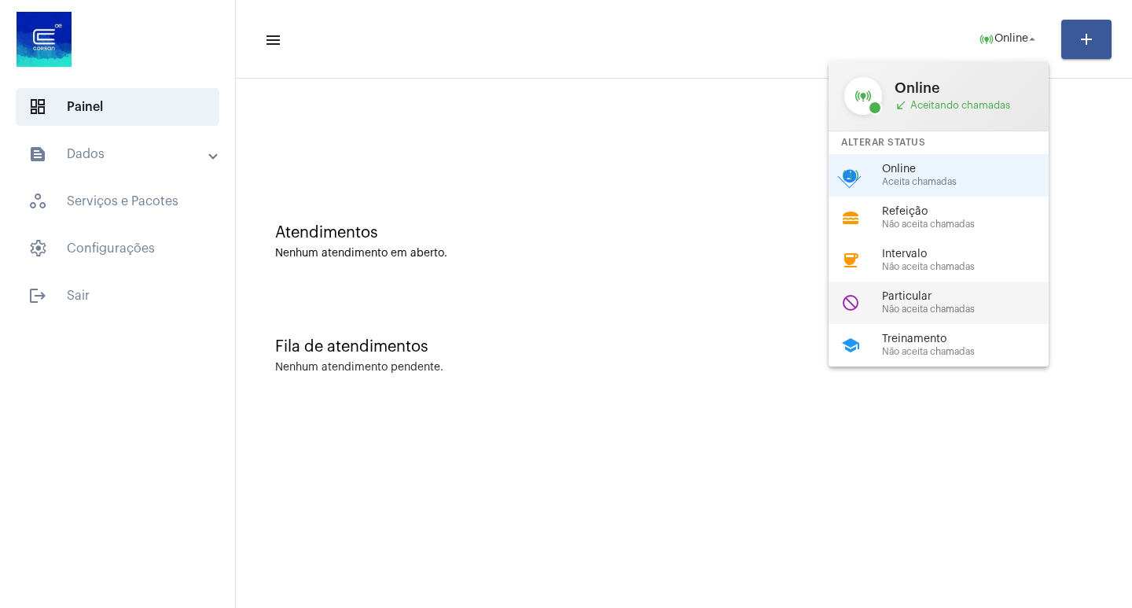
click at [939, 309] on span "Não aceita chamadas" at bounding box center [971, 309] width 179 height 10
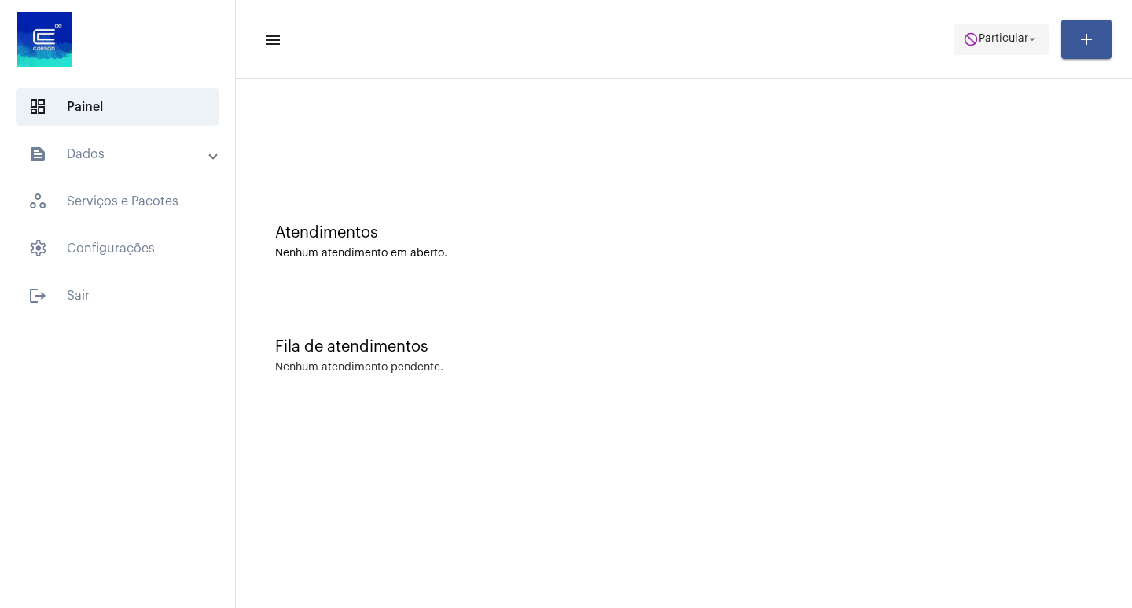
click at [1006, 39] on span "Particular" at bounding box center [1004, 39] width 50 height 11
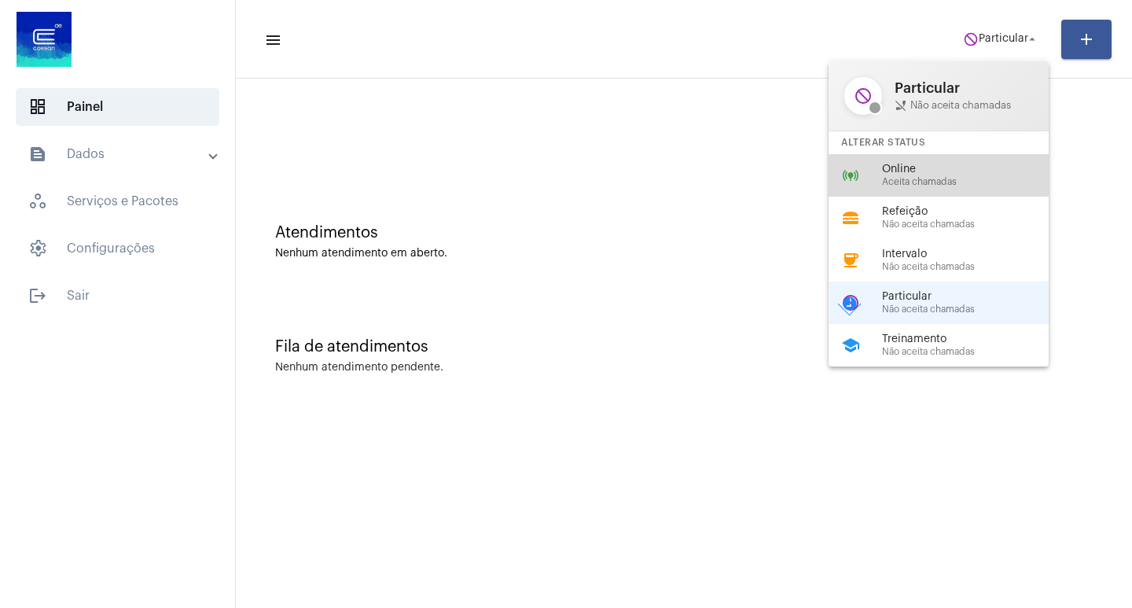
click at [975, 178] on span "Aceita chamadas" at bounding box center [971, 182] width 179 height 10
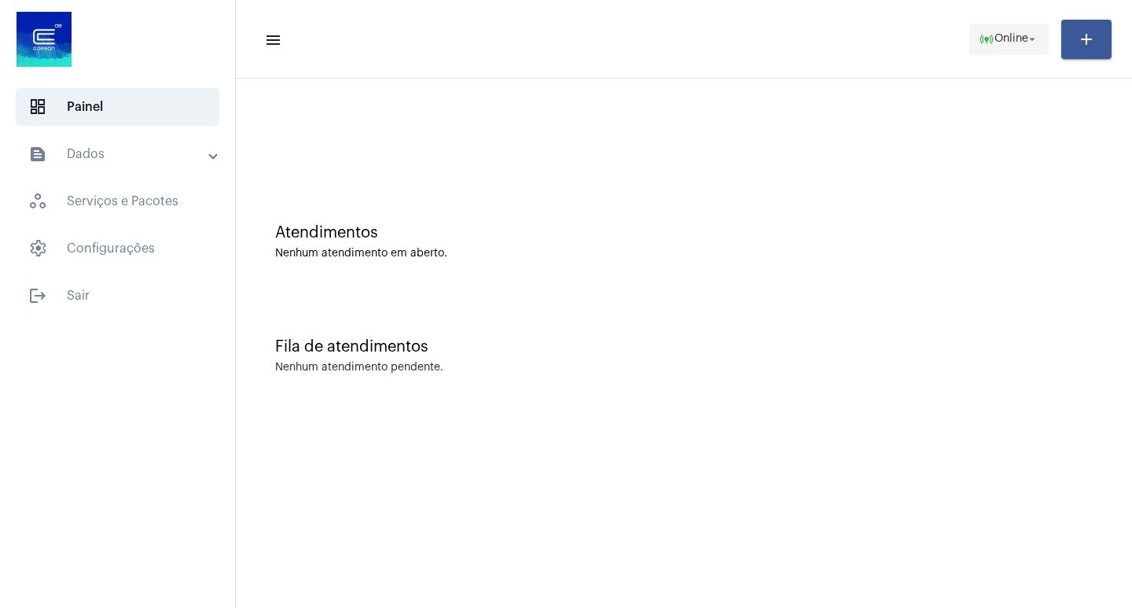
click at [989, 42] on mat-icon "online_prediction" at bounding box center [987, 39] width 16 height 16
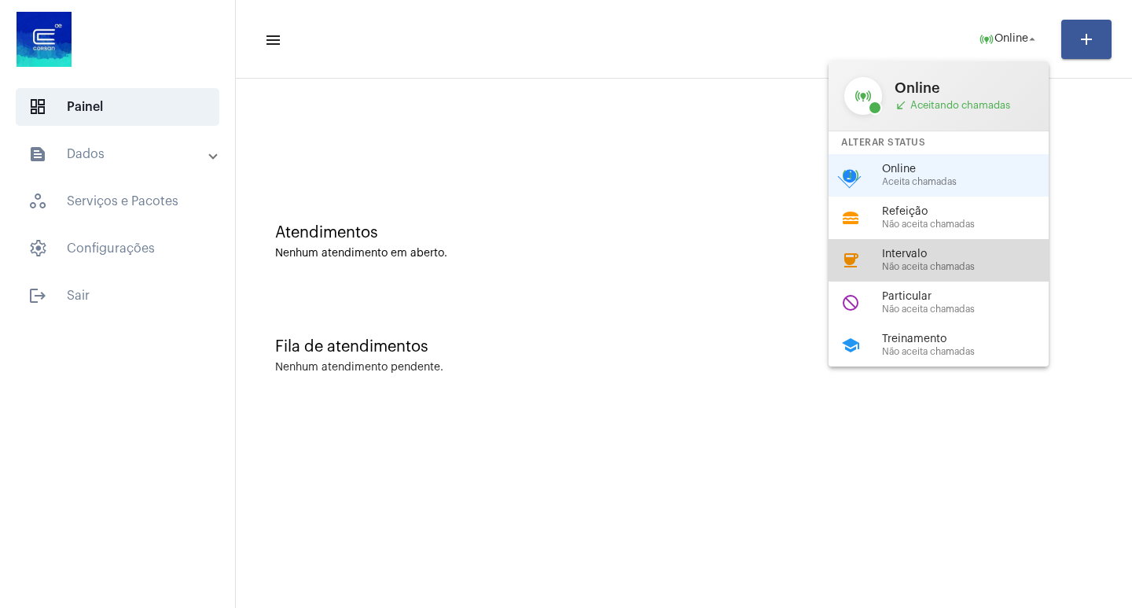
click at [966, 254] on span "Intervalo" at bounding box center [971, 254] width 179 height 12
